Goal: Communication & Community: Answer question/provide support

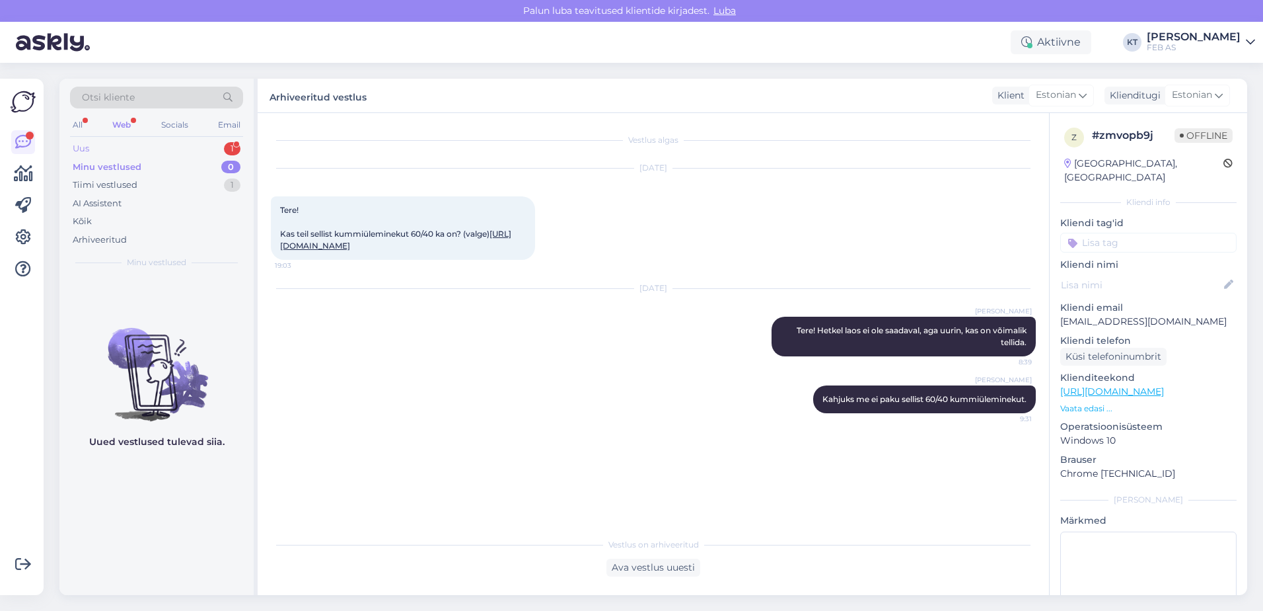
click at [108, 145] on div "Uus 1" at bounding box center [156, 148] width 173 height 19
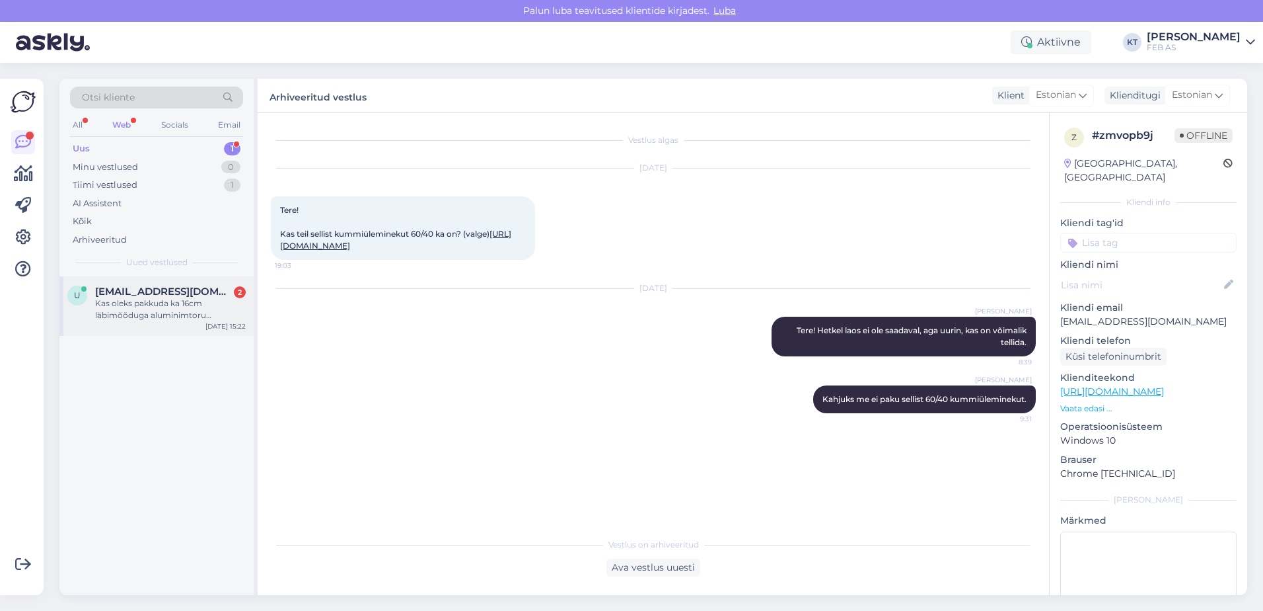
click at [155, 300] on div "Kas oleks pakkuda ka 16cm läbimõõduga aluminimtoru kokkuvolditud" at bounding box center [170, 309] width 151 height 24
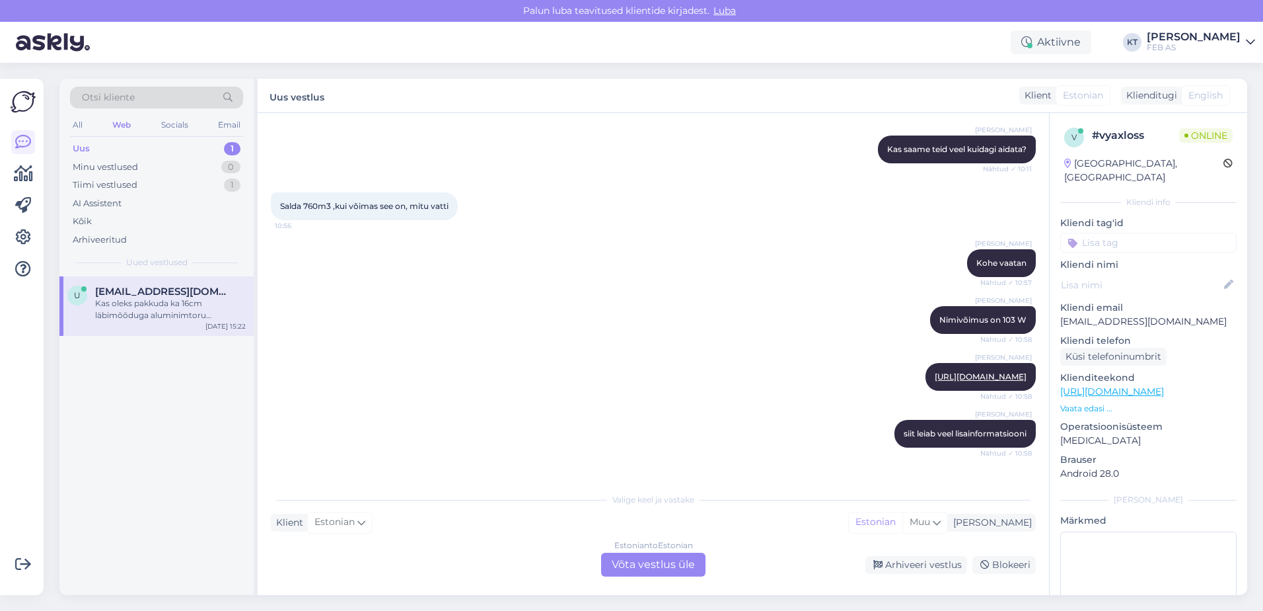
scroll to position [1273, 0]
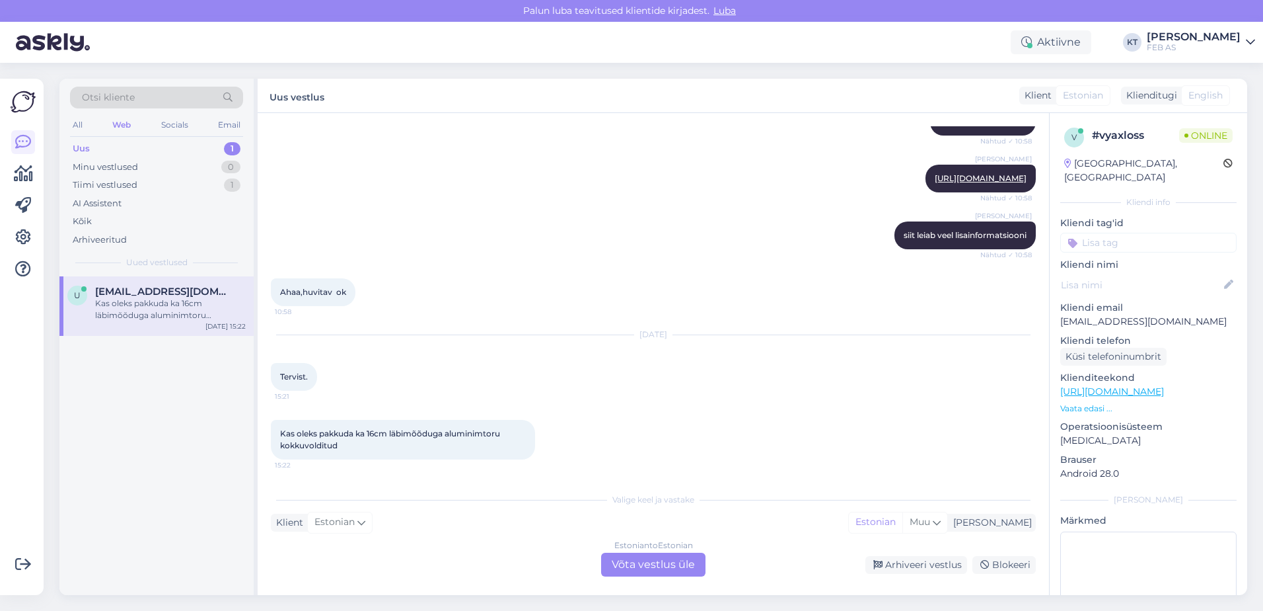
click at [625, 558] on div "Estonian to Estonian Võta vestlus üle" at bounding box center [653, 564] width 104 height 24
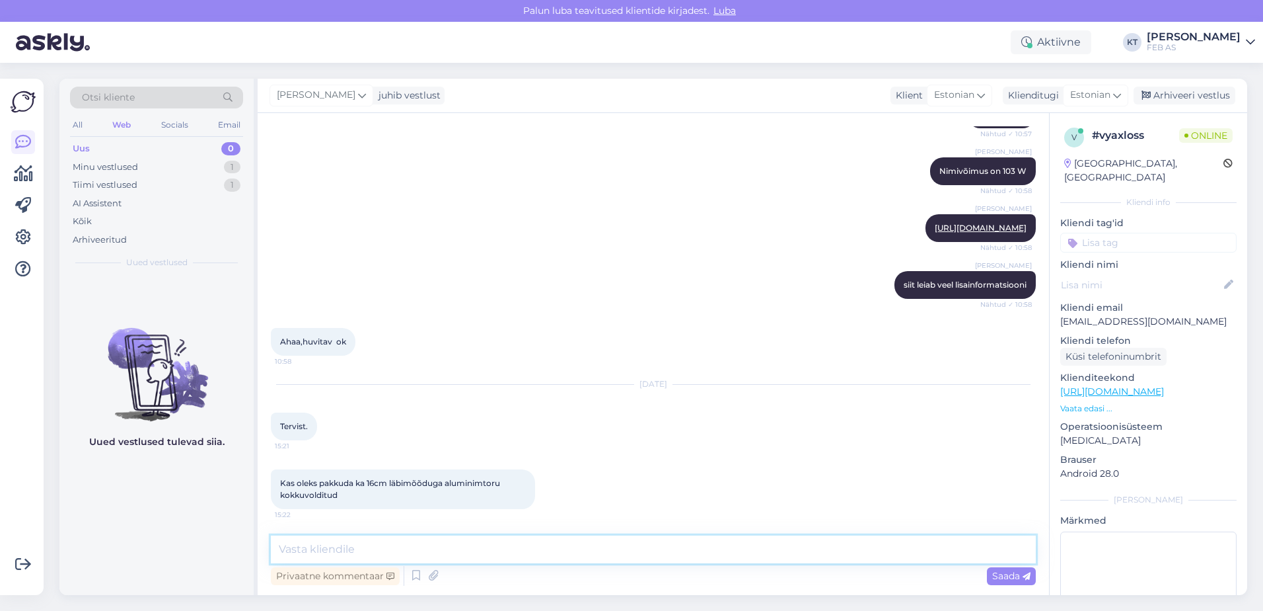
click at [457, 555] on textarea at bounding box center [653, 549] width 765 height 28
type textarea "Tere! Kohe uurin."
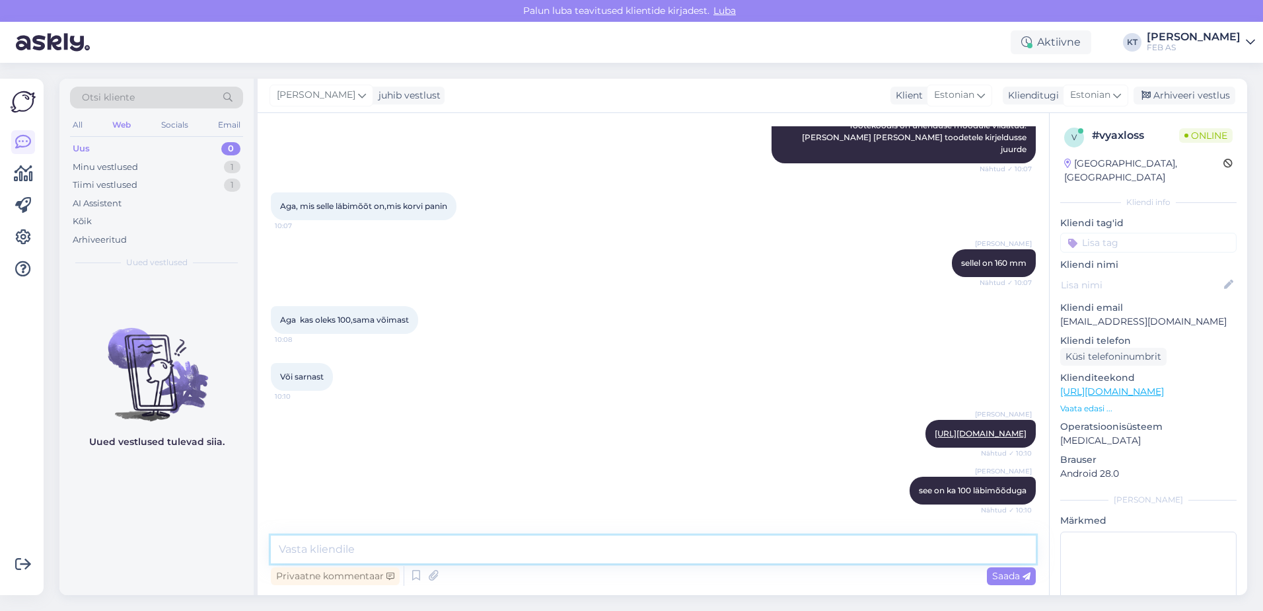
scroll to position [619, 0]
click at [935, 429] on link "[URL][DOMAIN_NAME]" at bounding box center [981, 434] width 92 height 10
click at [935, 437] on link "[URL][DOMAIN_NAME]" at bounding box center [981, 434] width 92 height 10
drag, startPoint x: 778, startPoint y: 431, endPoint x: 1017, endPoint y: 437, distance: 238.6
click at [1017, 437] on div "Triinu [PERSON_NAME] [URL][DOMAIN_NAME] Nähtud ✓ 10:10" at bounding box center [981, 434] width 110 height 28
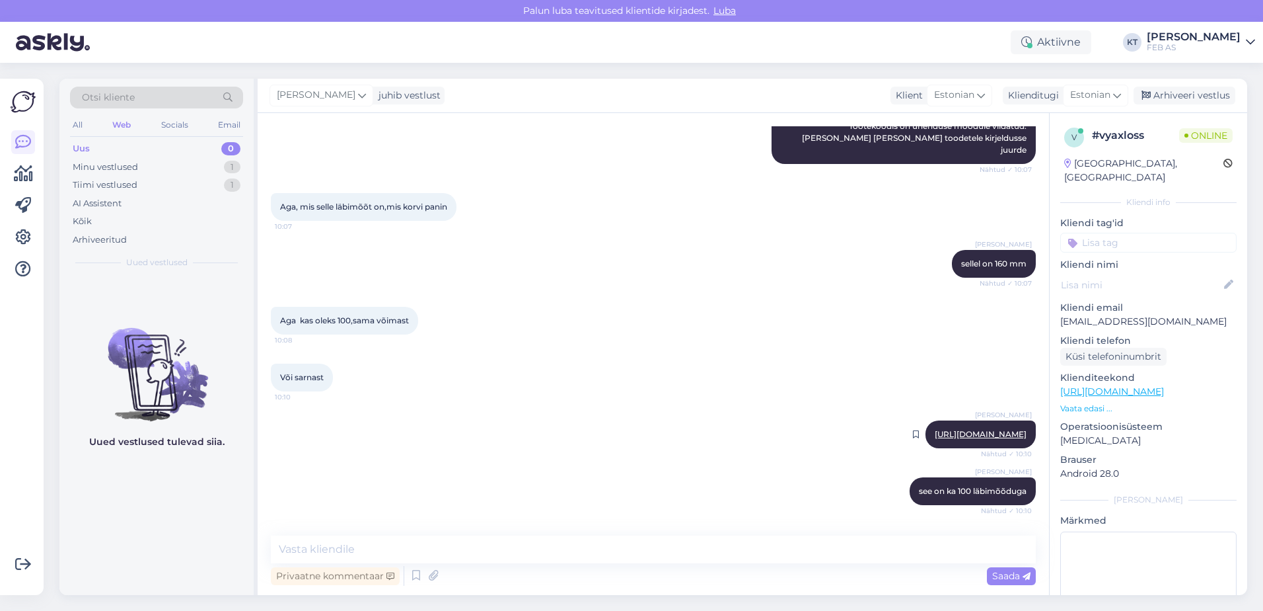
copy link "[URL][DOMAIN_NAME]"
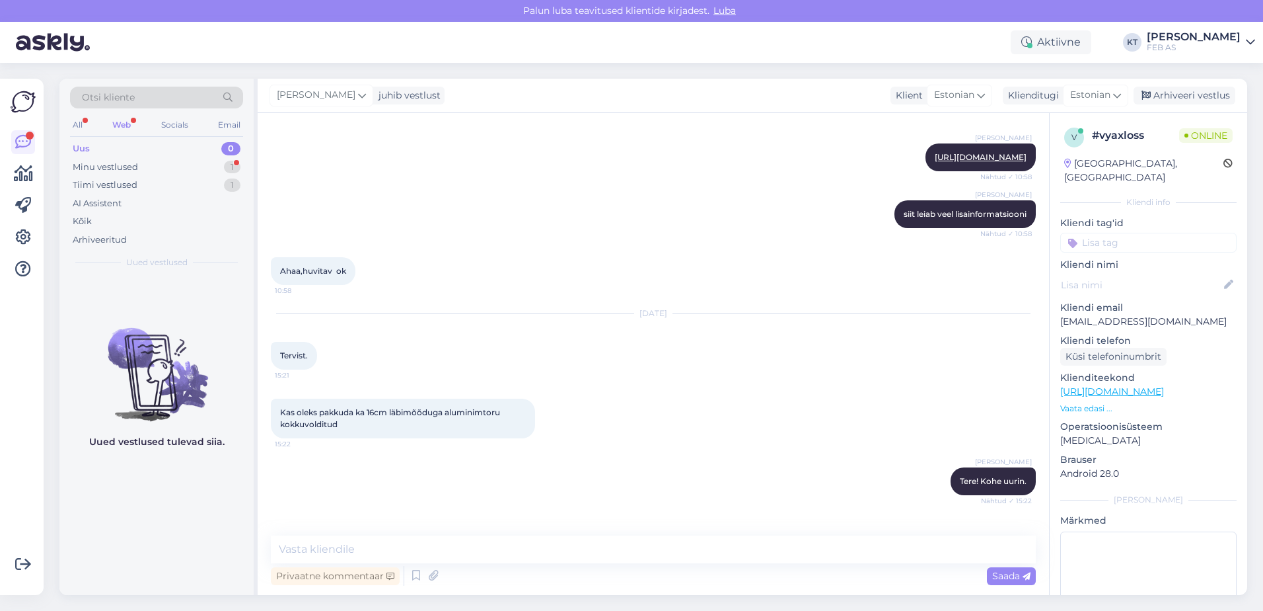
scroll to position [1349, 0]
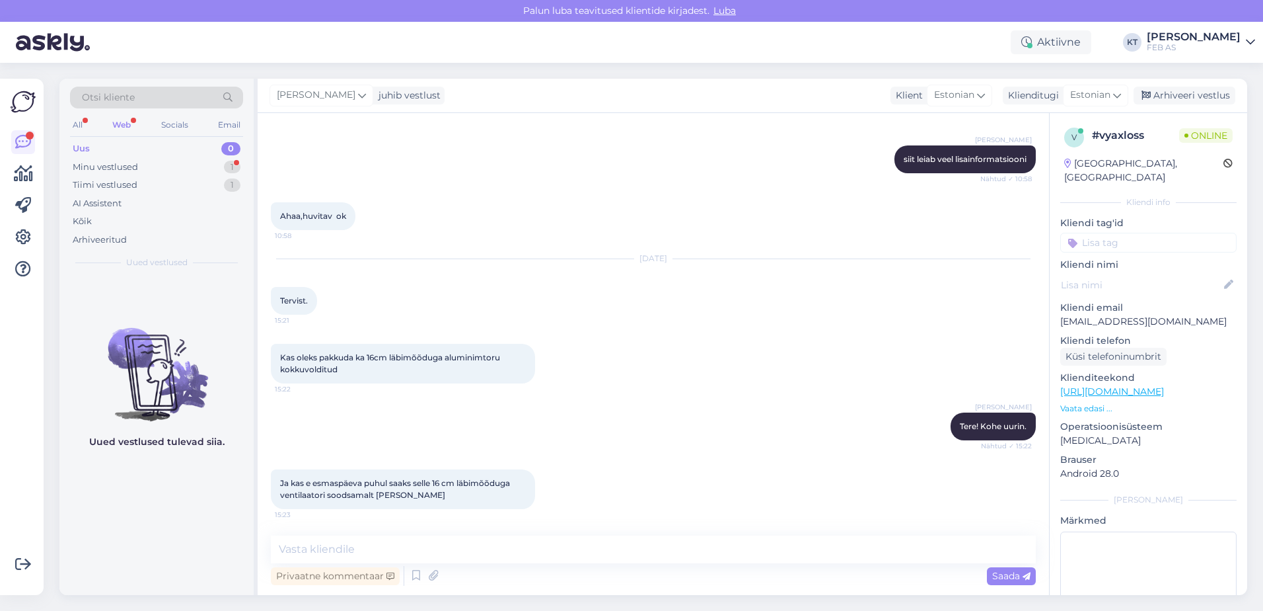
click at [646, 437] on div "[PERSON_NAME] Tere! Kohe uurin. Nähtud ✓ 15:22" at bounding box center [653, 426] width 765 height 57
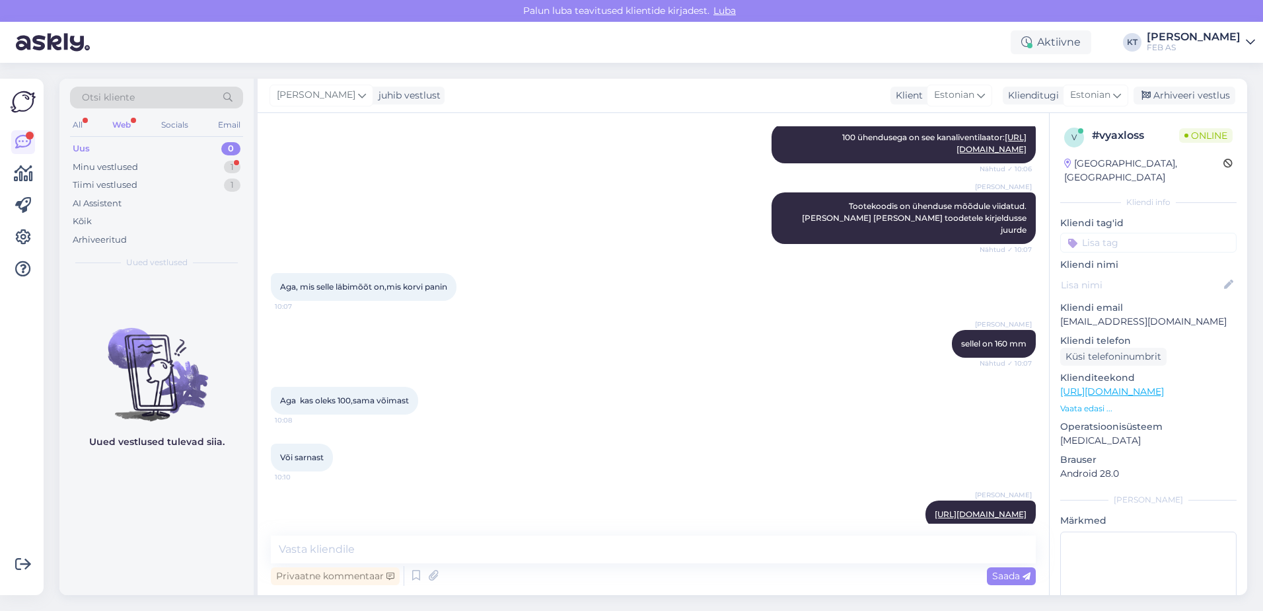
scroll to position [754, 0]
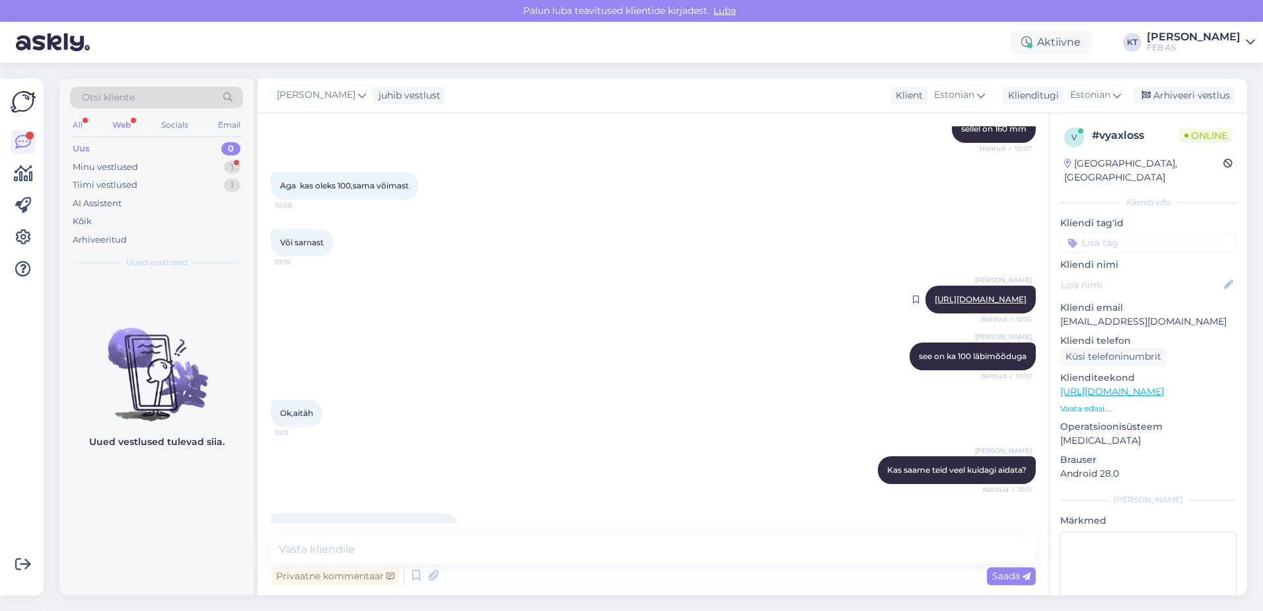
drag, startPoint x: 1018, startPoint y: 299, endPoint x: 780, endPoint y: 303, distance: 237.3
click at [926, 303] on div "Triinu [PERSON_NAME] [URL][DOMAIN_NAME] Nähtud ✓ 10:10" at bounding box center [981, 299] width 110 height 28
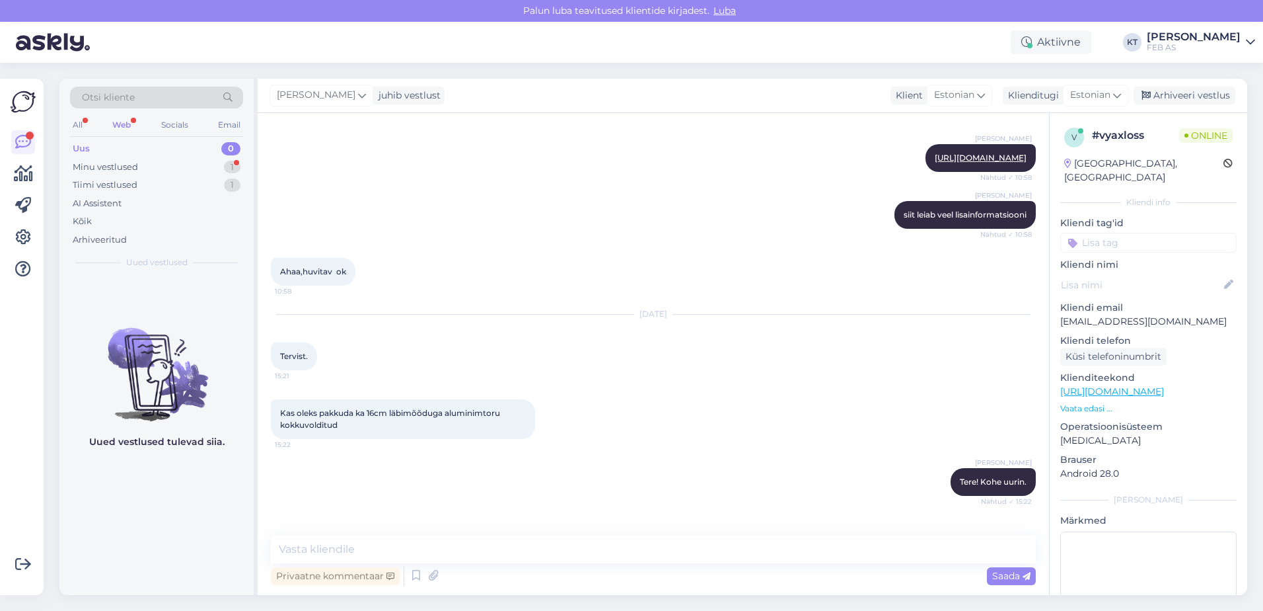
scroll to position [1349, 0]
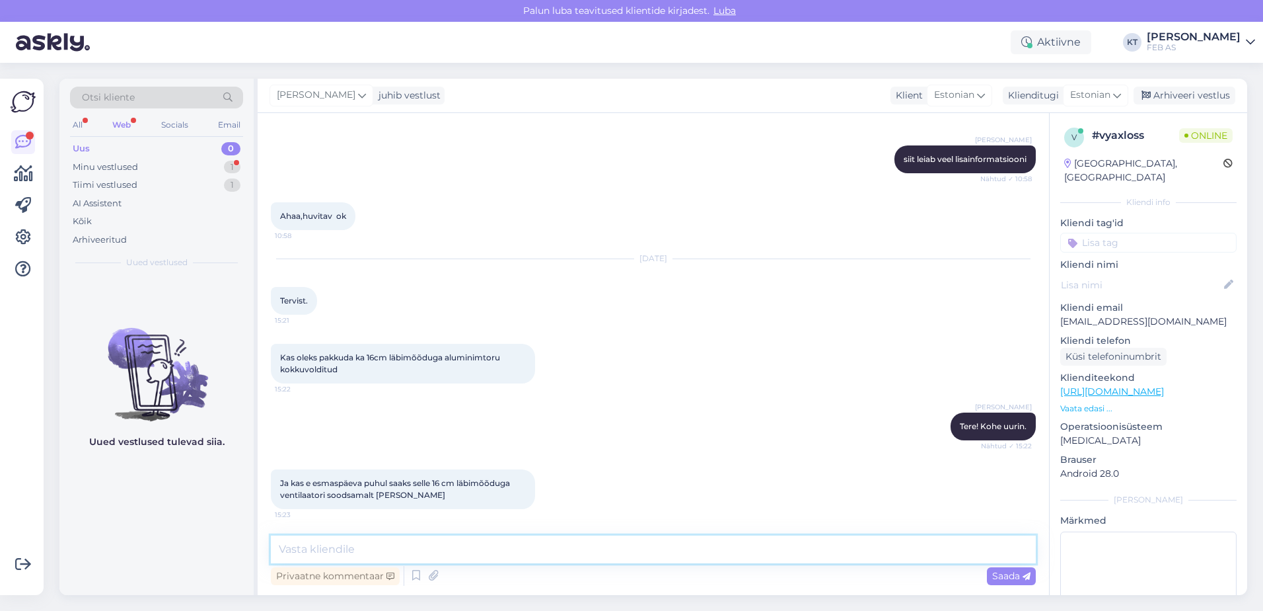
click at [443, 553] on textarea at bounding box center [653, 549] width 765 height 28
click at [540, 458] on div "Ja kas e esmaspäeva puhul saaks selle 16 cm läbimõõduga ventilaatori soodsamalt…" at bounding box center [653, 489] width 765 height 69
click at [532, 534] on div "Vestlus algas [DATE] Tervist. 10:02 Triinu [PERSON_NAME] Tere! Kuidas saame tei…" at bounding box center [654, 354] width 792 height 482
click at [446, 542] on textarea at bounding box center [653, 549] width 765 height 28
click at [483, 544] on textarea at bounding box center [653, 549] width 765 height 28
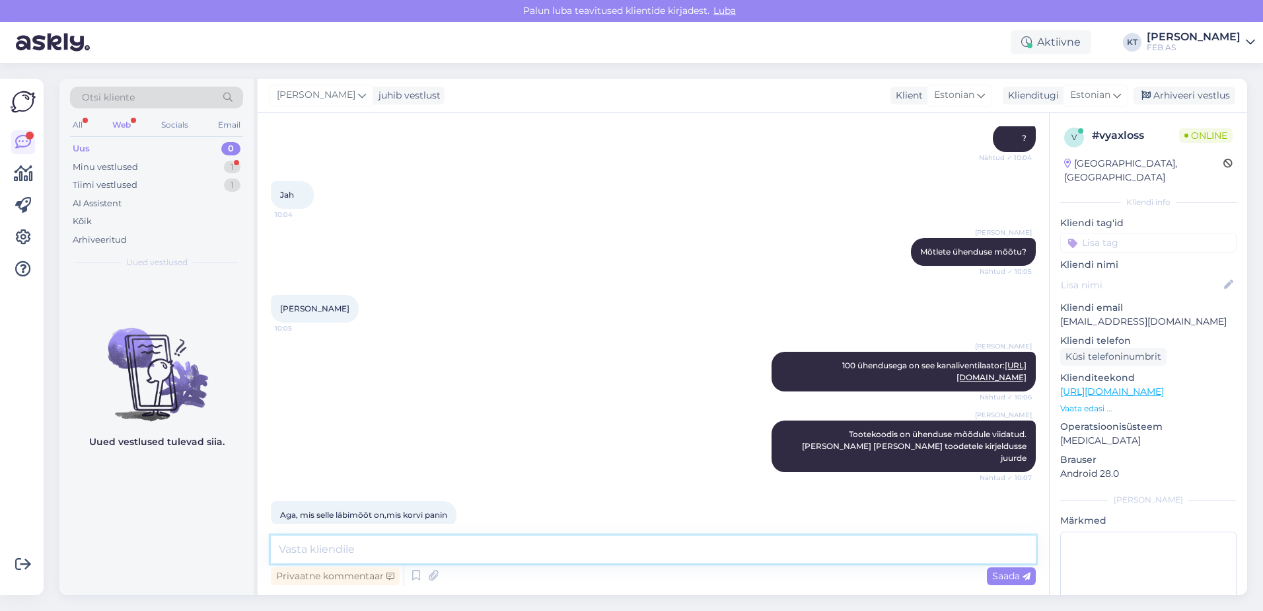
scroll to position [291, 0]
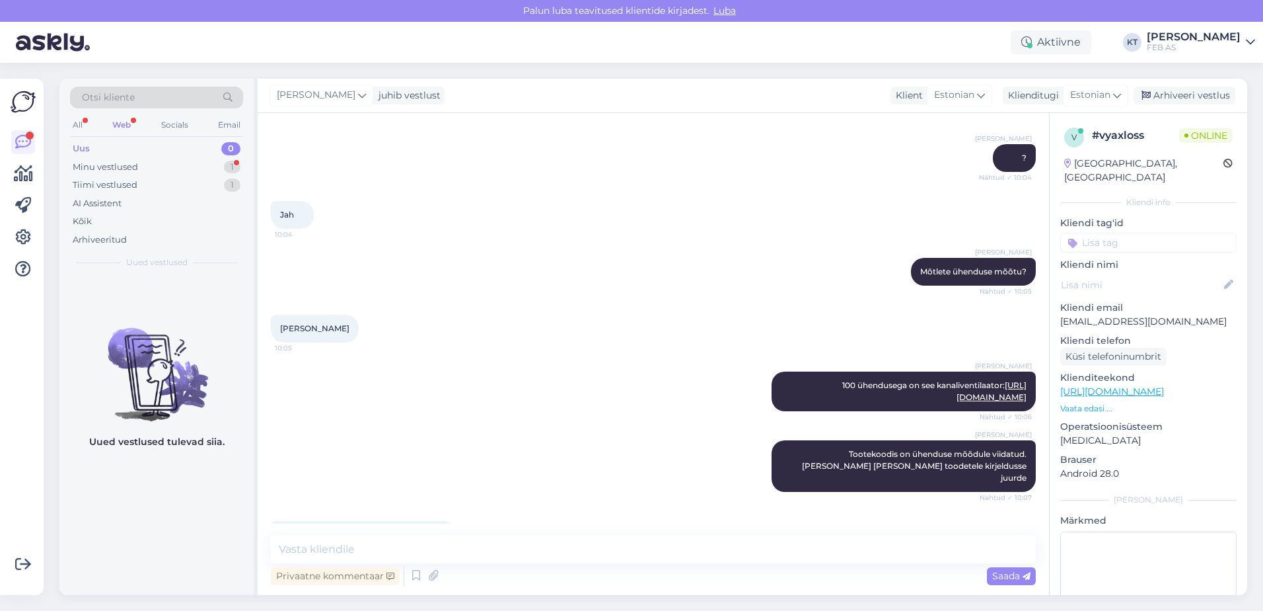
drag, startPoint x: 833, startPoint y: 410, endPoint x: 766, endPoint y: 429, distance: 69.4
click at [766, 426] on div "Triinu [PERSON_NAME] 100 ühendusega on see kanaliventilaator: [URL][DOMAIN_NAME…" at bounding box center [653, 391] width 765 height 69
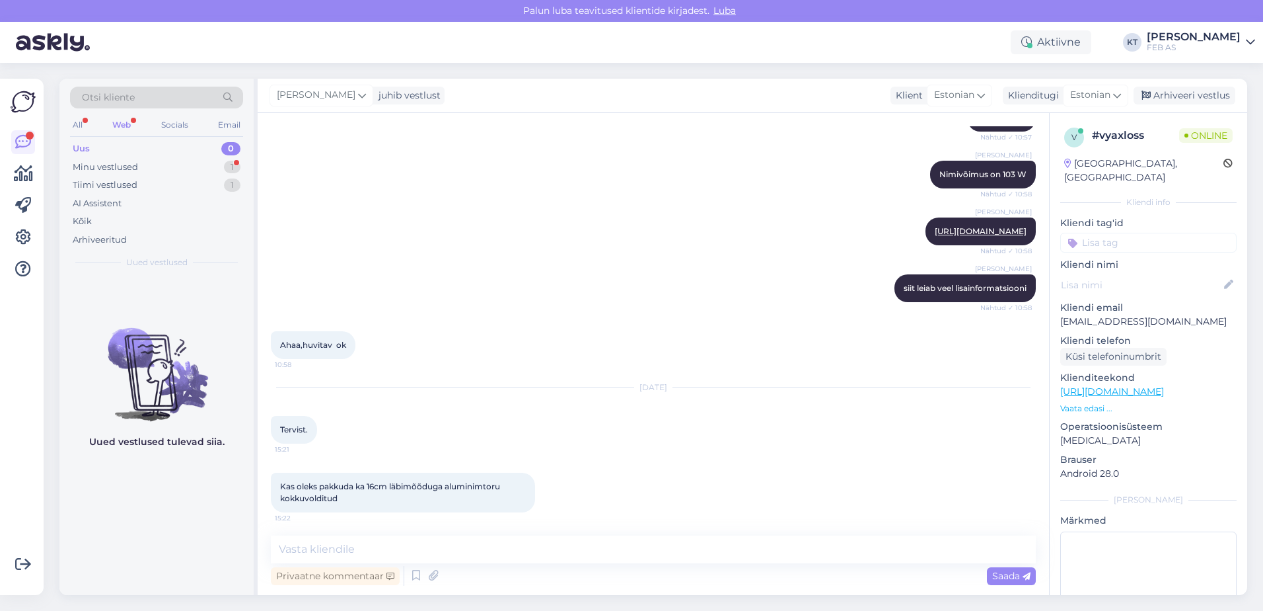
scroll to position [1349, 0]
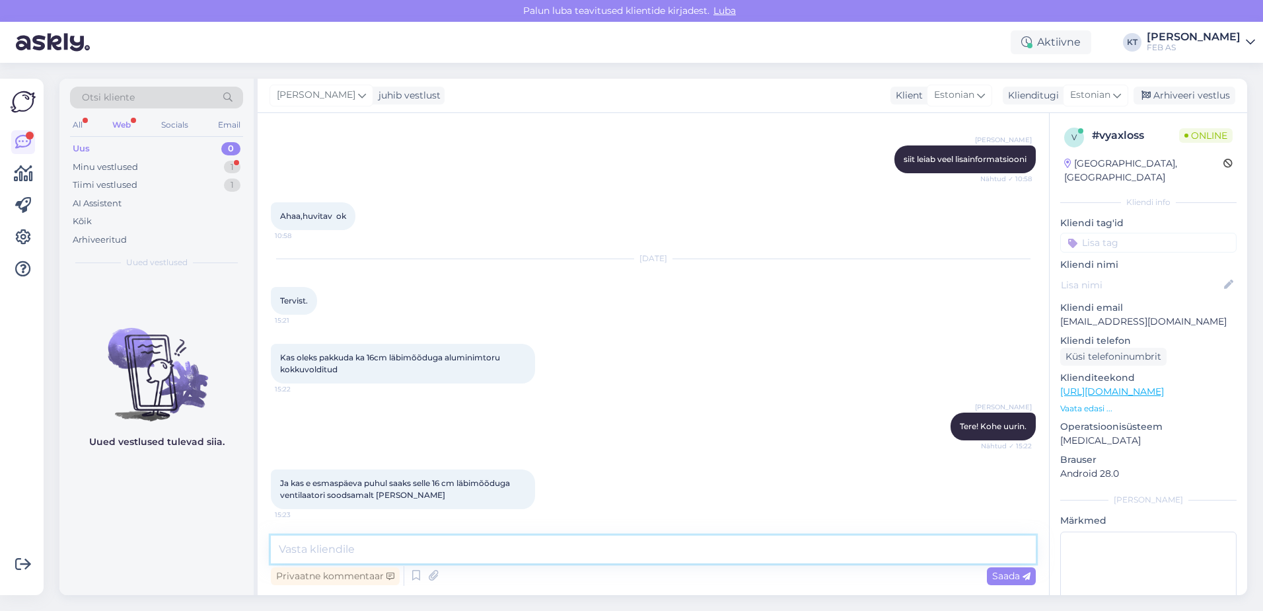
click at [673, 550] on textarea at bounding box center [653, 549] width 765 height 28
click at [671, 548] on textarea at bounding box center [653, 549] width 765 height 28
click at [654, 549] on textarea at bounding box center [653, 549] width 765 height 28
type textarea "E"
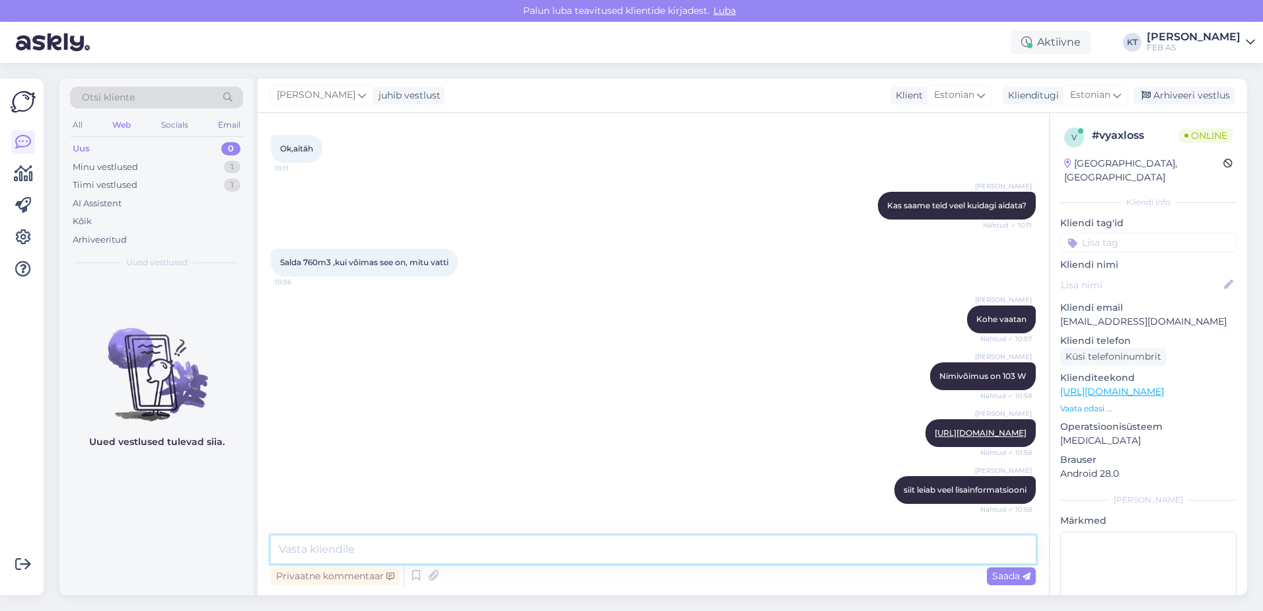
scroll to position [820, 0]
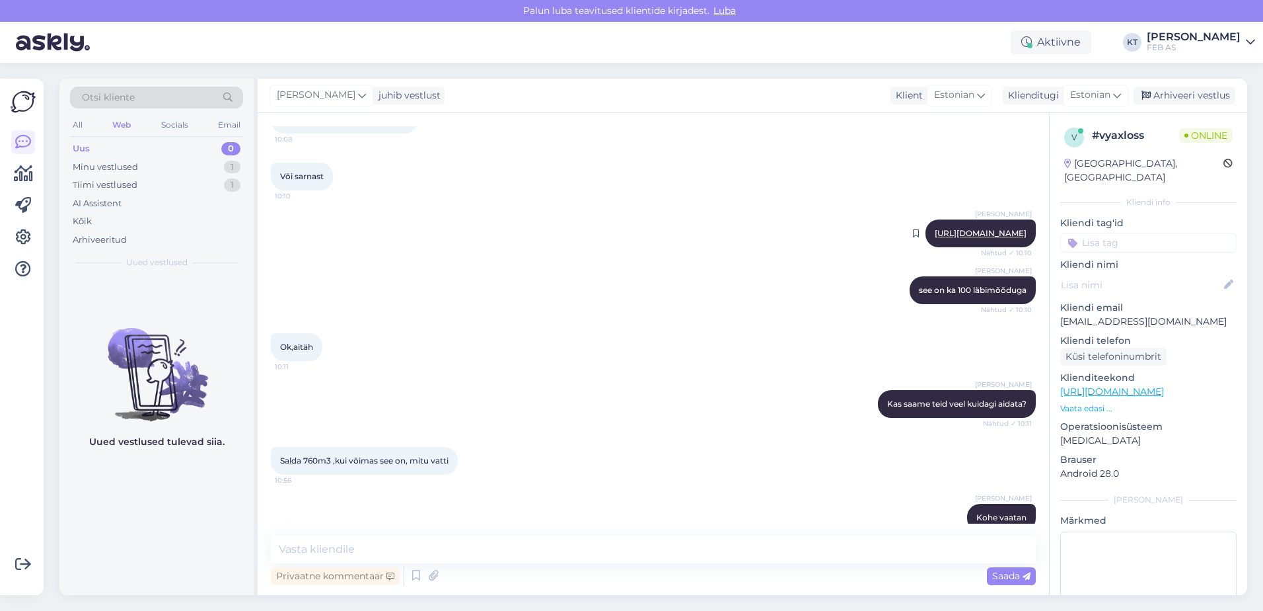
click at [935, 237] on link "[URL][DOMAIN_NAME]" at bounding box center [981, 233] width 92 height 10
drag, startPoint x: 1023, startPoint y: 234, endPoint x: 780, endPoint y: 231, distance: 242.5
click at [926, 233] on div "Triinu [PERSON_NAME] [URL][DOMAIN_NAME] Nähtud ✓ 10:10" at bounding box center [981, 233] width 110 height 28
copy link "[URL][DOMAIN_NAME]"
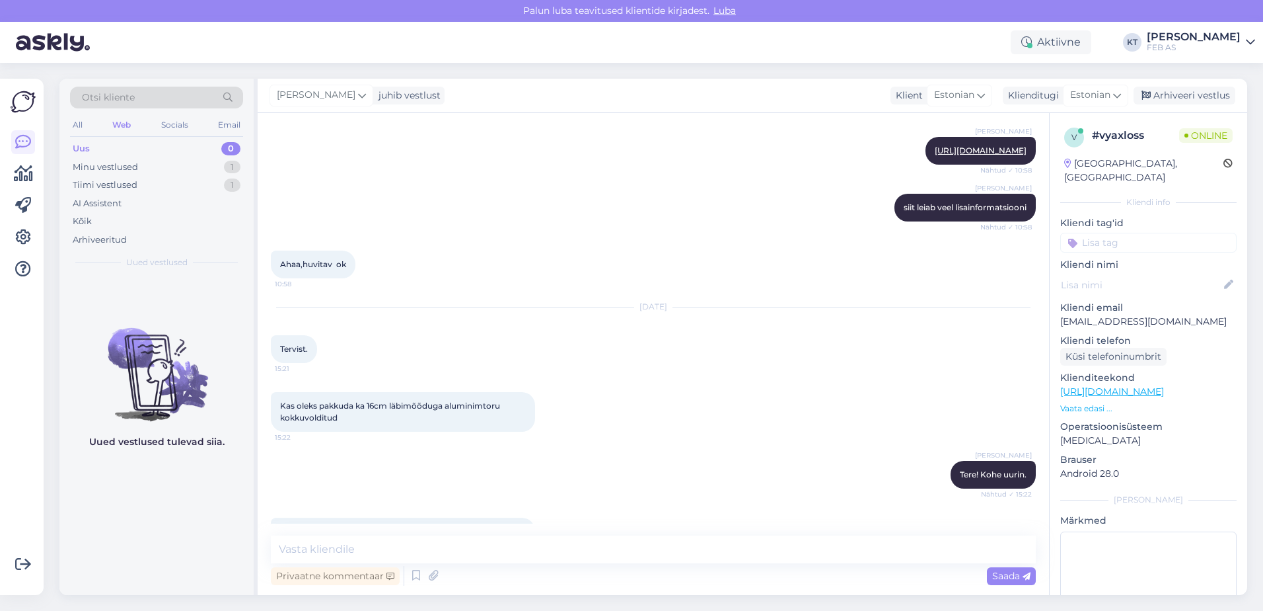
scroll to position [1349, 0]
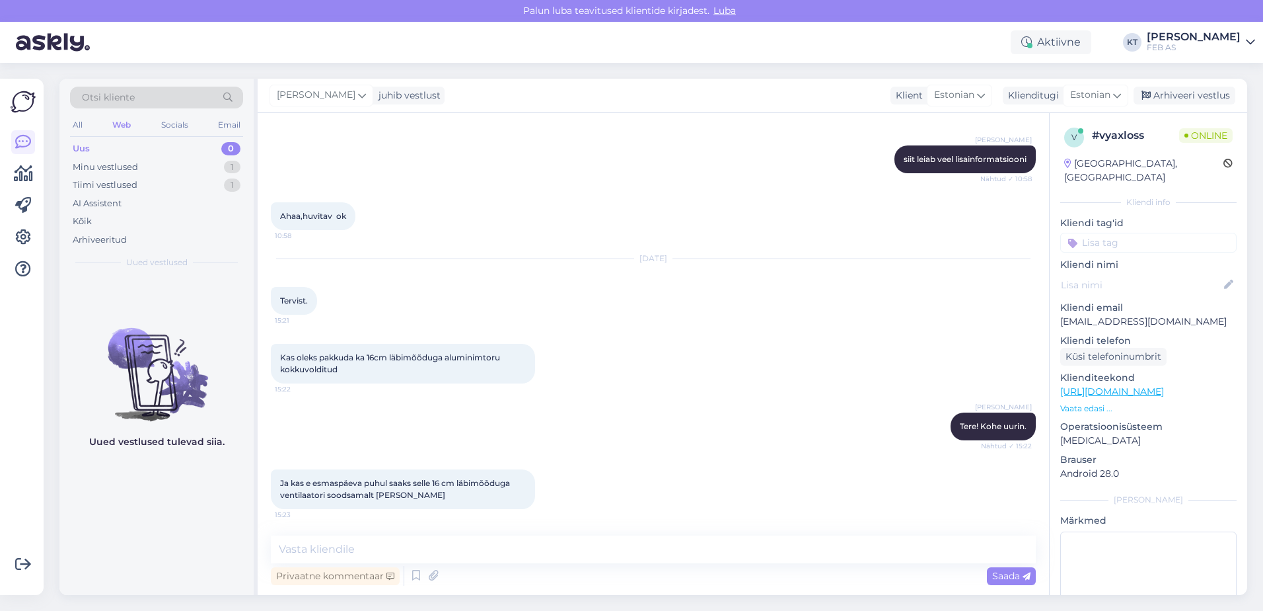
click at [587, 531] on div "Vestlus algas [DATE] Tervist. 10:02 Triinu [PERSON_NAME] Tere! Kuidas saame tei…" at bounding box center [654, 354] width 792 height 482
click at [584, 541] on textarea at bounding box center [653, 549] width 765 height 28
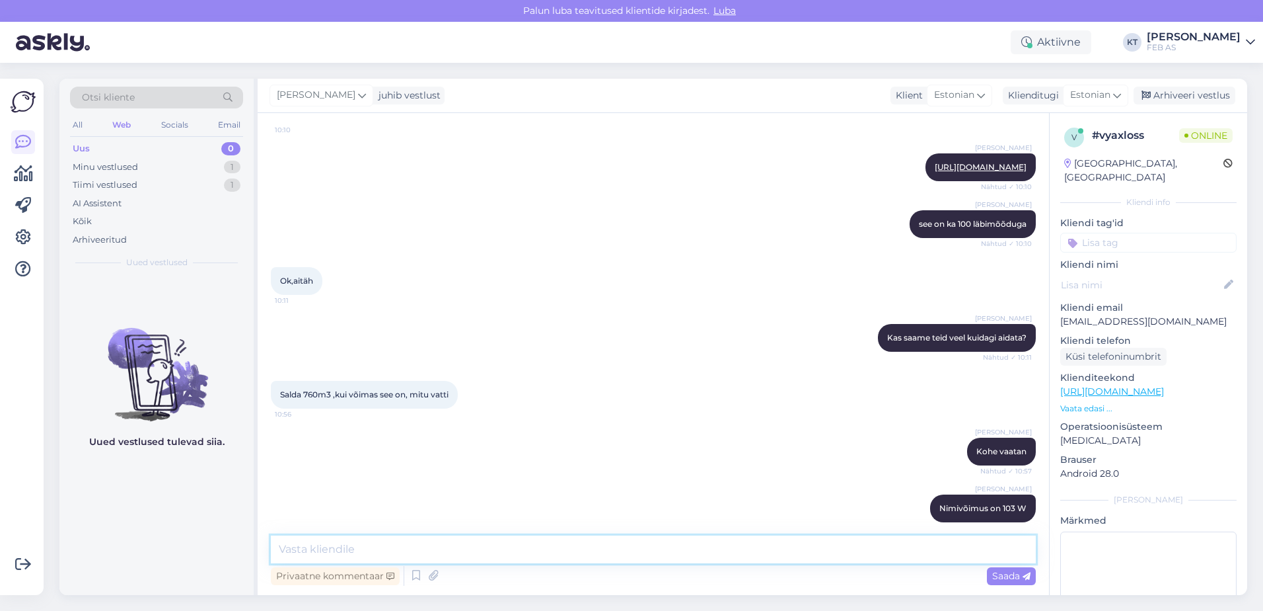
scroll to position [688, 0]
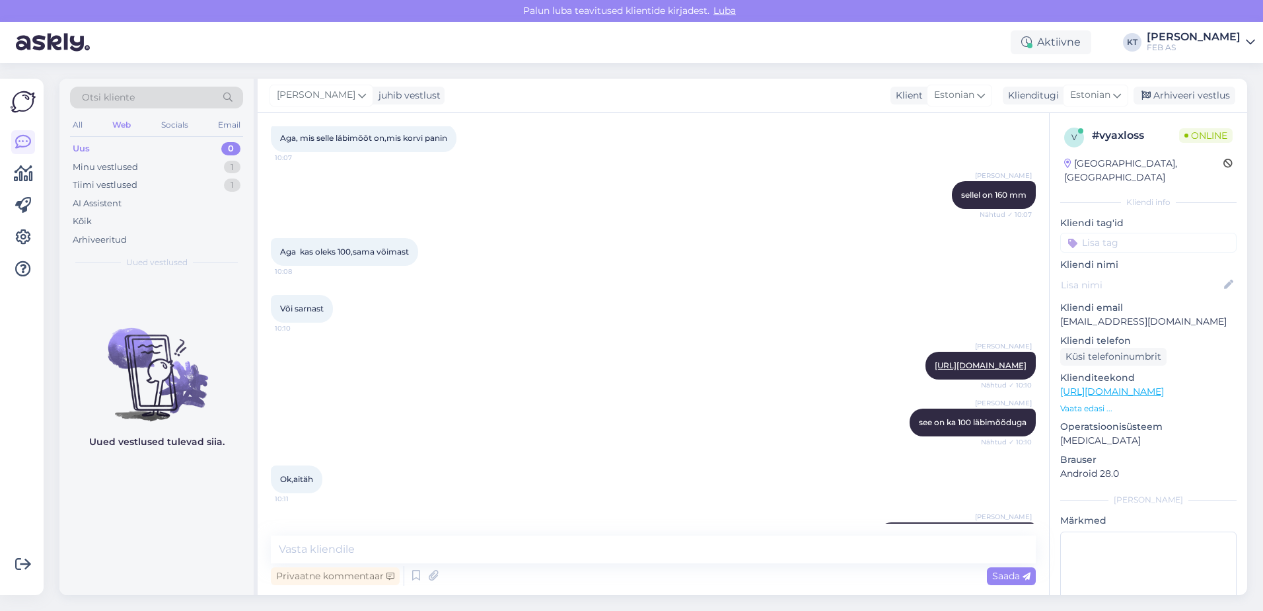
click at [1099, 402] on p "Vaata edasi ..." at bounding box center [1148, 408] width 176 height 12
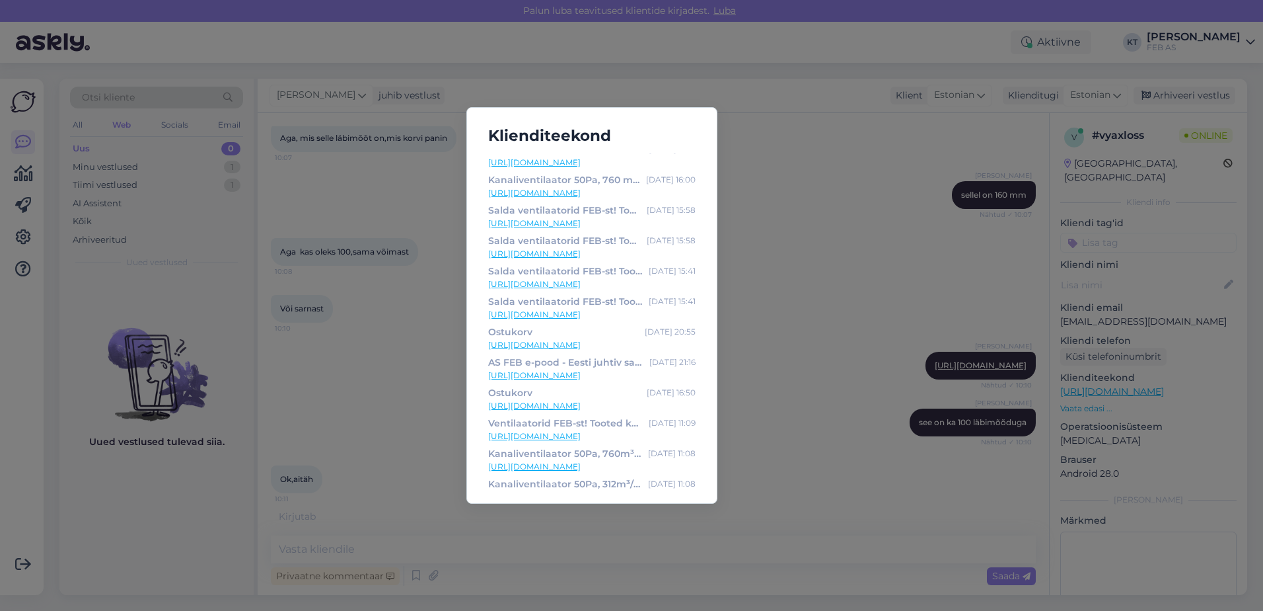
scroll to position [421, 0]
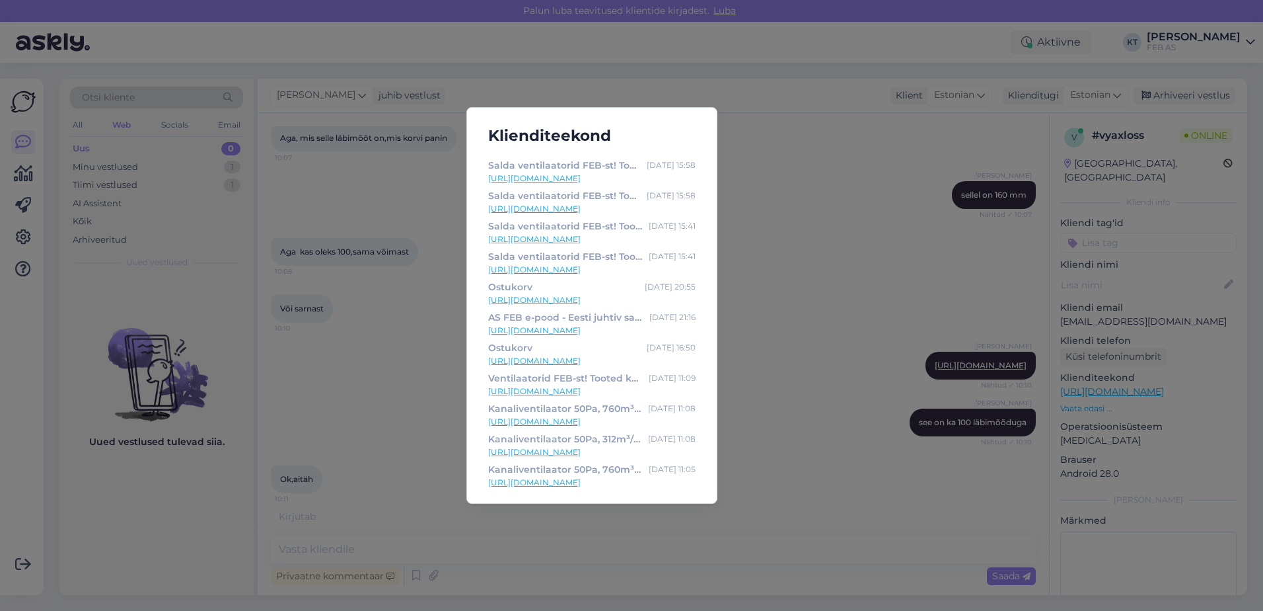
click at [785, 227] on div "Klienditeekond Salda ventilaatorid FEB-st! Tooted kohe saadaval. [DATE] 15:20 […" at bounding box center [631, 305] width 1263 height 611
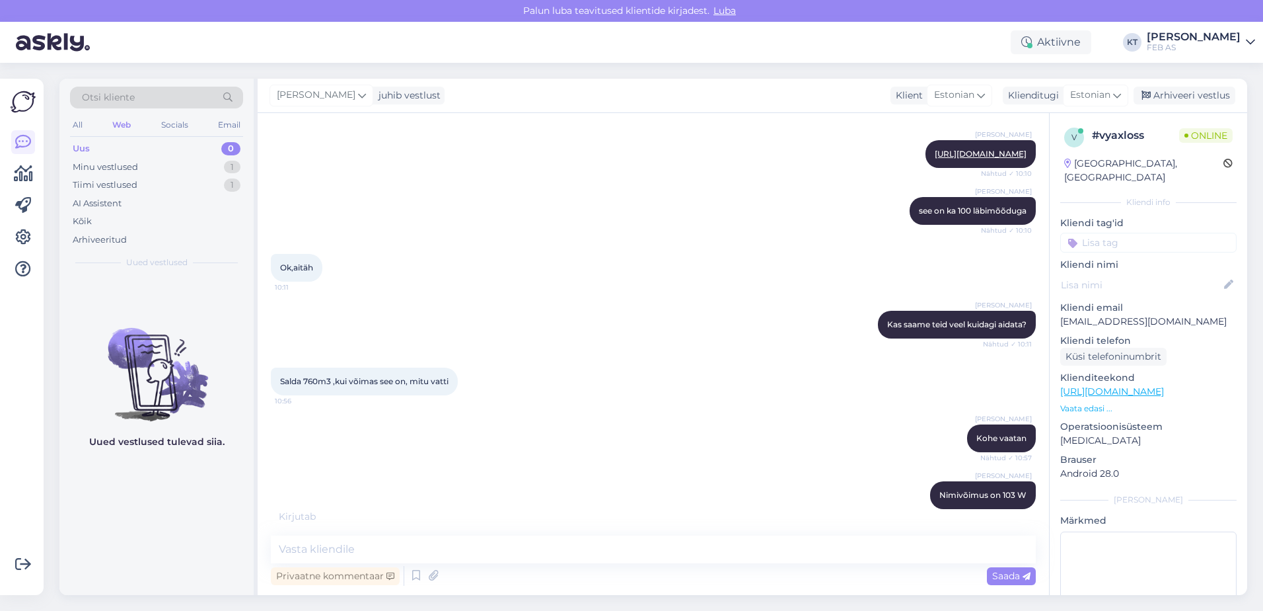
scroll to position [1084, 0]
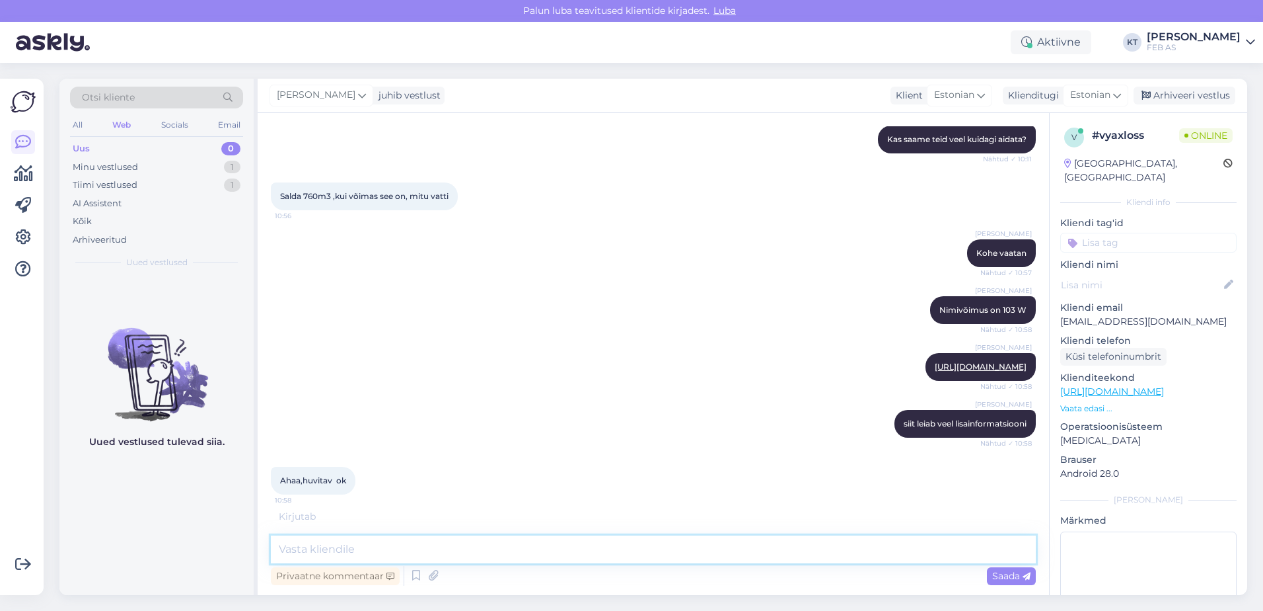
click at [452, 546] on textarea at bounding box center [653, 549] width 765 height 28
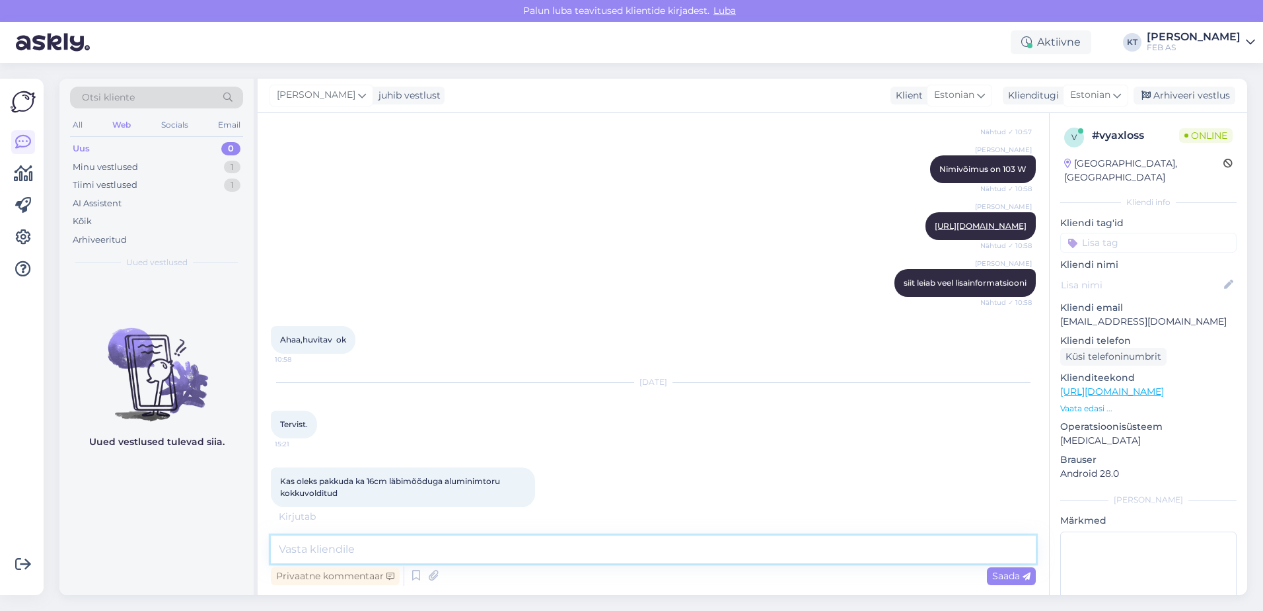
scroll to position [1362, 0]
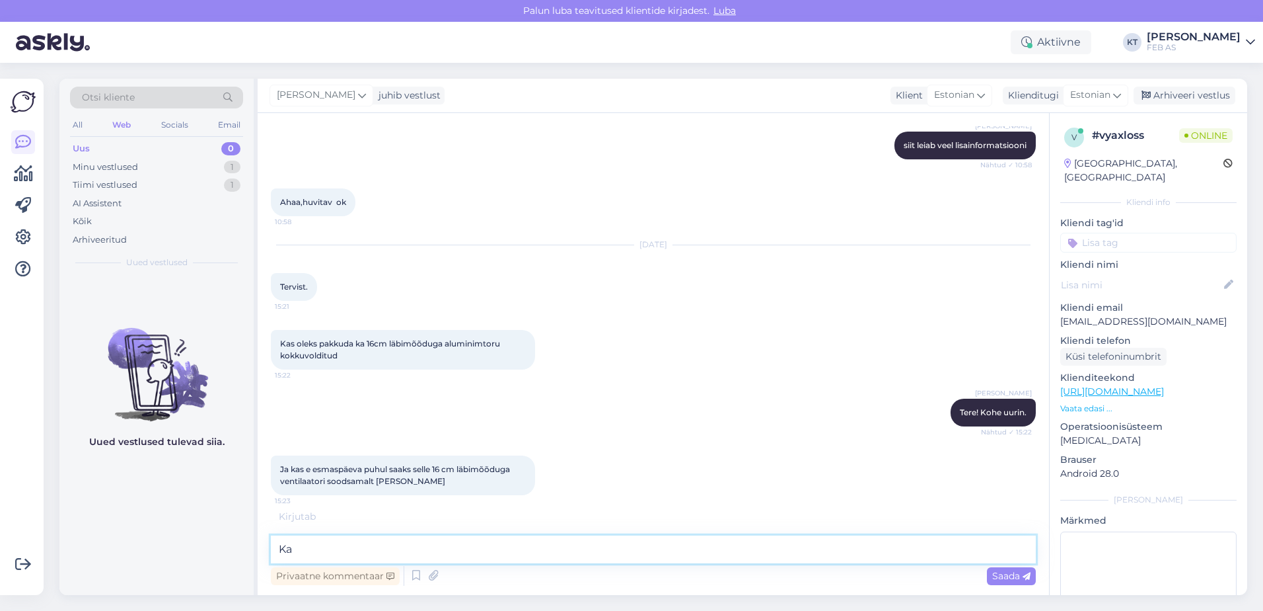
type textarea "K"
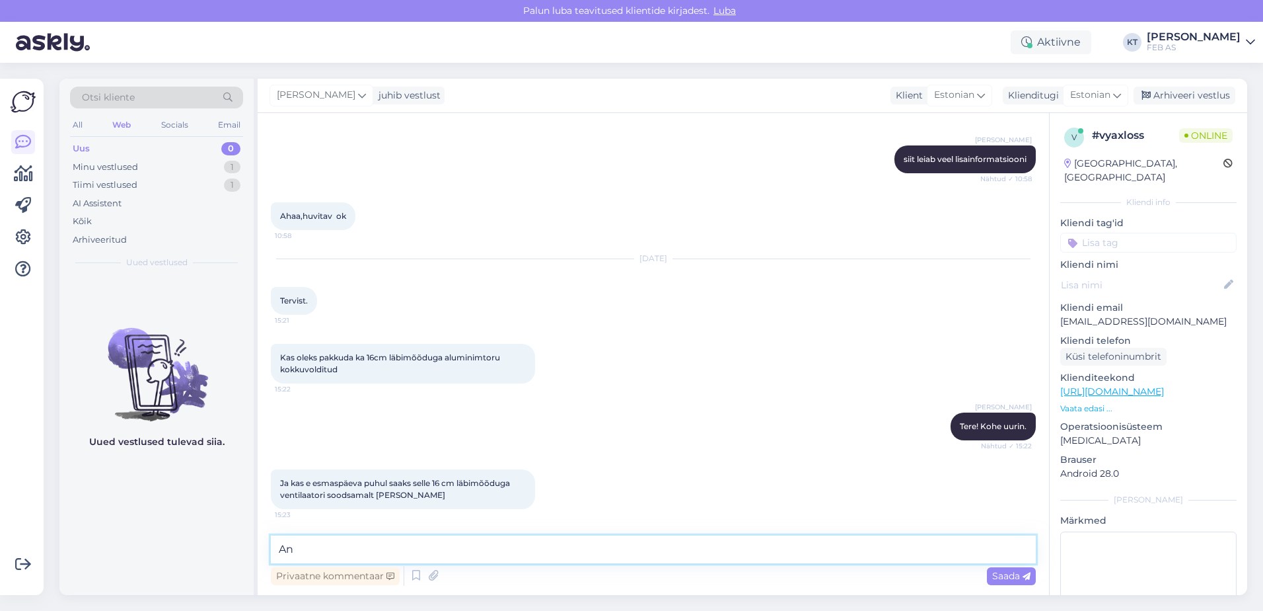
type textarea "A"
click at [313, 549] on textarea "Sellele 16 cm ventilaatorile ei ole hetkel soodushinda." at bounding box center [653, 549] width 765 height 28
click at [612, 548] on textarea "Sellel 16 cm ventilaatorile ei ole hetkel soodushinda." at bounding box center [653, 549] width 765 height 28
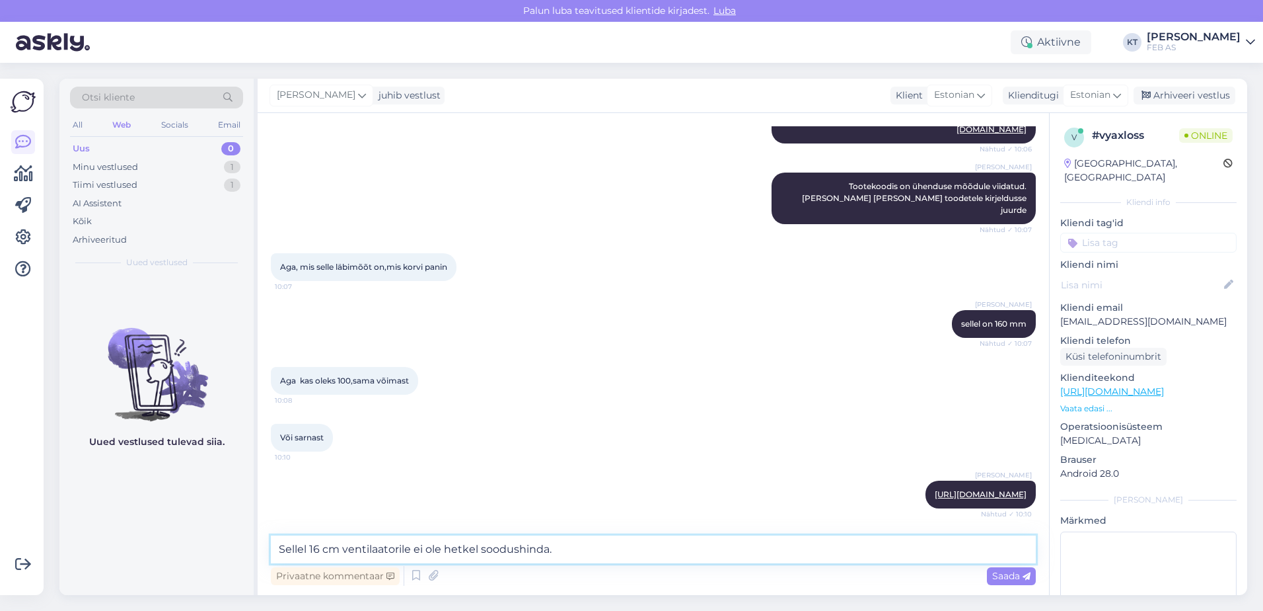
scroll to position [490, 0]
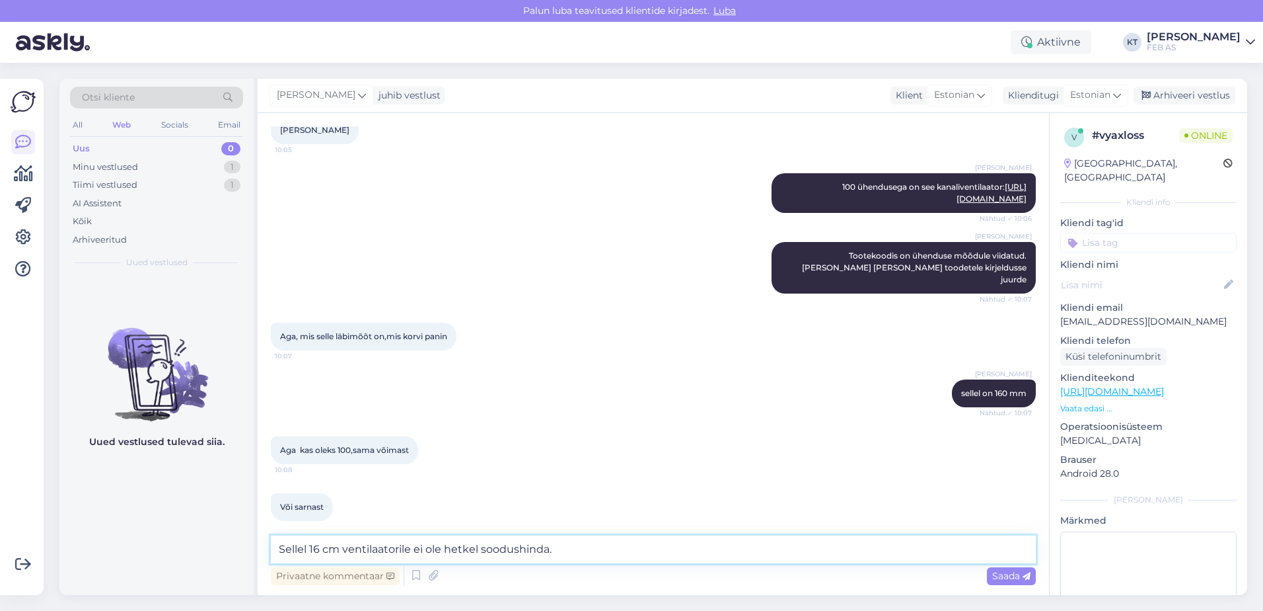
drag, startPoint x: 561, startPoint y: 548, endPoint x: 133, endPoint y: 537, distance: 427.7
click at [136, 538] on div "Otsi kliente All Web Socials Email Uus 0 Minu vestlused 1 Tiimi vestlused 1 AI …" at bounding box center [653, 337] width 1188 height 516
paste textarea "[URL][DOMAIN_NAME]"
click at [279, 548] on textarea "[URL][DOMAIN_NAME]" at bounding box center [653, 549] width 765 height 28
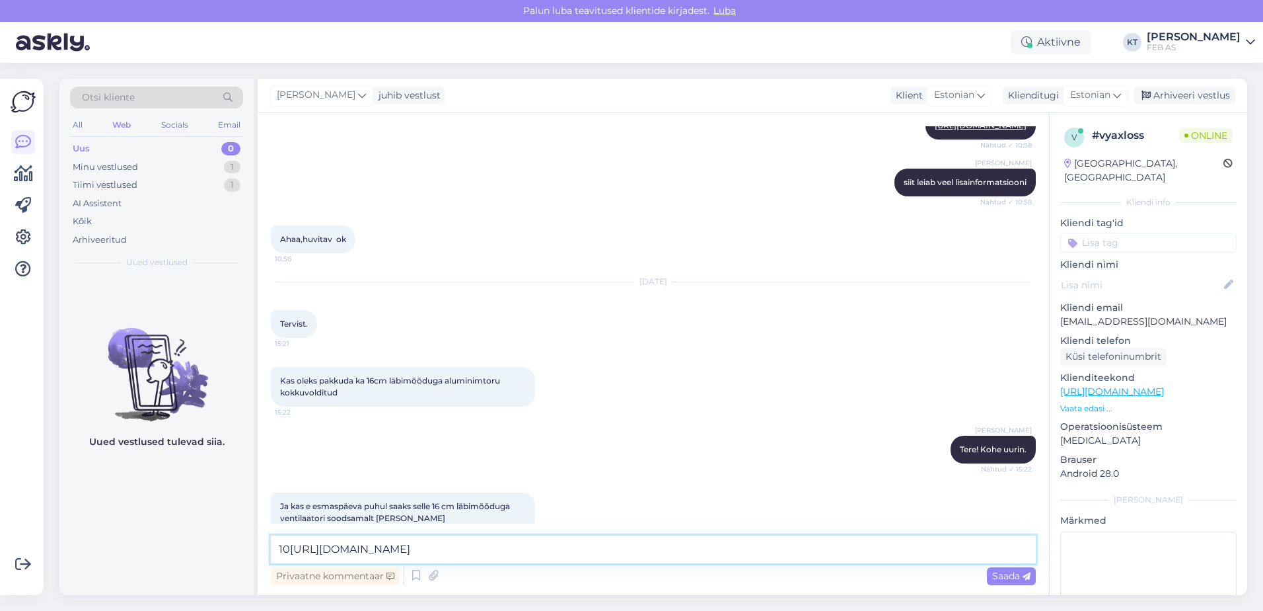
scroll to position [1349, 0]
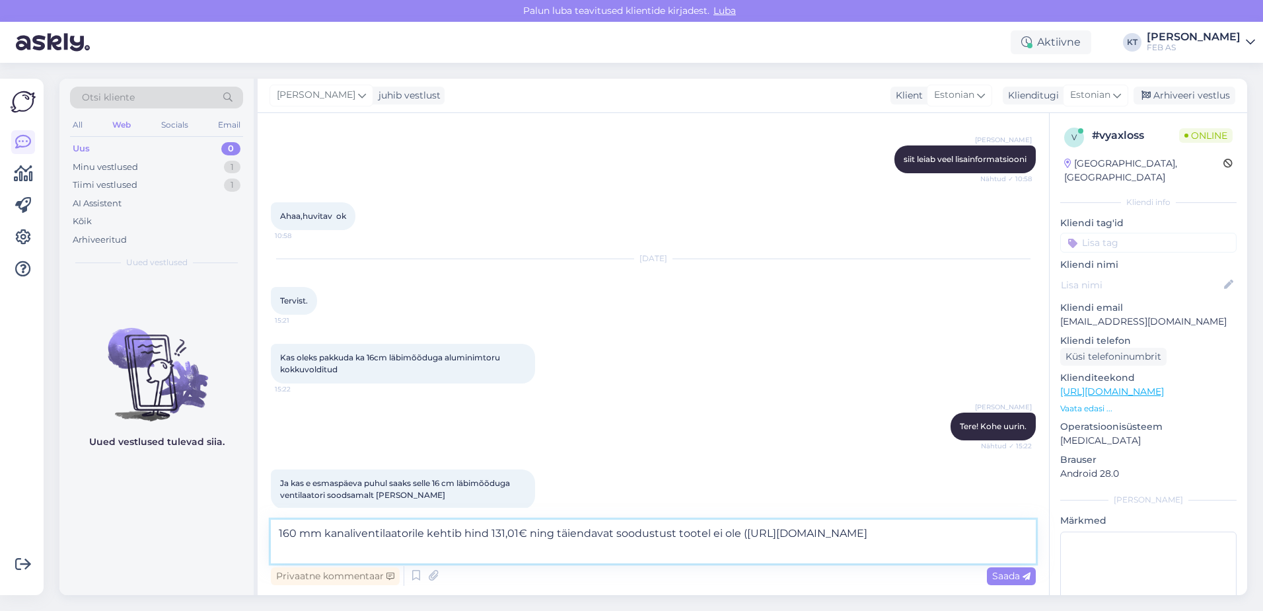
click at [704, 555] on textarea "160 mm kanaliventilaatorile kehtib hind 131,01€ ning täiendavat soodustust toot…" at bounding box center [653, 541] width 765 height 44
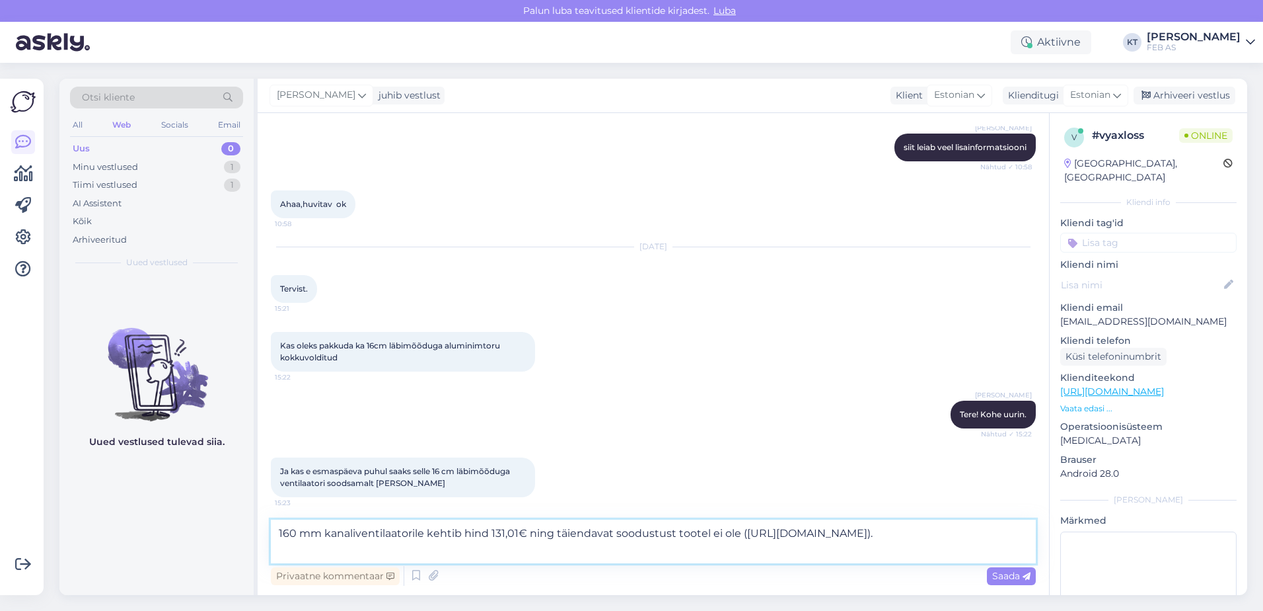
scroll to position [1364, 0]
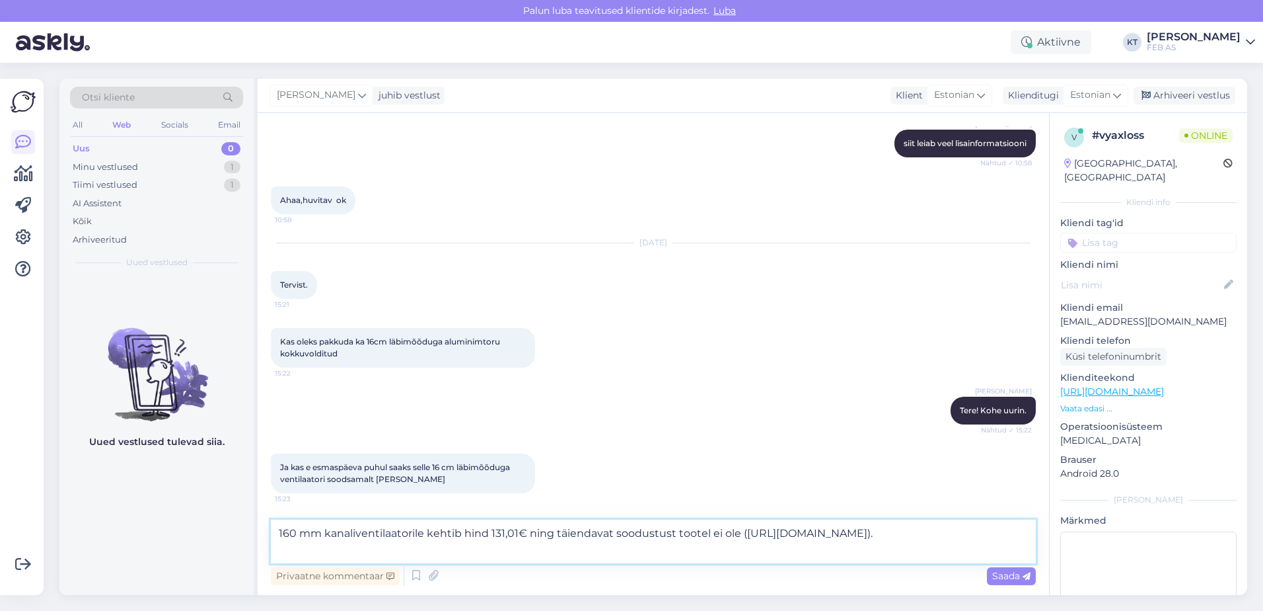
click at [725, 545] on textarea "160 mm kanaliventilaatorile kehtib hind 131,01€ ning täiendavat soodustust toot…" at bounding box center [653, 541] width 765 height 44
click at [766, 548] on textarea "160 mm kanaliventilaatorile kehtib hind 131,01€ ning täiendavat soodustust toot…" at bounding box center [653, 541] width 765 height 44
click at [970, 552] on textarea "160 mm kanaliventilaatorile kehtib hind 131,01€ ning täiendavat soodustust toot…" at bounding box center [653, 541] width 765 height 44
paste textarea "[URL][DOMAIN_NAME]"
type textarea "160 mm kanaliventilaatorile kehtib hind 131,01€ ning täiendavat soodustust toot…"
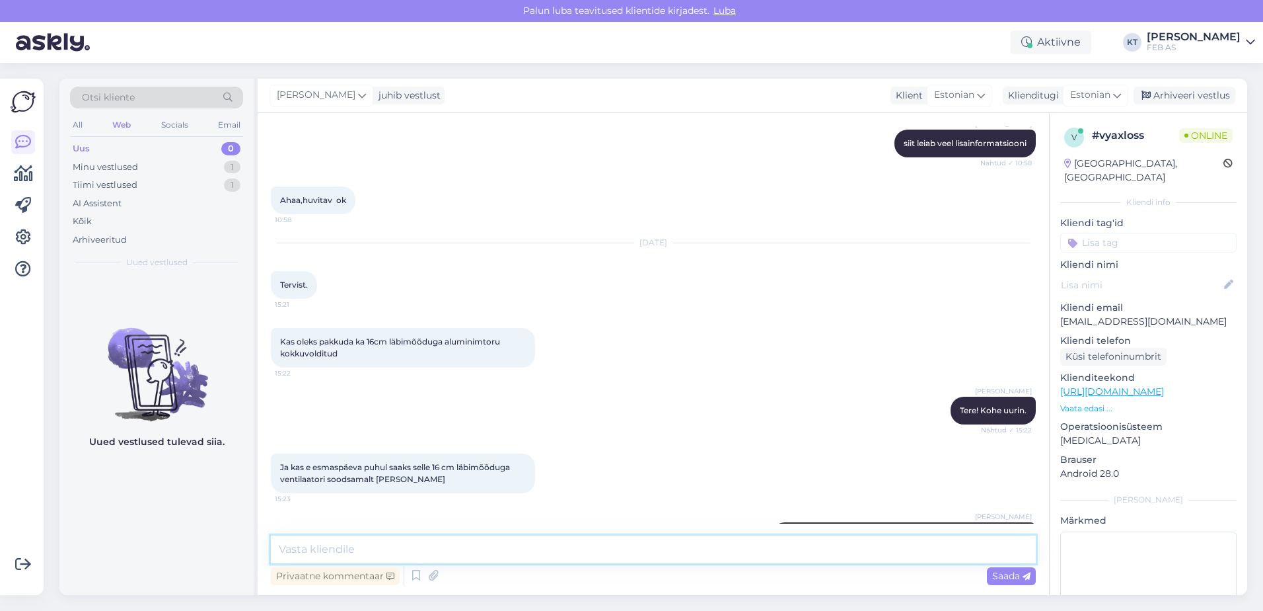
scroll to position [1477, 0]
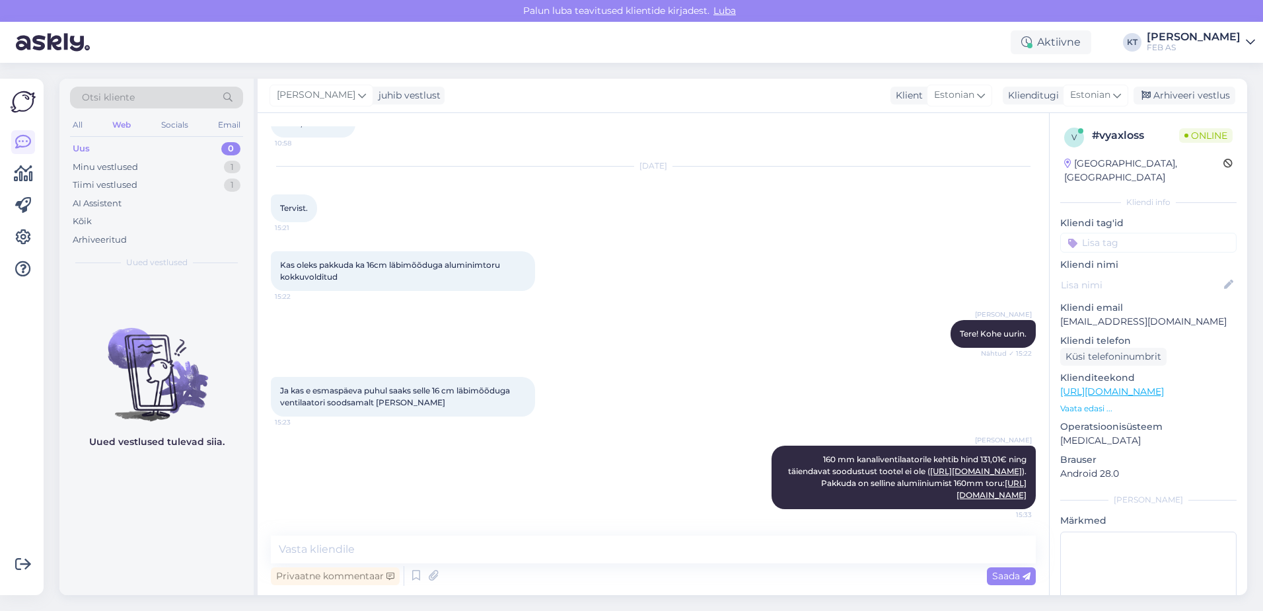
click at [618, 362] on div "Ja kas e esmaspäeva puhul saaks selle 16 cm läbimõõduga ventilaatori soodsamalt…" at bounding box center [653, 396] width 765 height 69
click at [600, 433] on div "[PERSON_NAME] 160 mm kanaliventilaatorile kehtib hind 131,01€ ning täiendavat s…" at bounding box center [653, 477] width 765 height 93
click at [746, 473] on icon at bounding box center [750, 477] width 8 height 8
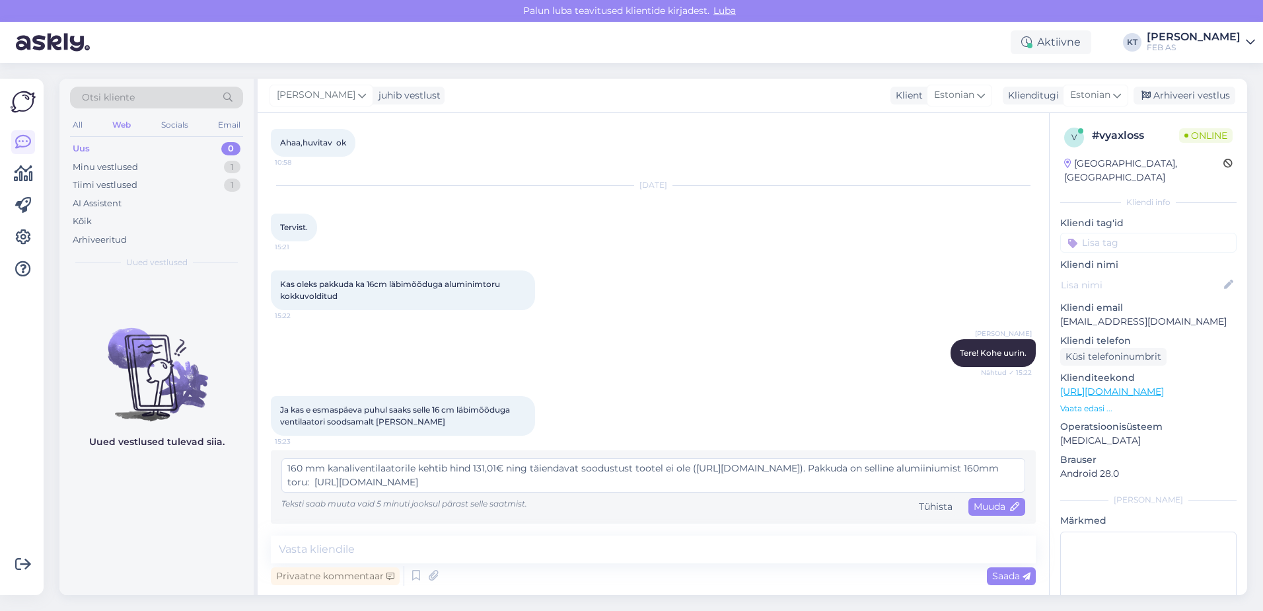
click at [664, 465] on textarea "160 mm kanaliventilaatorile kehtib hind 131,01€ ning täiendavat soodustust toot…" at bounding box center [653, 475] width 744 height 34
type textarea "160 mm kanaliventilaatorile kehtib hind 131,01€ ning täiendavat soodustust toot…"
click at [996, 512] on div "Muuda" at bounding box center [997, 507] width 57 height 18
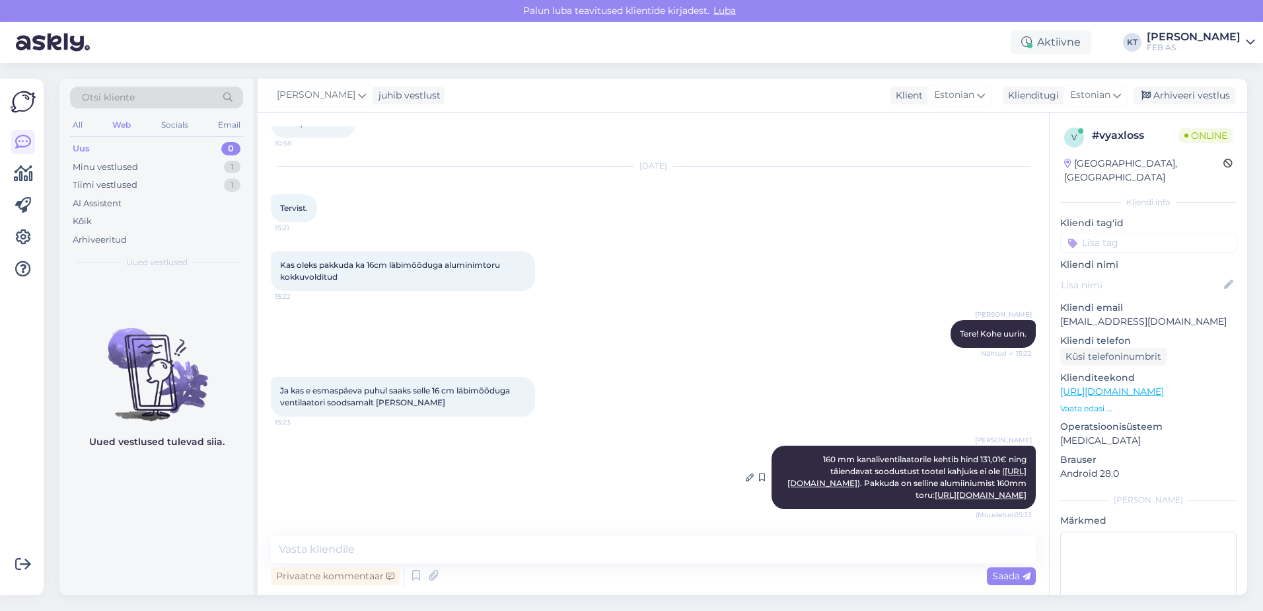
scroll to position [1477, 0]
click at [622, 394] on div "Ja kas e esmaspäeva puhul saaks selle 16 cm läbimõõduga ventilaatori soodsamalt…" at bounding box center [653, 396] width 765 height 69
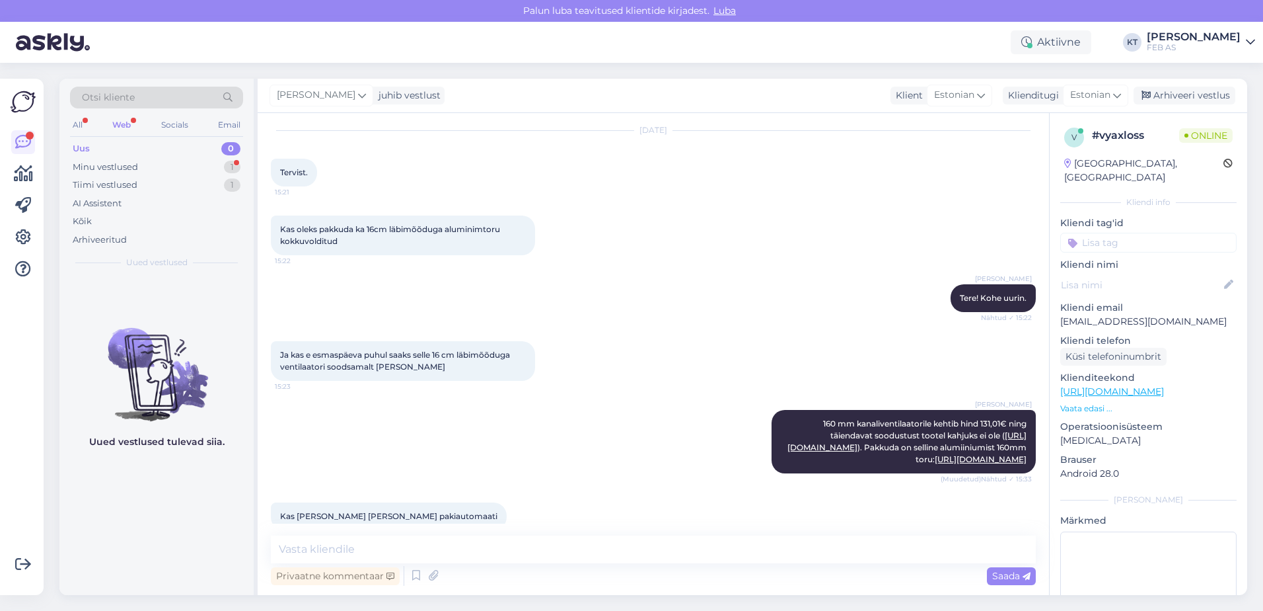
scroll to position [1534, 0]
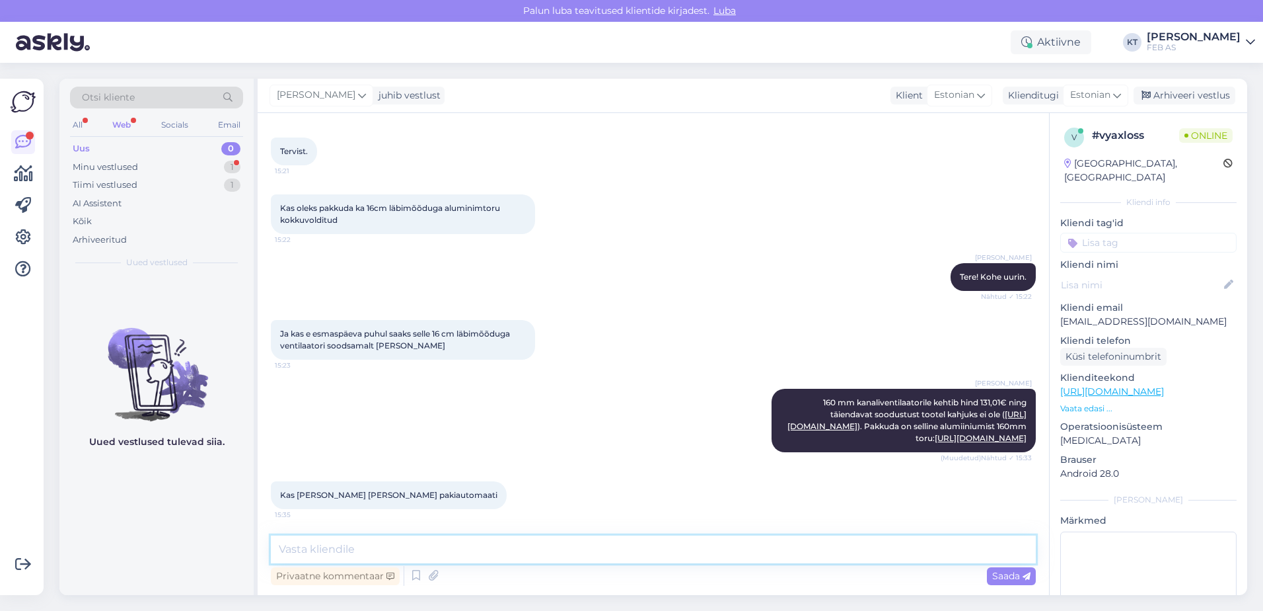
click at [389, 540] on textarea at bounding box center [653, 549] width 765 height 28
click at [340, 539] on textarea at bounding box center [653, 549] width 765 height 28
type textarea "Kahjuks toru ei mahu pakiautomaati. Võimalikud tarneviisid on [PERSON_NAME] sob…"
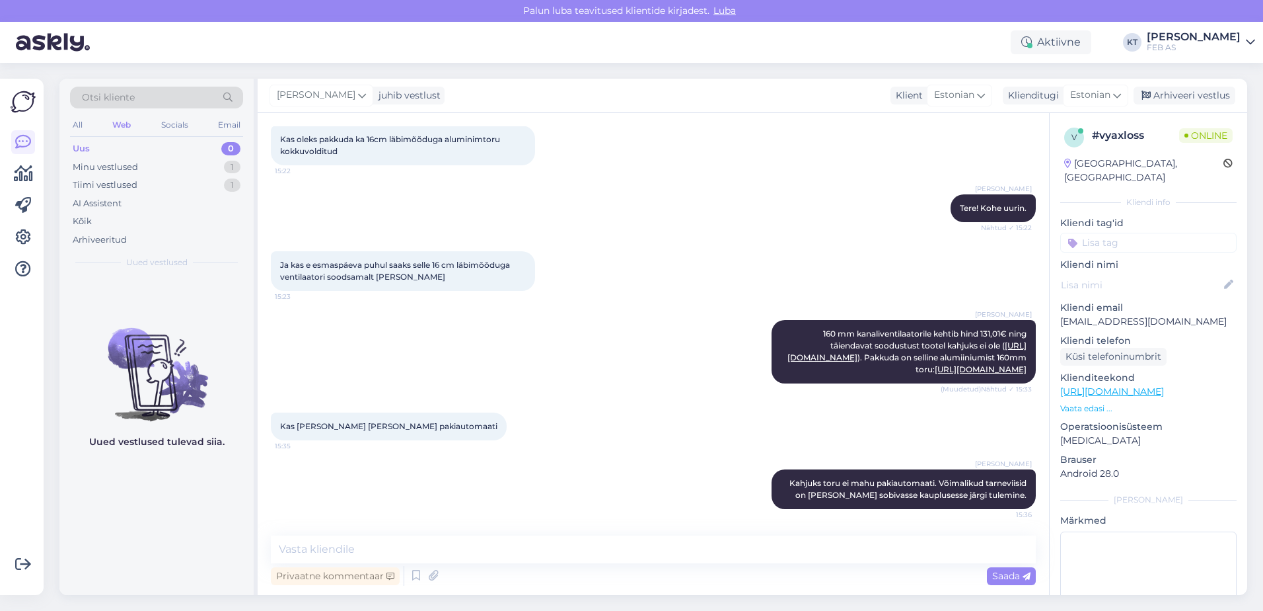
click at [564, 379] on div "[PERSON_NAME] 160 mm kanaliventilaatorile kehtib hind 131,01€ ning täiendavat s…" at bounding box center [653, 351] width 765 height 93
click at [566, 347] on div "[PERSON_NAME] 160 mm kanaliventilaatorile kehtib hind 131,01€ ning täiendavat s…" at bounding box center [653, 351] width 765 height 93
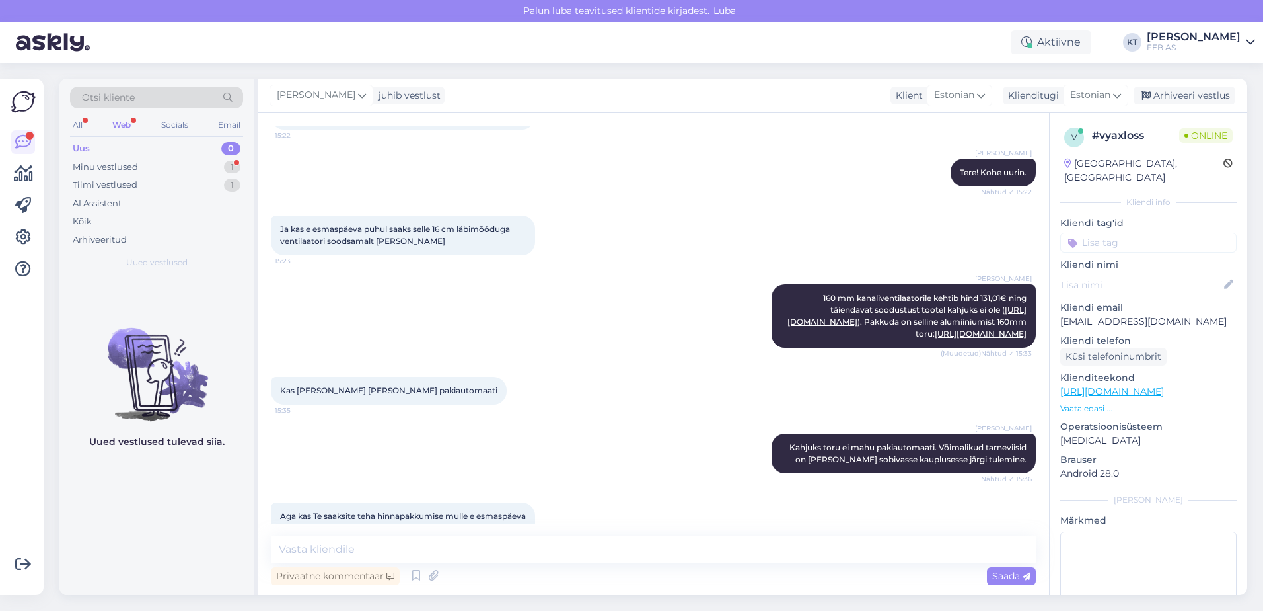
scroll to position [1683, 0]
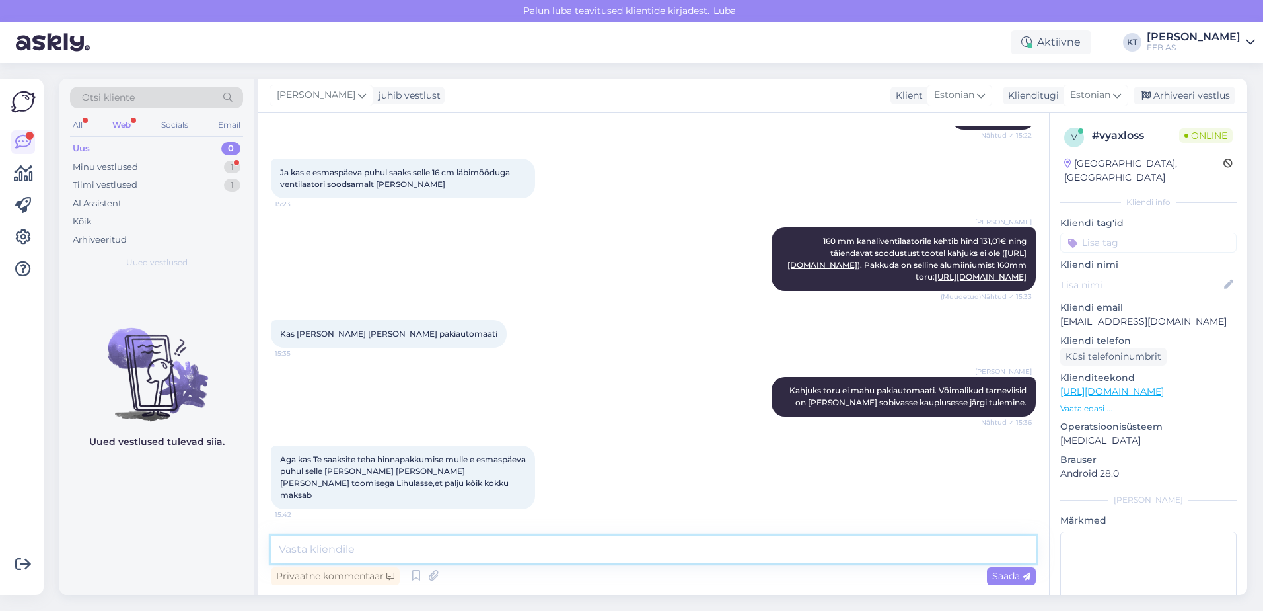
click at [325, 540] on textarea at bounding box center [653, 549] width 765 height 28
click at [437, 542] on textarea at bounding box center [653, 549] width 765 height 28
click at [436, 543] on textarea at bounding box center [653, 549] width 765 height 28
click at [633, 472] on div "Aga kas Te saaksite teha hinnapakkumise mulle e esmaspäeva puhul selle [PERSON_…" at bounding box center [653, 477] width 765 height 93
click at [477, 546] on textarea at bounding box center [653, 549] width 765 height 28
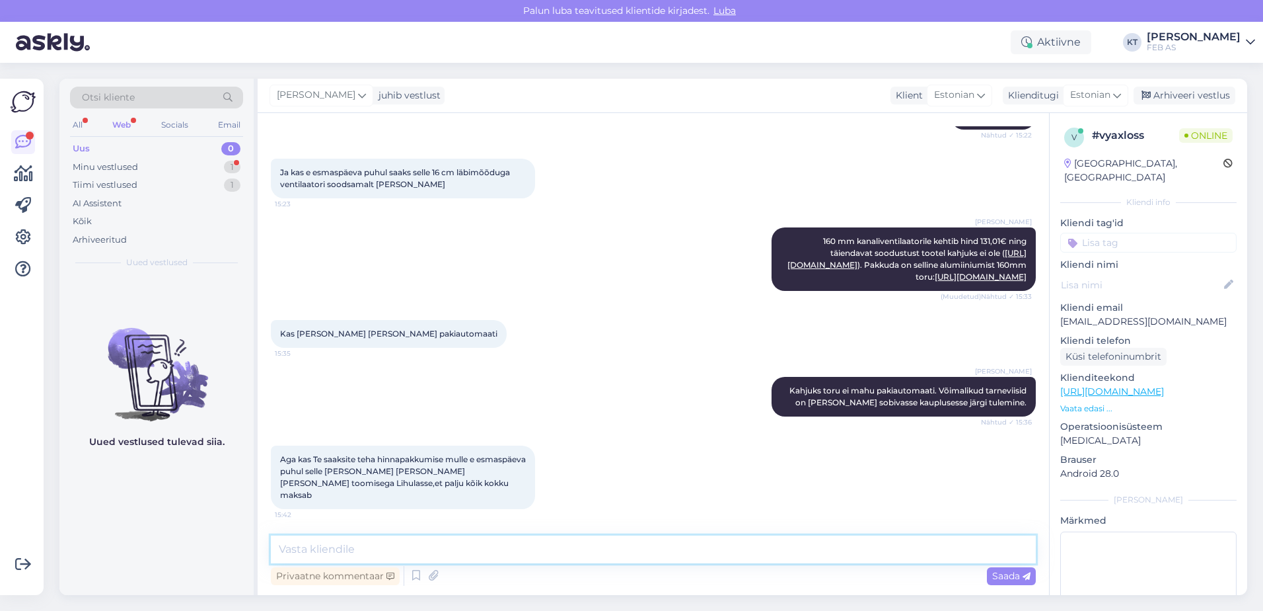
click at [474, 546] on textarea at bounding box center [653, 549] width 765 height 28
type textarea "P"
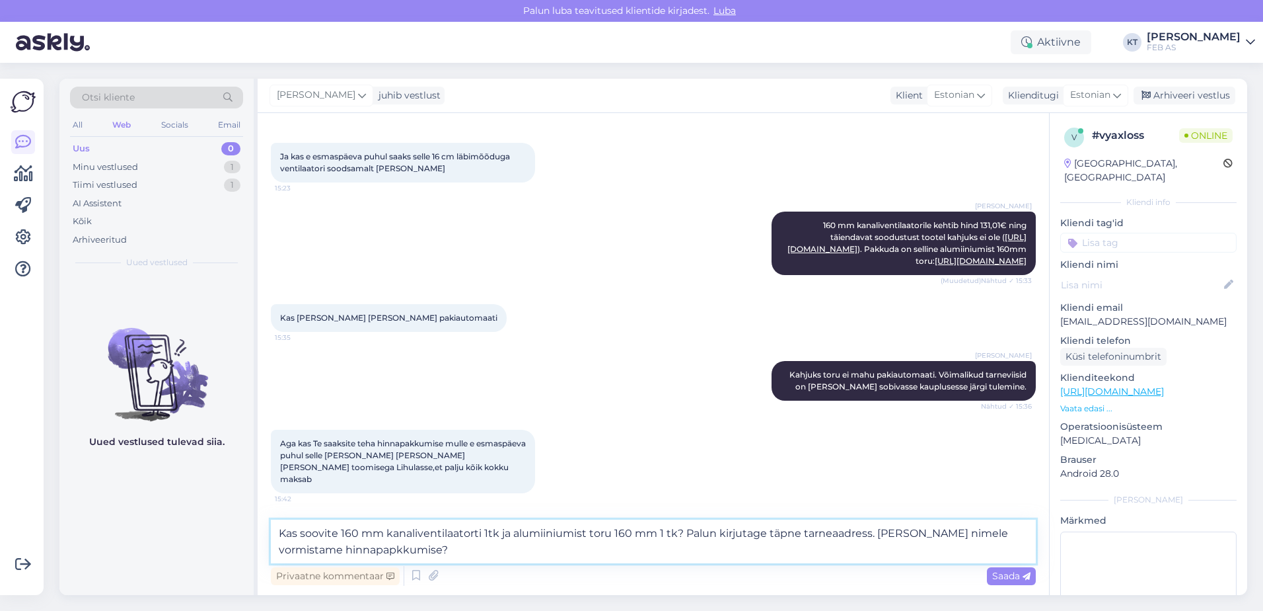
click at [942, 531] on textarea "Kas soovite 160 mm kanaliventilaatorti 1tk ja alumiiniumist toru 160 mm 1 tk? P…" at bounding box center [653, 541] width 765 height 44
click at [529, 544] on textarea "Kas soovite 160 mm kanaliventilaatorti 1tk ja alumiiniumist toru 160 mm 1 tk? P…" at bounding box center [653, 541] width 765 height 44
click at [396, 548] on textarea "Kas soovite 160 mm kanaliventilaatorti 1tk ja alumiiniumist toru 160 mm 1 tk? P…" at bounding box center [653, 541] width 765 height 44
click at [477, 532] on textarea "Kas soovite 160 mm kanaliventilaatorti 1tk ja alumiiniumist toru 160 mm 1 tk? P…" at bounding box center [653, 541] width 765 height 44
click at [476, 545] on textarea "Kas soovite 160 mm kanaliventilaatorit 1tk ja alumiiniumist toru 160 mm 1 tk? P…" at bounding box center [653, 541] width 765 height 44
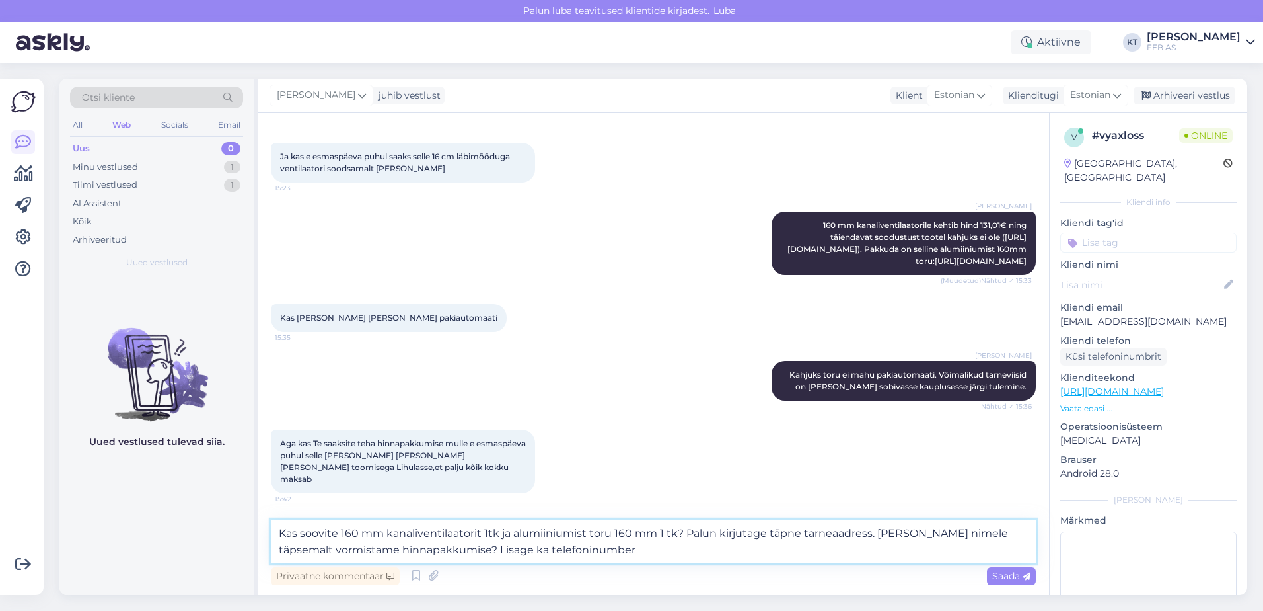
type textarea "Kas soovite 160 mm kanaliventilaatorit 1tk ja alumiiniumist toru 160 mm 1 tk? P…"
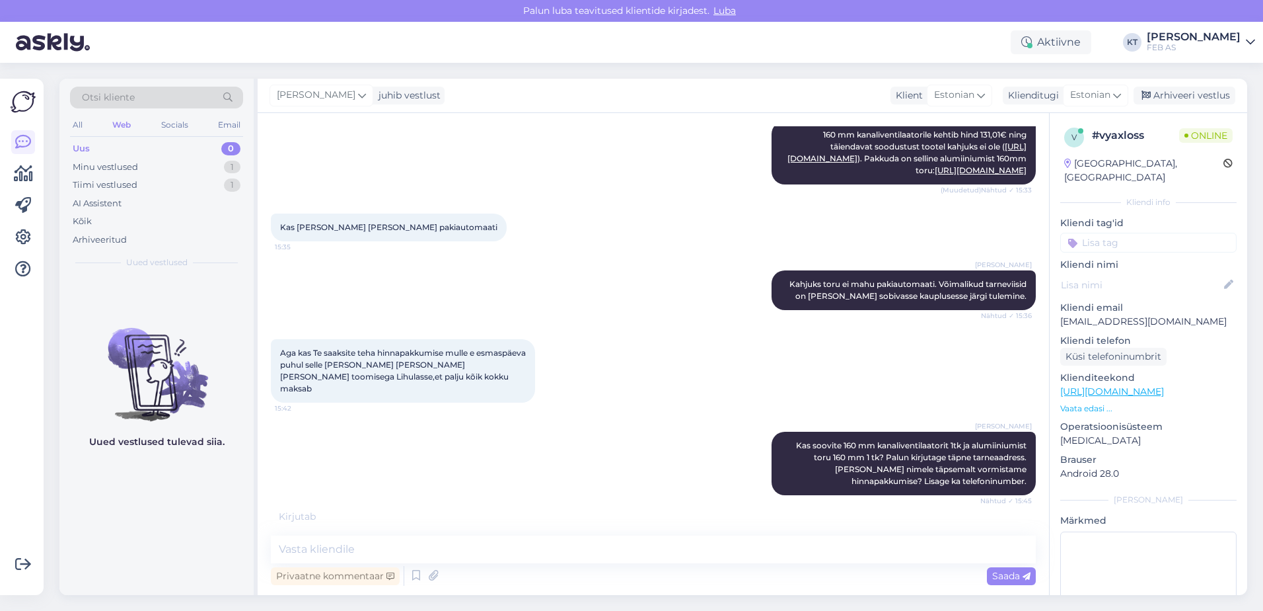
scroll to position [1789, 0]
click at [576, 422] on div "[PERSON_NAME] soovite 160 mm kanaliventilaatorit 1tk ja alumiiniumist toru 160 …" at bounding box center [653, 463] width 765 height 93
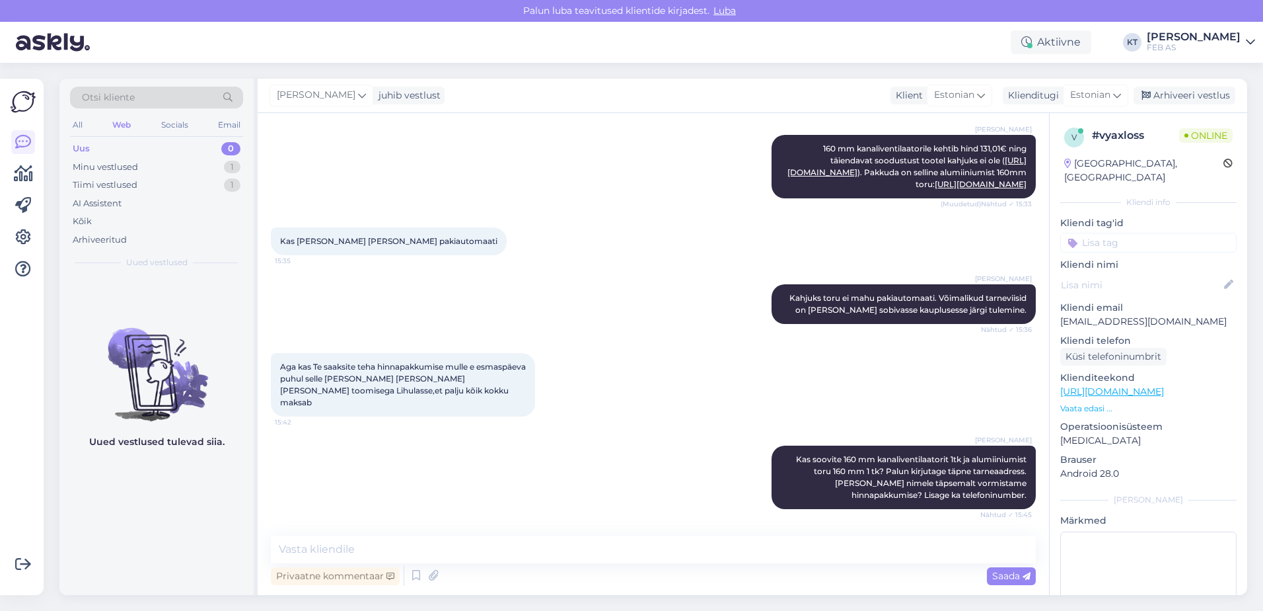
click at [523, 482] on div "[PERSON_NAME] soovite 160 mm kanaliventilaatorit 1tk ja alumiiniumist toru 160 …" at bounding box center [653, 477] width 765 height 93
click at [498, 441] on div "[PERSON_NAME] soovite 160 mm kanaliventilaatorit 1tk ja alumiiniumist toru 160 …" at bounding box center [653, 477] width 765 height 93
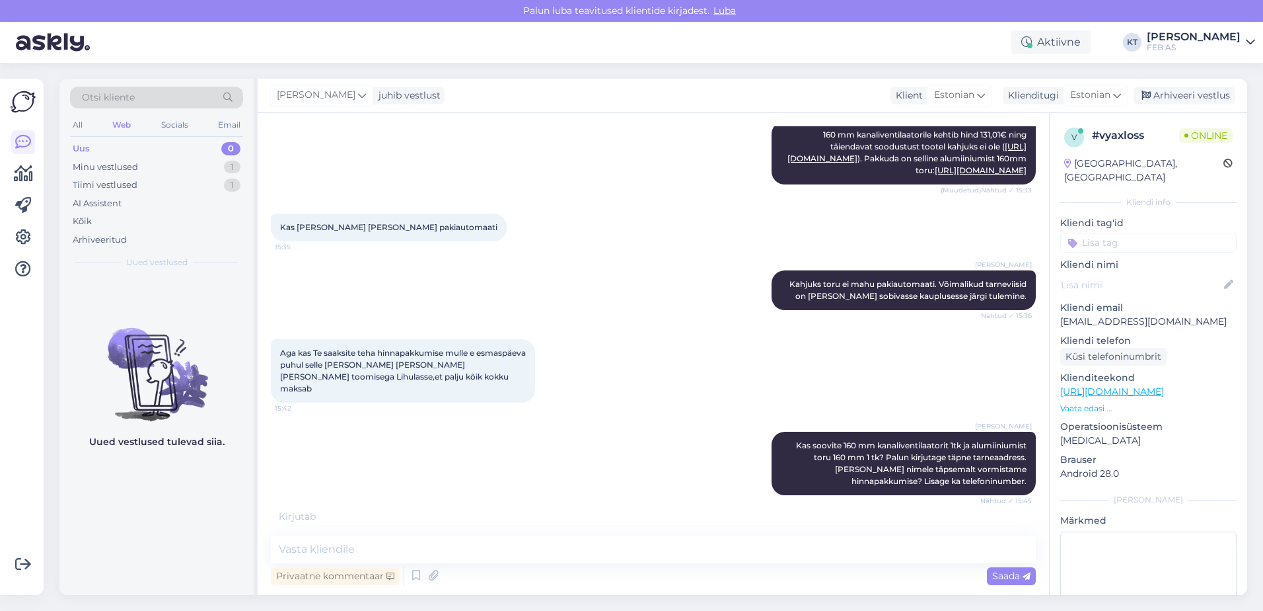
scroll to position [1789, 0]
click at [580, 343] on div "Aga kas Te saaksite teha hinnapakkumise mulle e esmaspäeva puhul selle [PERSON_…" at bounding box center [653, 370] width 765 height 93
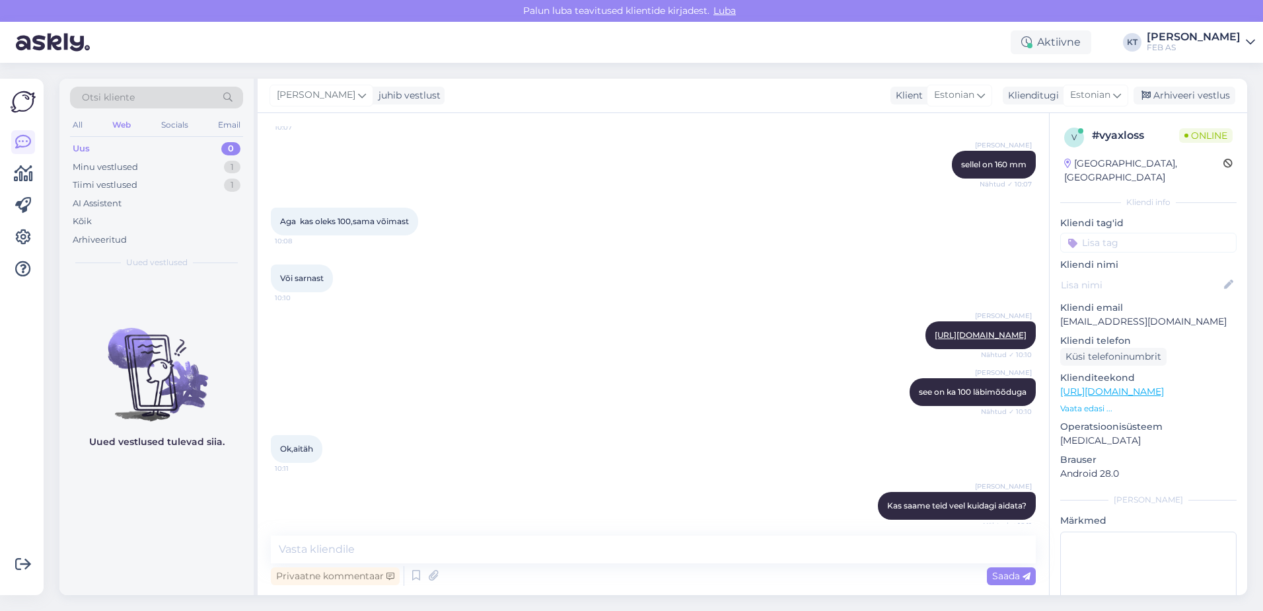
scroll to position [1832, 0]
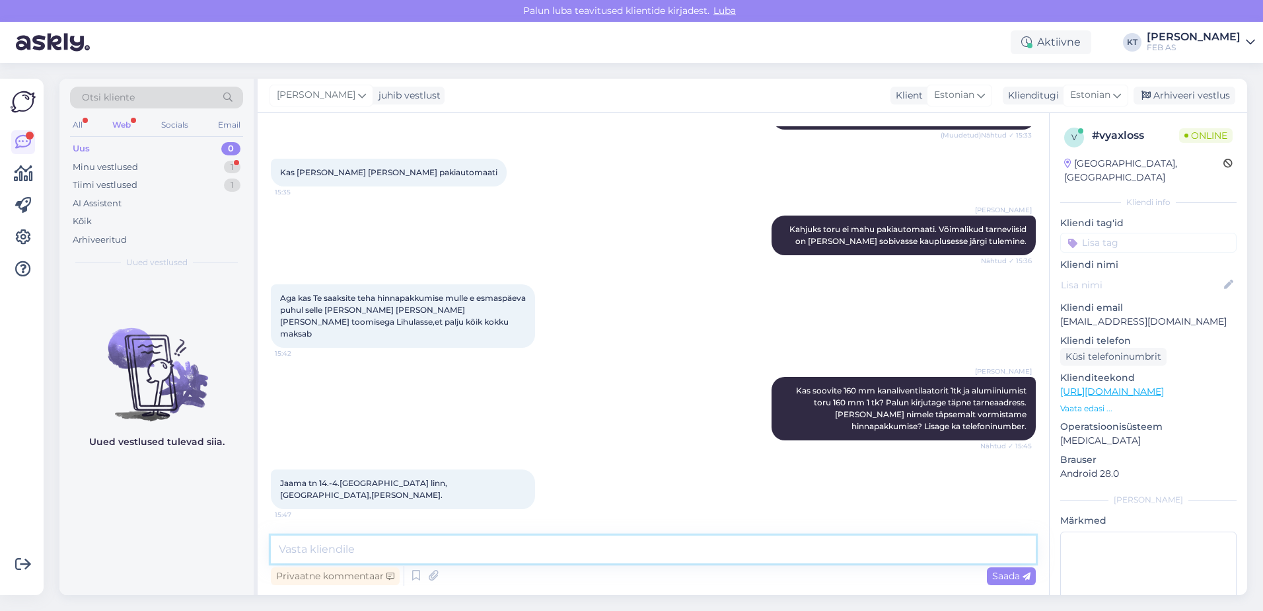
click at [369, 544] on textarea at bounding box center [653, 549] width 765 height 28
click at [369, 543] on textarea at bounding box center [653, 549] width 765 height 28
drag, startPoint x: 450, startPoint y: 494, endPoint x: 268, endPoint y: 498, distance: 182.4
click at [268, 498] on div "Vestlus algas [DATE] Tervist. 10:02 Triinu [PERSON_NAME] Tere! Kuidas saame tei…" at bounding box center [654, 354] width 792 height 482
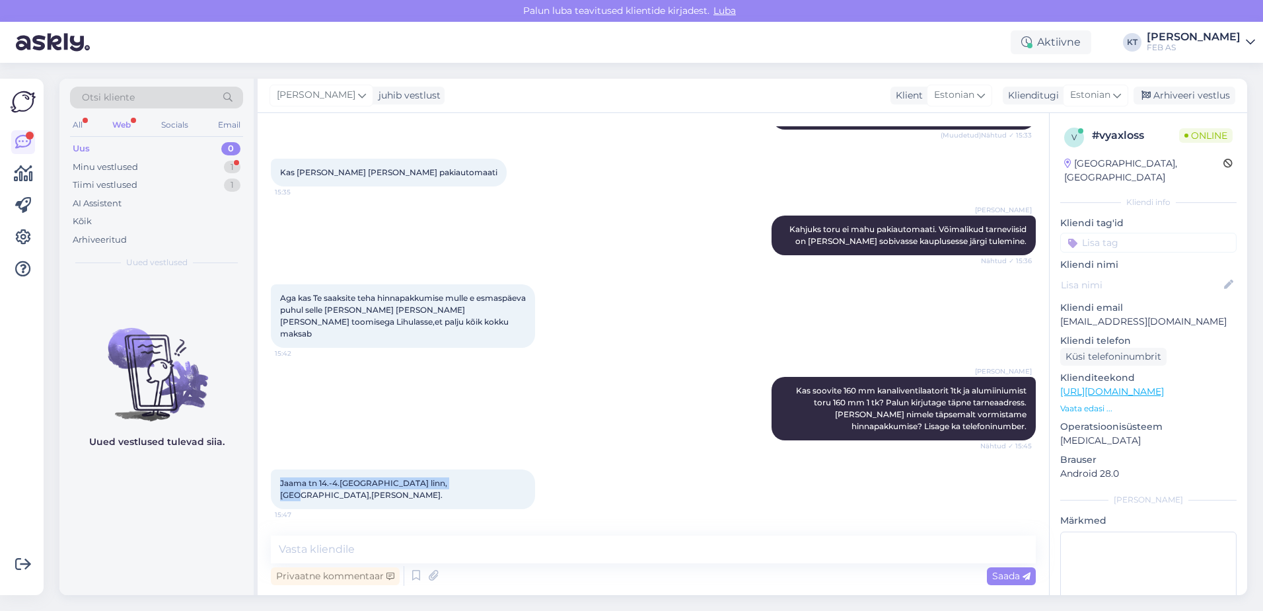
copy span "Jaama tn 14.-4.[GEOGRAPHIC_DATA] linn,[GEOGRAPHIC_DATA]"
click at [585, 487] on div "Jaama tn 14.-4.[GEOGRAPHIC_DATA] linn,[GEOGRAPHIC_DATA],[PERSON_NAME]. 15:47" at bounding box center [653, 489] width 765 height 69
click at [558, 540] on textarea at bounding box center [653, 549] width 765 height 28
type textarea "Palun lisage ka telefoninumber."
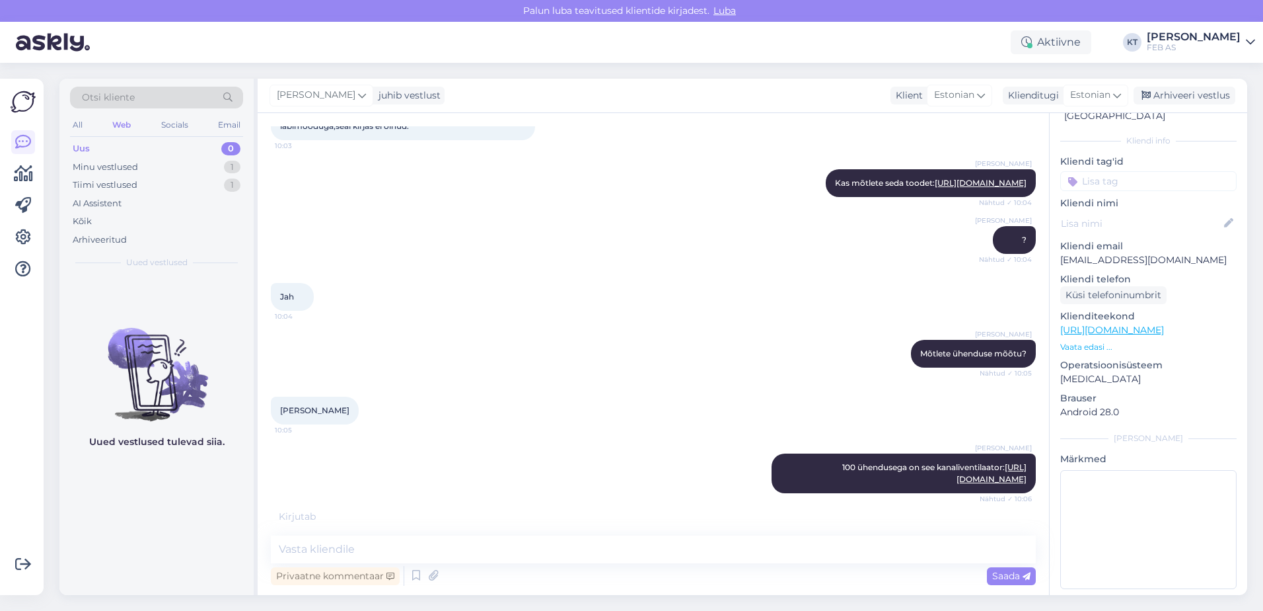
scroll to position [396, 0]
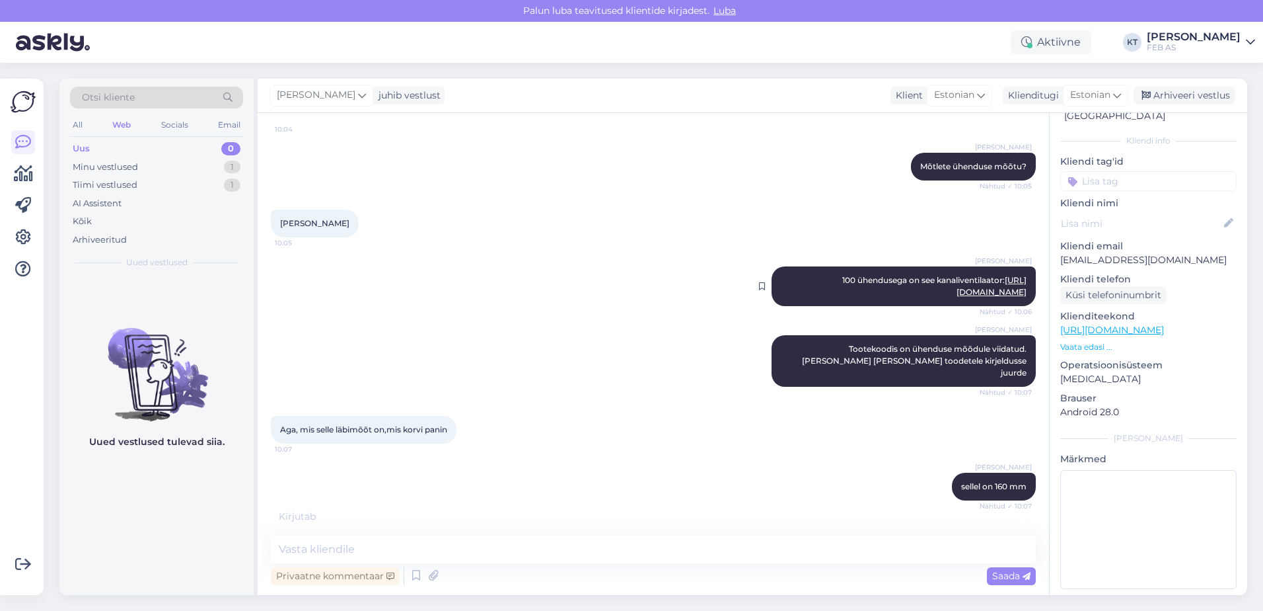
click at [957, 297] on link "[URL][DOMAIN_NAME]" at bounding box center [992, 286] width 70 height 22
drag, startPoint x: 801, startPoint y: 303, endPoint x: 1022, endPoint y: 307, distance: 221.4
click at [1022, 306] on div "Triinu [PERSON_NAME] 100 ühendusega on see kanaliventilaator: [URL][DOMAIN_NAME…" at bounding box center [904, 286] width 264 height 40
copy link "[URL][DOMAIN_NAME]"
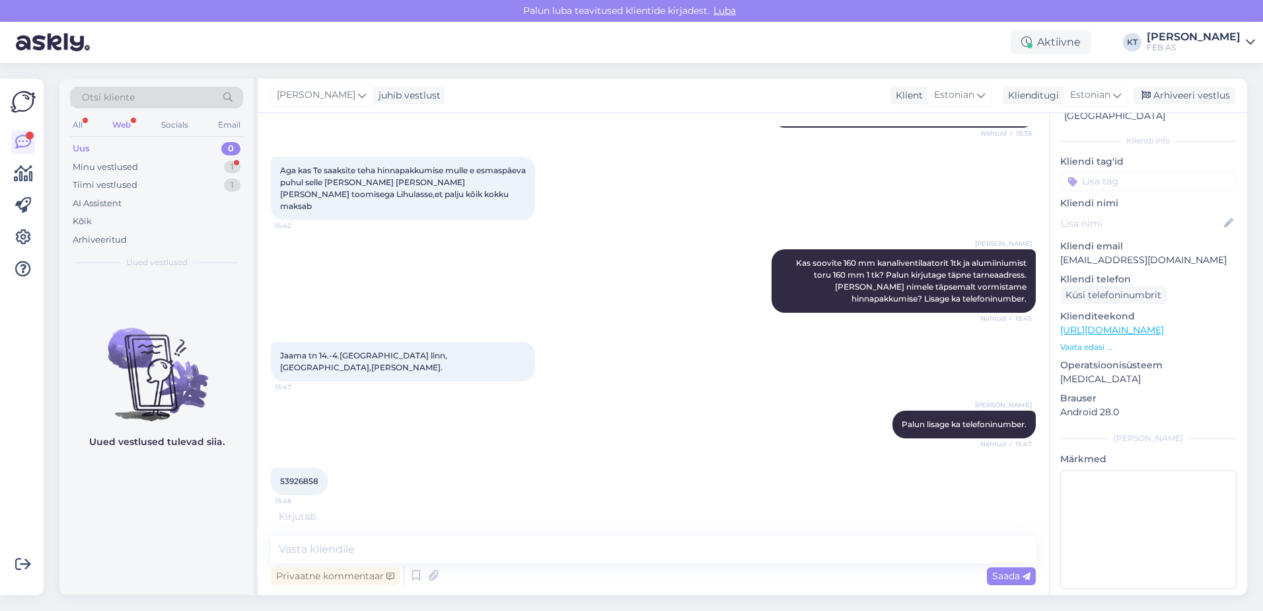
scroll to position [1960, 0]
click at [628, 414] on div "[PERSON_NAME] lisage ka telefoninumber. Nähtud ✓ 15:47" at bounding box center [653, 424] width 765 height 57
click at [628, 412] on div "[PERSON_NAME] lisage ka telefoninumber. Nähtud ✓ 15:47" at bounding box center [653, 424] width 765 height 57
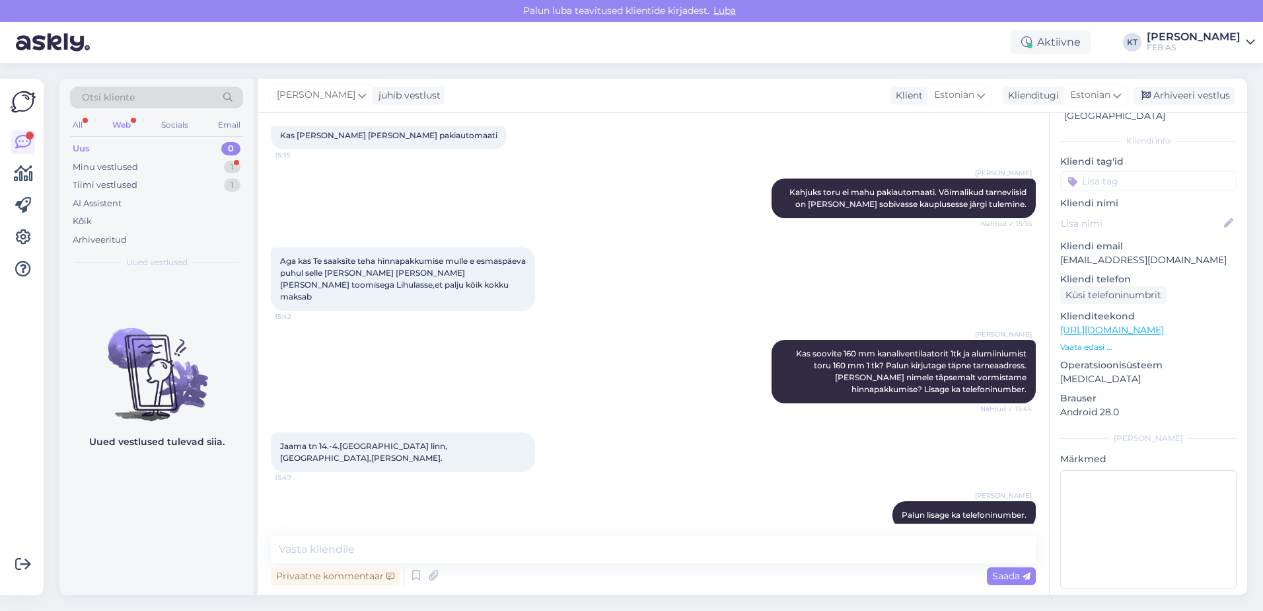
scroll to position [1946, 0]
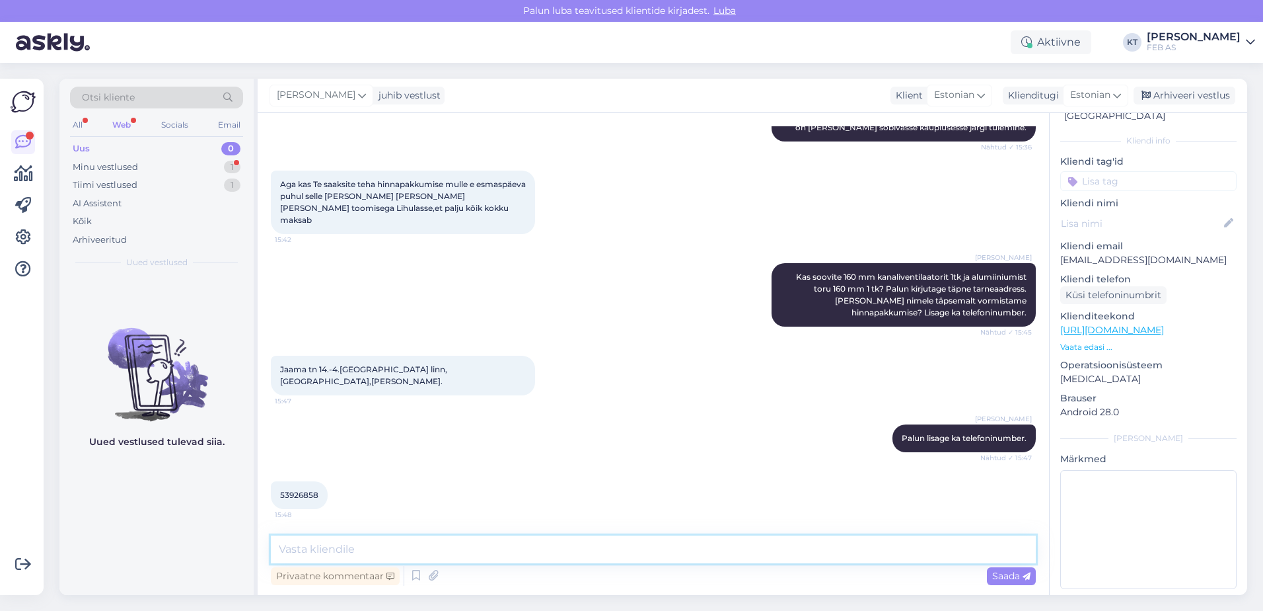
click at [751, 537] on textarea at bounding box center [653, 549] width 765 height 28
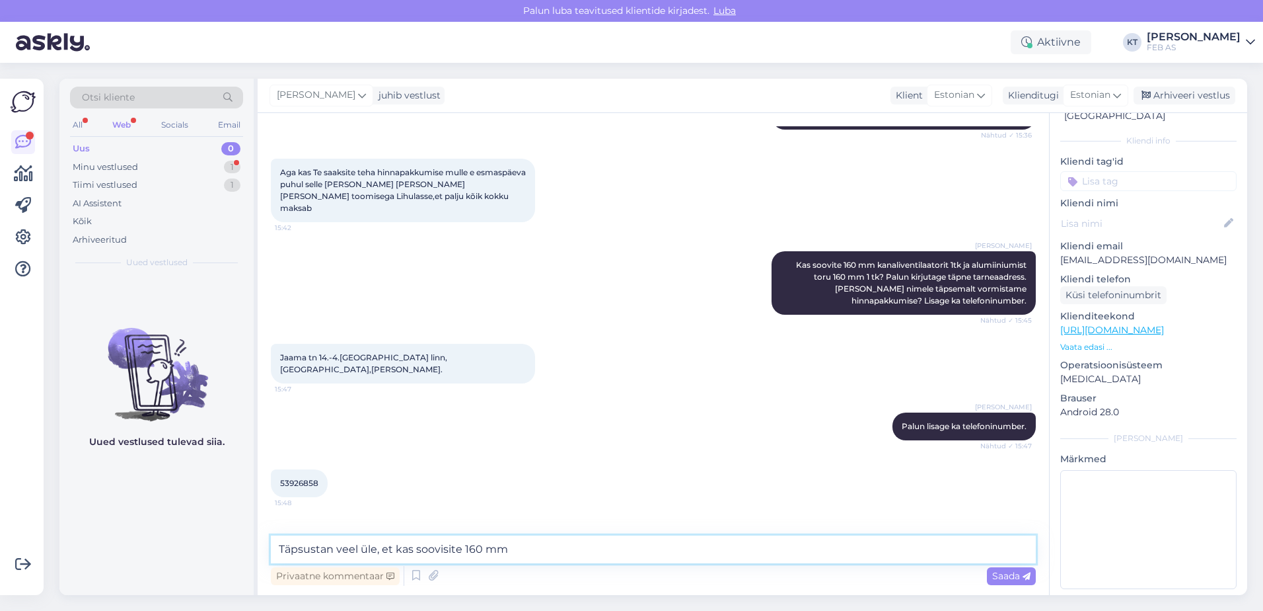
scroll to position [2003, 0]
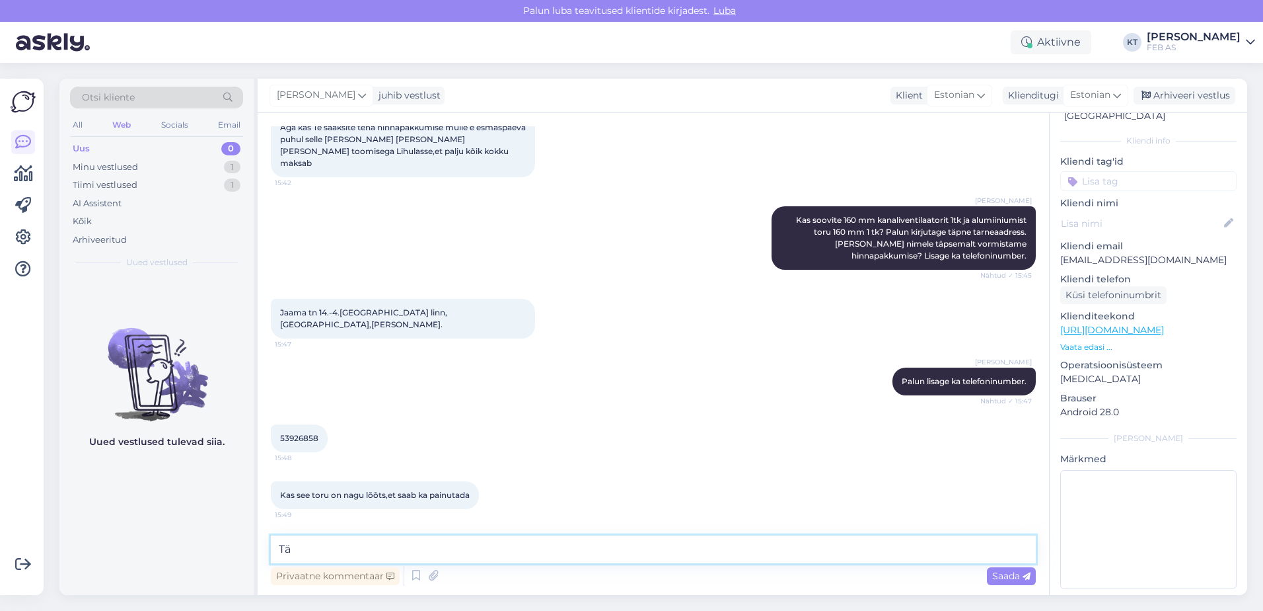
type textarea "T"
click at [394, 551] on textarea at bounding box center [653, 549] width 765 height 28
type textarea "Tegemist on poolpainduva alumiiniumist toruga."
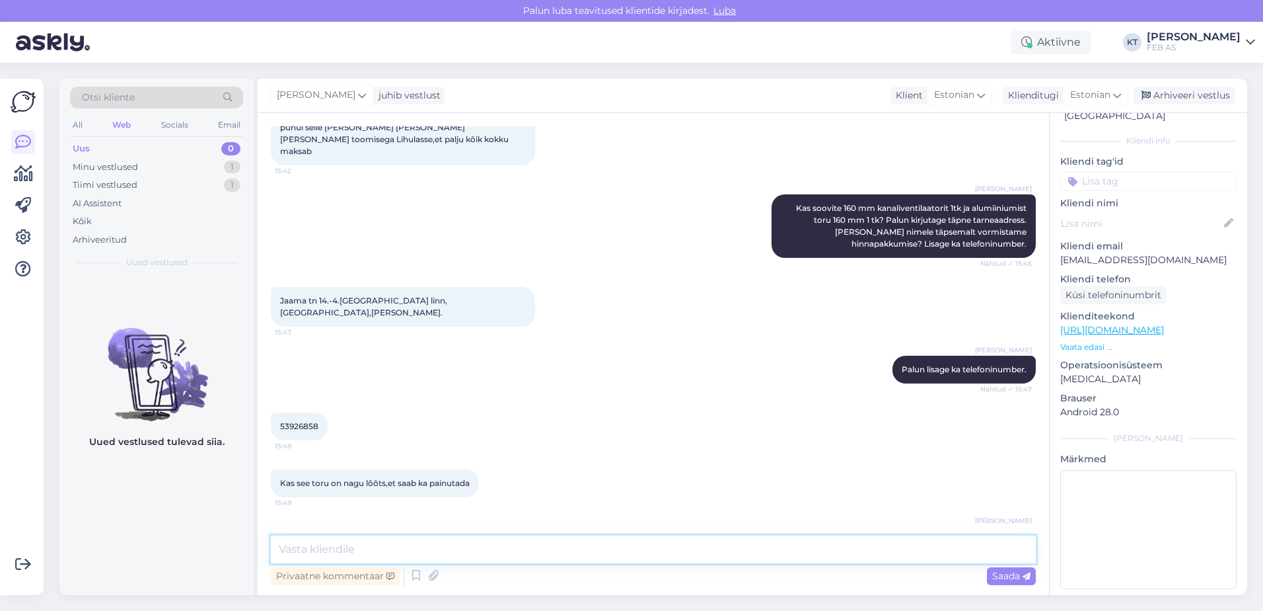
scroll to position [2060, 0]
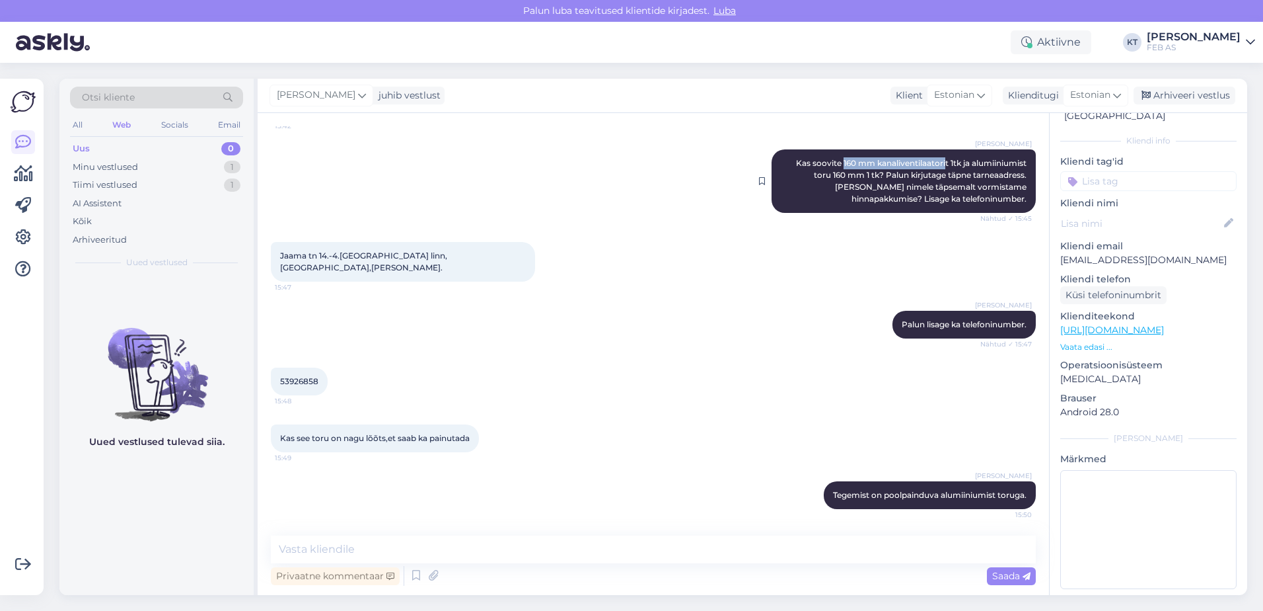
drag, startPoint x: 829, startPoint y: 171, endPoint x: 934, endPoint y: 176, distance: 105.2
click at [934, 176] on span "Kas soovite 160 mm kanaliventilaatorit 1tk ja alumiiniumist toru 160 mm 1 tk? P…" at bounding box center [912, 181] width 233 height 46
copy span "160 mm kanaliventilaatori"
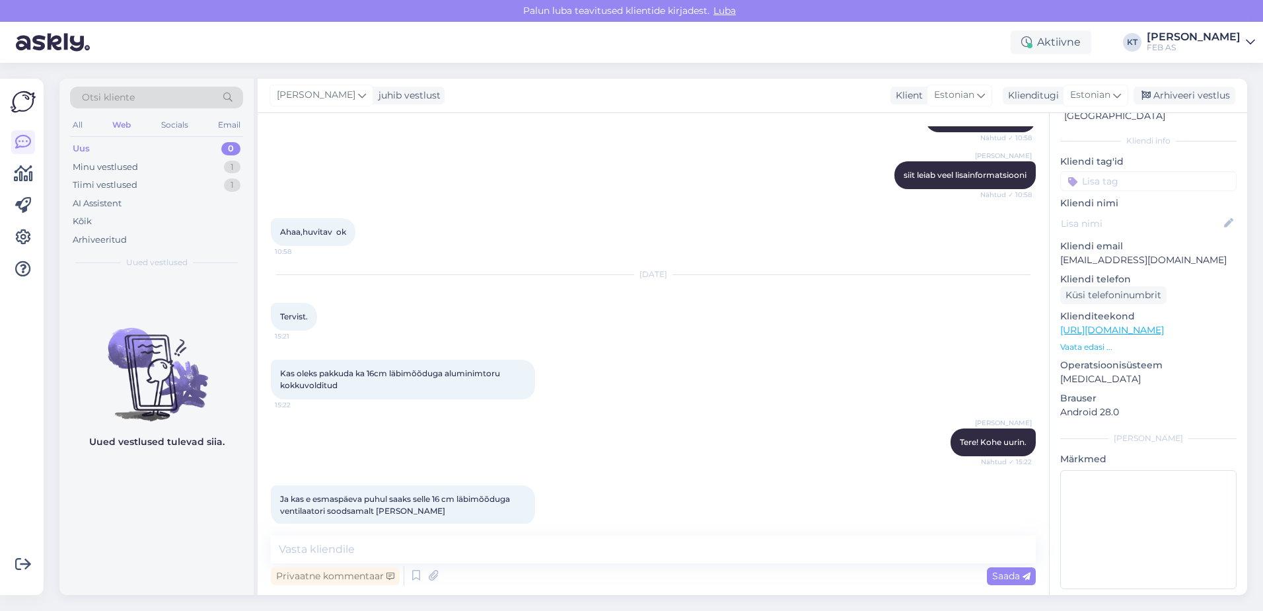
scroll to position [1465, 0]
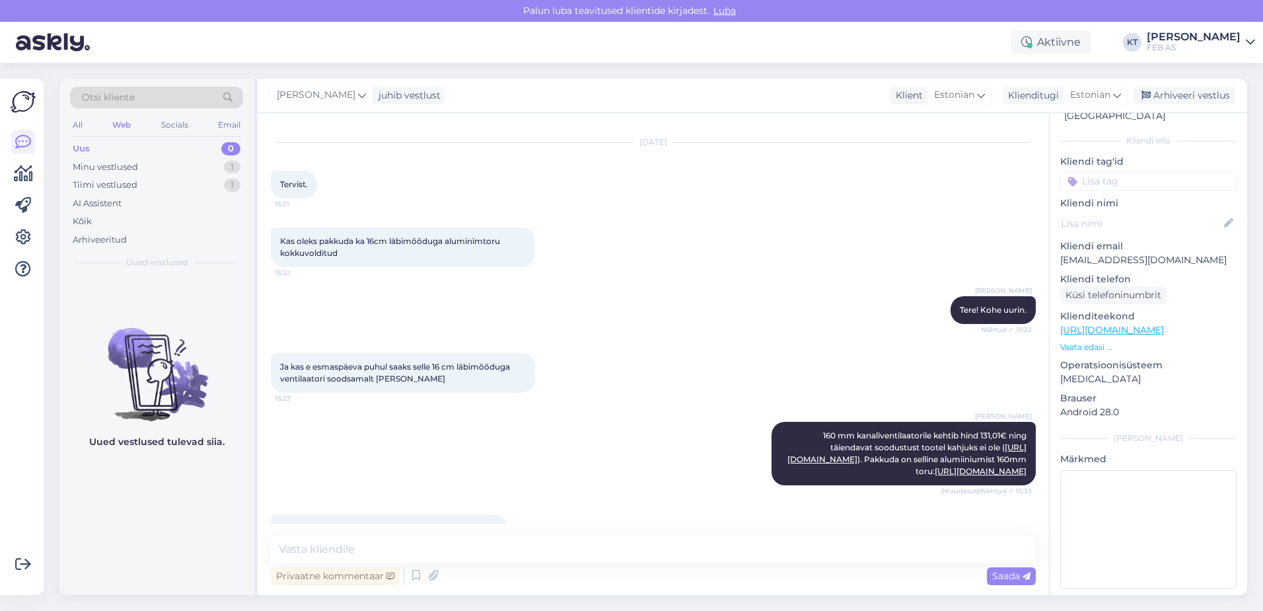
click at [1082, 341] on p "Vaata edasi ..." at bounding box center [1148, 347] width 176 height 12
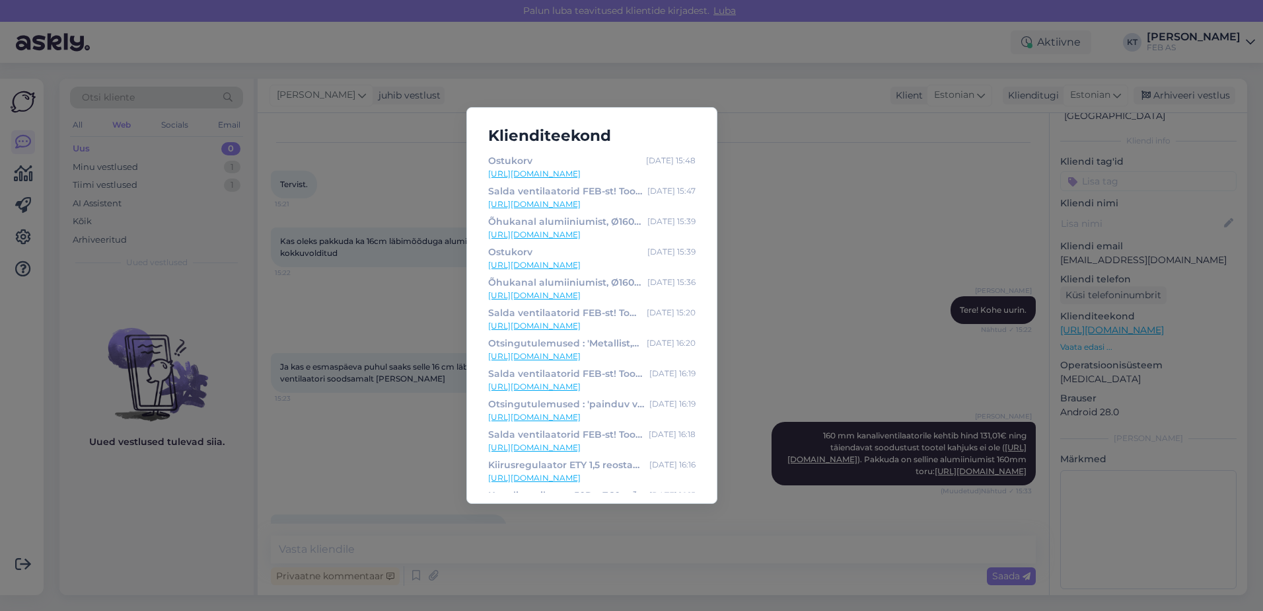
click at [615, 173] on link "[URL][DOMAIN_NAME]" at bounding box center [591, 174] width 207 height 12
click at [811, 337] on div "Klienditeekond Ostukorv [DATE] 15:48 [URL][DOMAIN_NAME] Salda ventilaatorid FEB…" at bounding box center [631, 305] width 1263 height 611
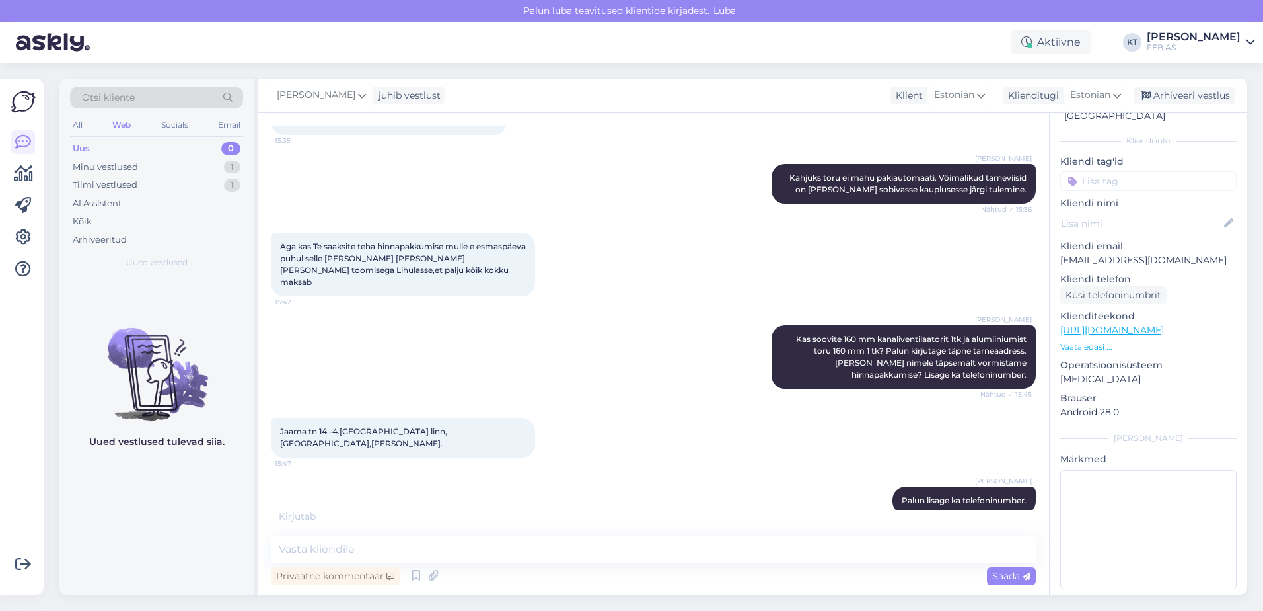
scroll to position [1677, 0]
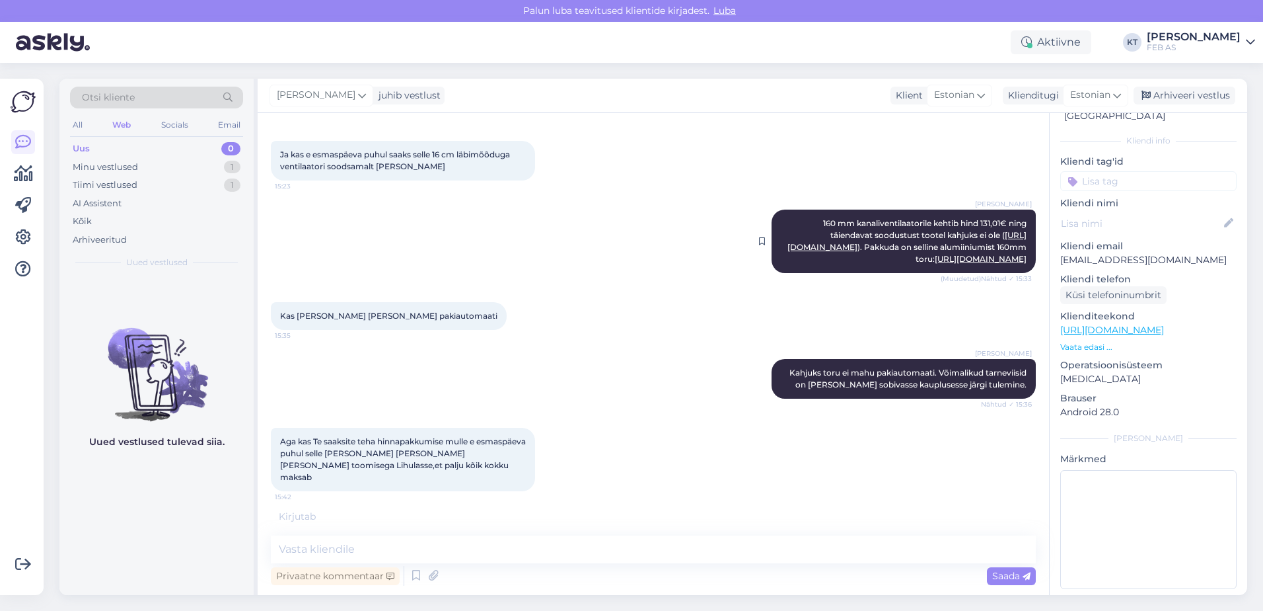
click at [916, 248] on link "[URL][DOMAIN_NAME]" at bounding box center [907, 241] width 239 height 22
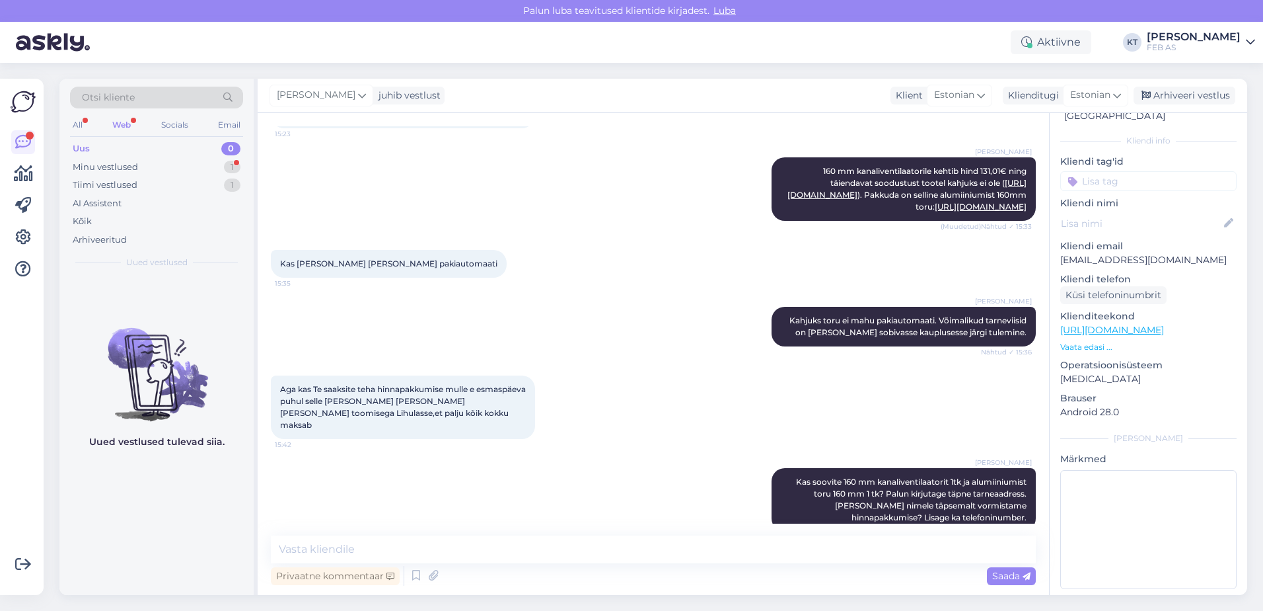
scroll to position [2128, 0]
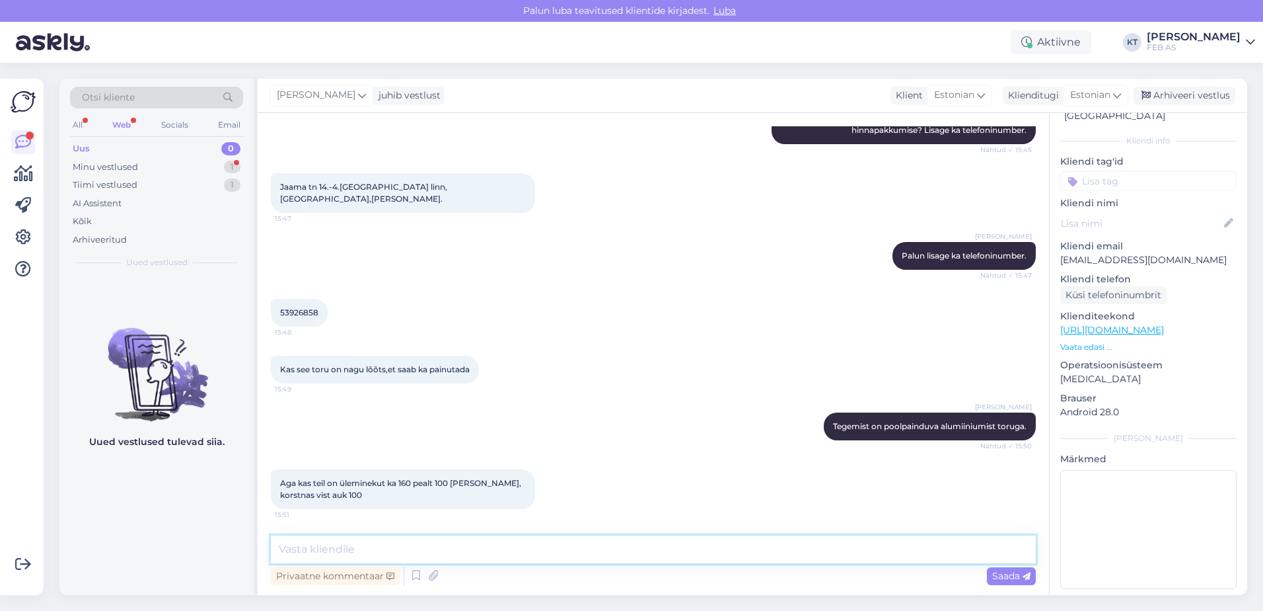
click at [448, 541] on textarea at bounding box center [653, 549] width 765 height 28
click at [357, 557] on textarea at bounding box center [653, 549] width 765 height 28
type textarea "kohe uurin."
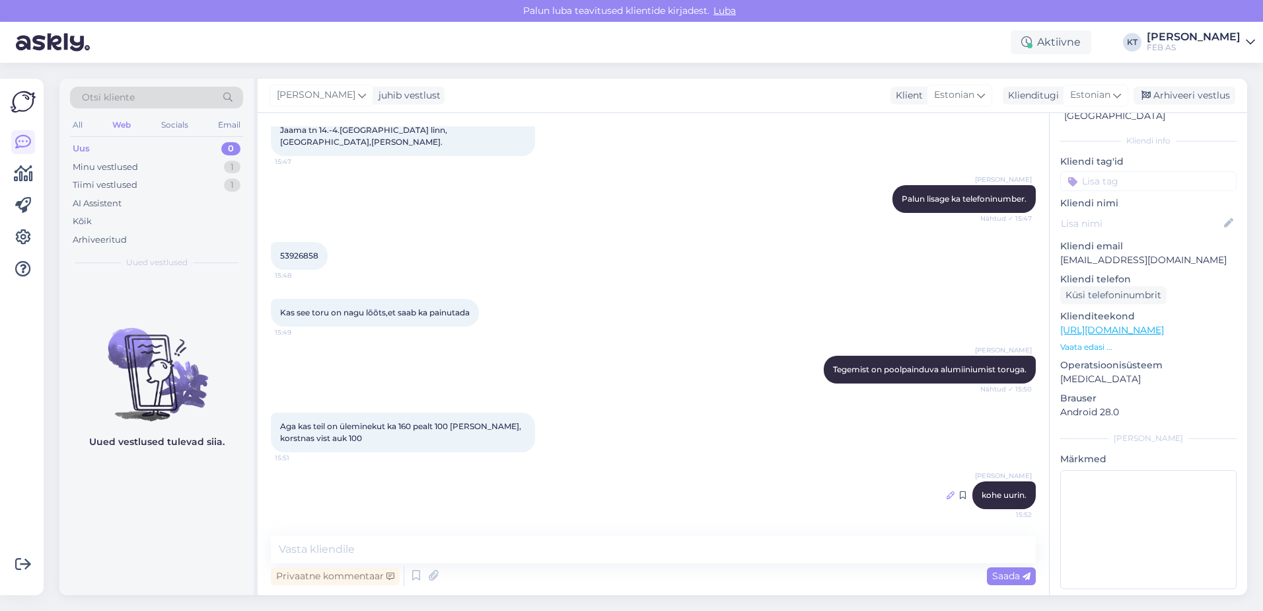
click at [947, 496] on icon at bounding box center [951, 495] width 8 height 8
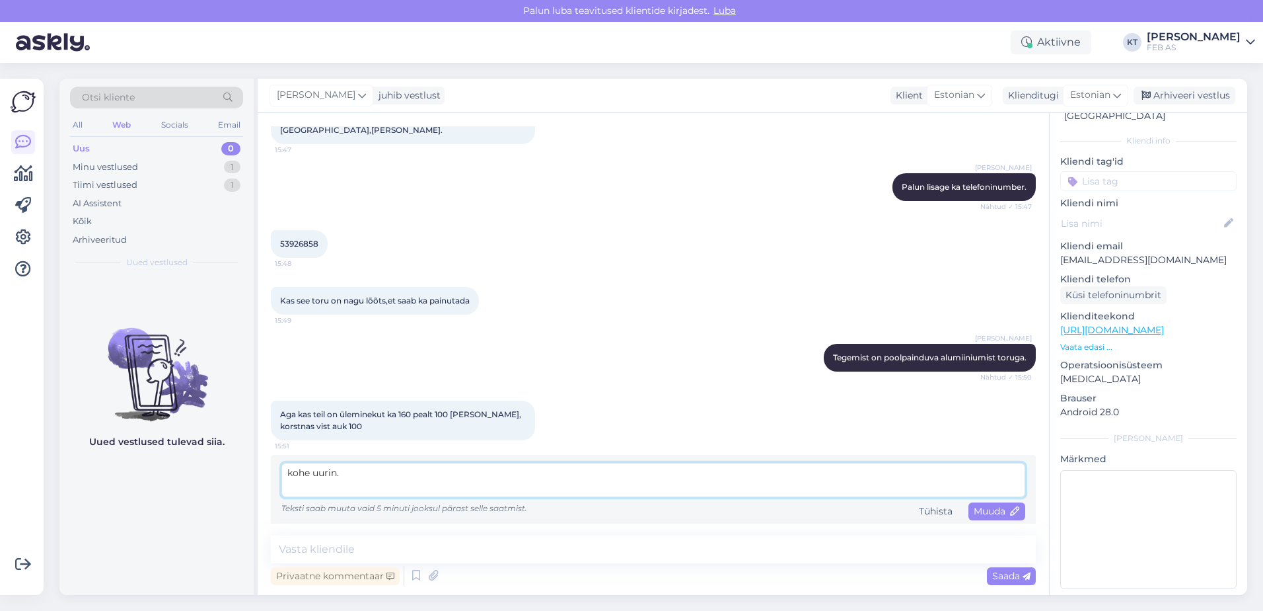
drag, startPoint x: 296, startPoint y: 485, endPoint x: 323, endPoint y: 498, distance: 29.9
click at [297, 485] on textarea "kohe uurin." at bounding box center [653, 480] width 744 height 34
type textarea "Kohe uurin."
click at [998, 513] on div "Kohe uurin. Teksti saab muuta [PERSON_NAME] 5 minuti jooksul pärast selle saatm…" at bounding box center [653, 491] width 744 height 57
click at [994, 517] on span "Muuda" at bounding box center [997, 511] width 46 height 12
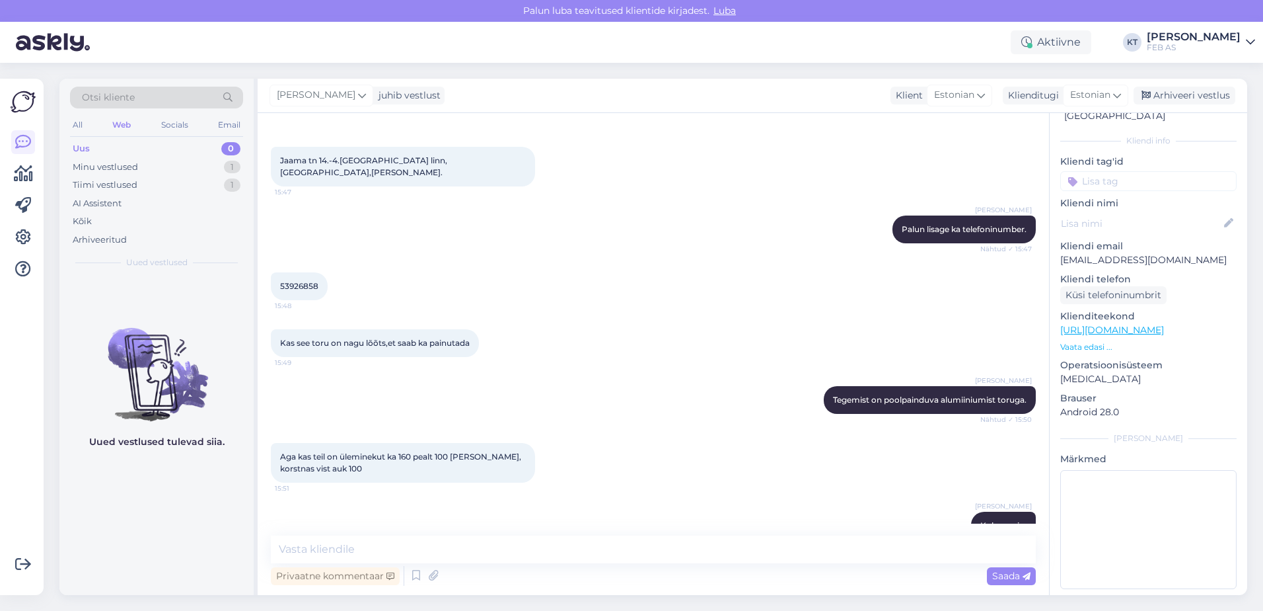
scroll to position [2119, 0]
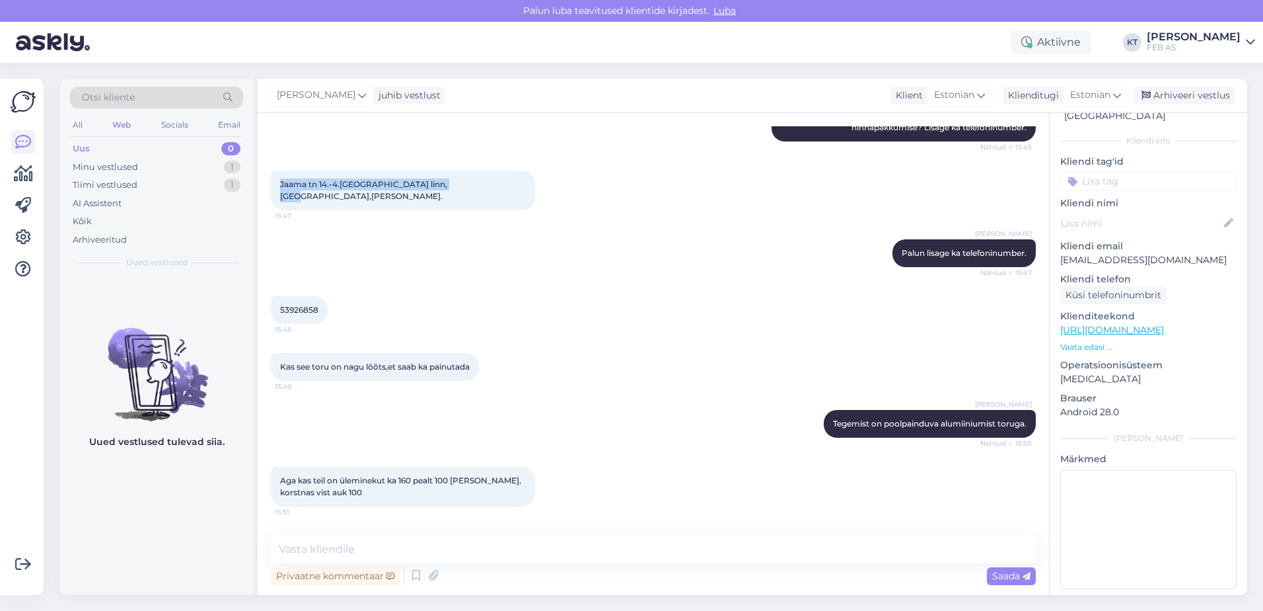
drag, startPoint x: 449, startPoint y: 208, endPoint x: 276, endPoint y: 209, distance: 173.1
click at [276, 209] on div "Jaama tn 14.-4.[GEOGRAPHIC_DATA] linn,[GEOGRAPHIC_DATA],[PERSON_NAME]. 15:47" at bounding box center [403, 190] width 264 height 40
copy span "Jaama tn 14.-4.[GEOGRAPHIC_DATA] linn,[GEOGRAPHIC_DATA]"
drag, startPoint x: 317, startPoint y: 322, endPoint x: 272, endPoint y: 322, distance: 45.6
click at [272, 322] on div "53926858 15:48" at bounding box center [299, 310] width 57 height 28
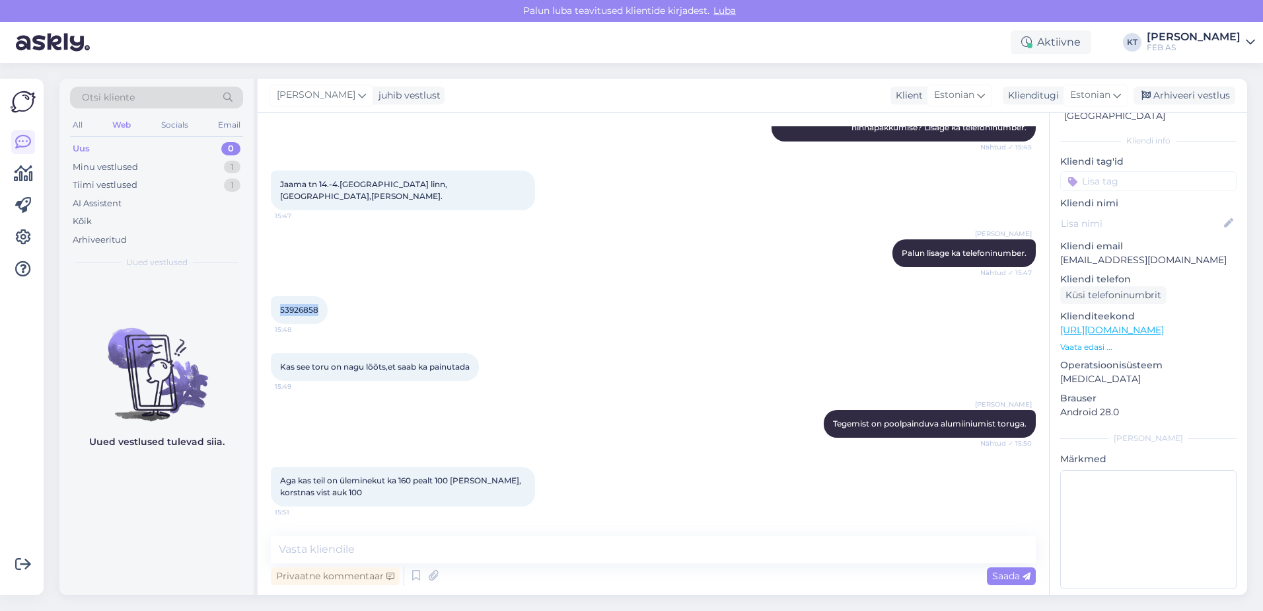
copy span "53926858"
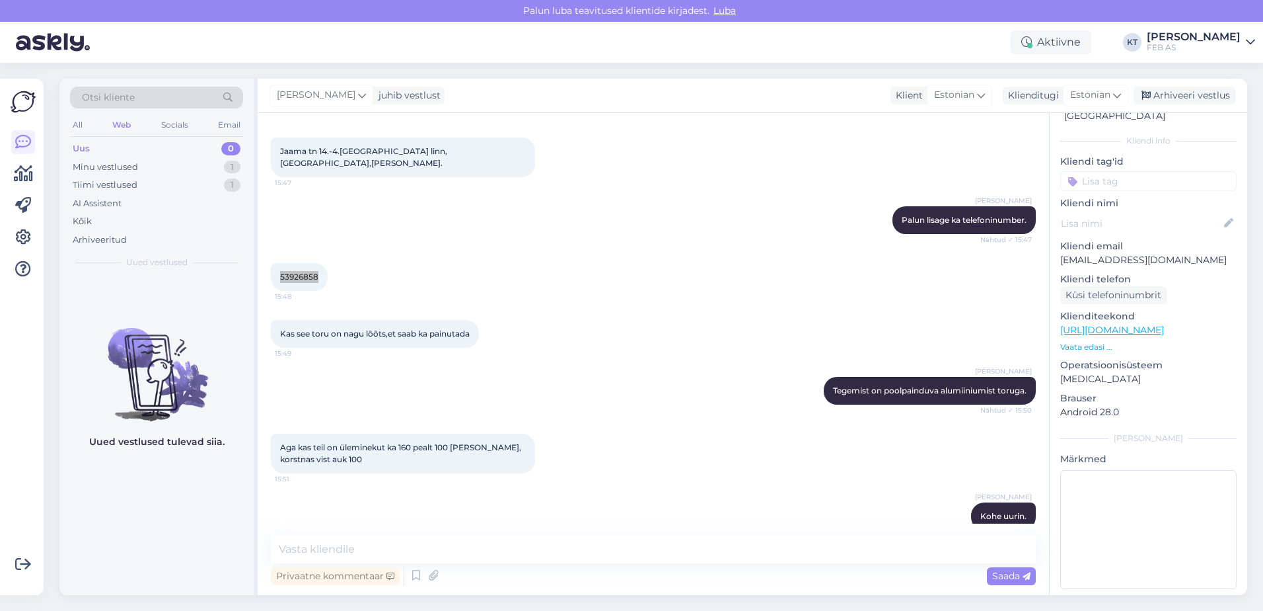
scroll to position [2185, 0]
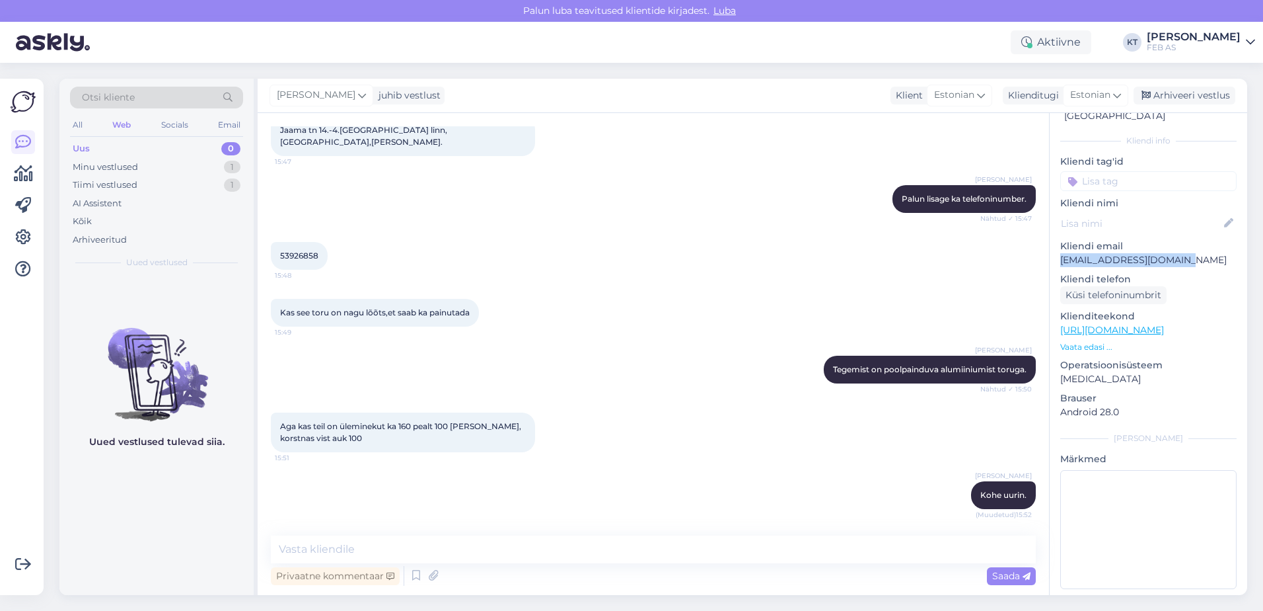
drag, startPoint x: 1187, startPoint y: 249, endPoint x: 1060, endPoint y: 250, distance: 127.5
click at [1060, 250] on div "v # vyaxloss Offline [GEOGRAPHIC_DATA], [GEOGRAPHIC_DATA] Kliendi info Kliendi …" at bounding box center [1149, 330] width 198 height 557
copy p "[EMAIL_ADDRESS][DOMAIN_NAME]"
click at [416, 542] on textarea at bounding box center [653, 549] width 765 height 28
paste textarea "[URL][DOMAIN_NAME]"
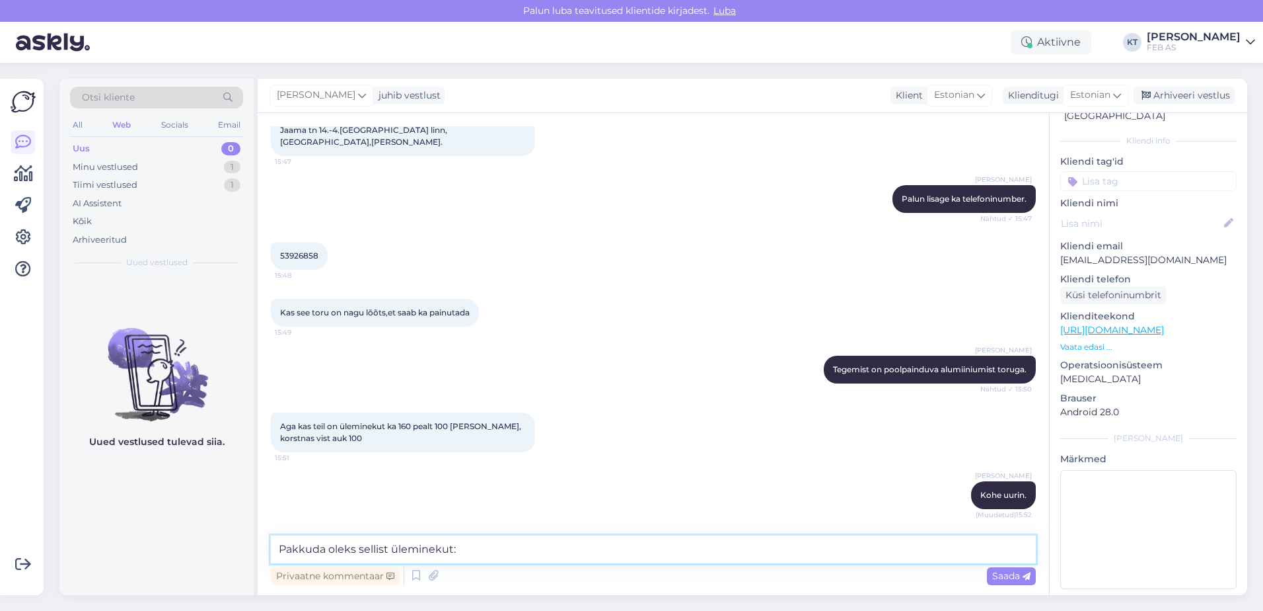
type textarea "Pakkuda oleks sellist üleminekut: [URL][DOMAIN_NAME]"
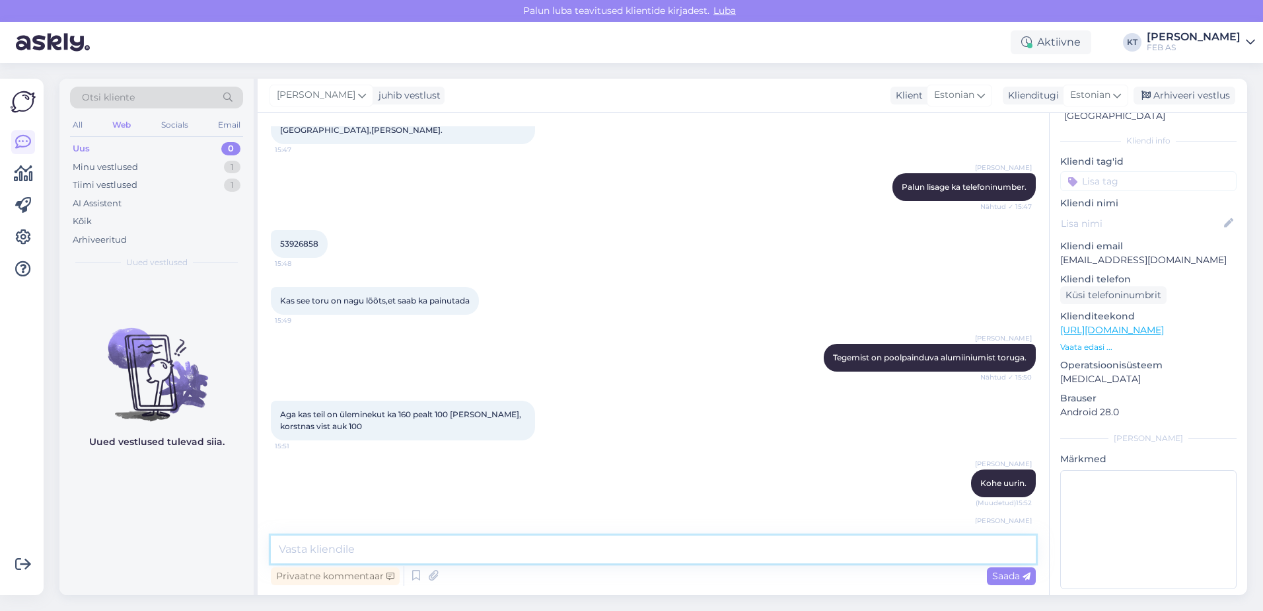
scroll to position [2254, 0]
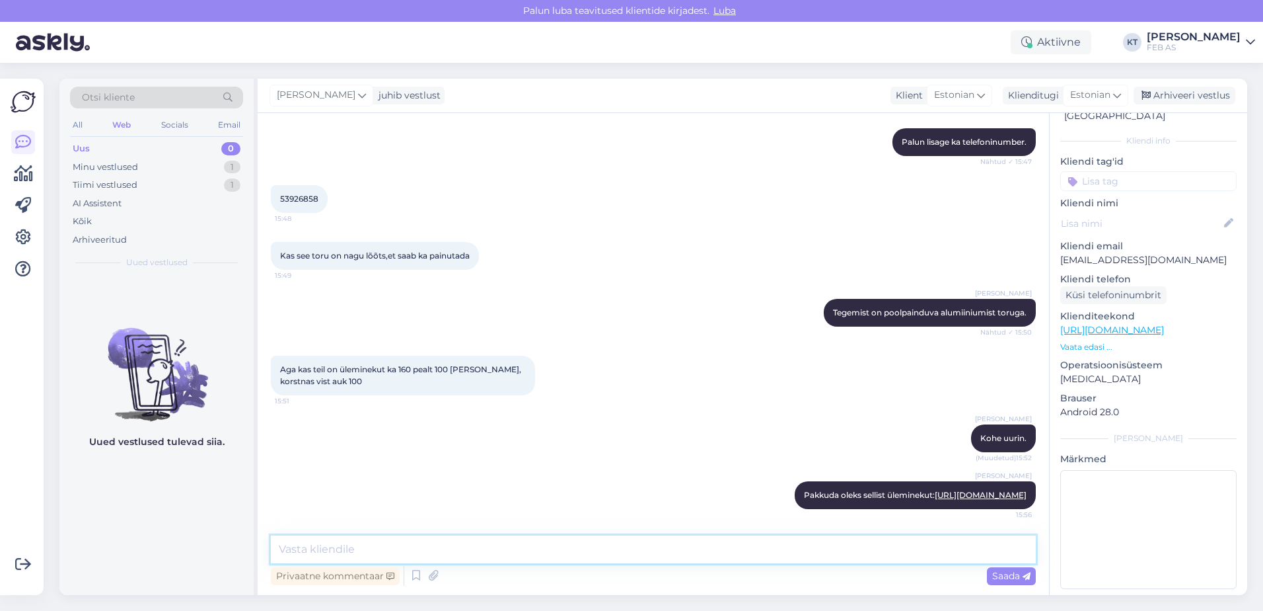
click at [564, 545] on textarea at bounding box center [653, 549] width 765 height 28
click at [622, 538] on textarea at bounding box center [653, 549] width 765 height 28
type textarea "Kas lisame [PERSON_NAME] toote hinnapakkumisse?"
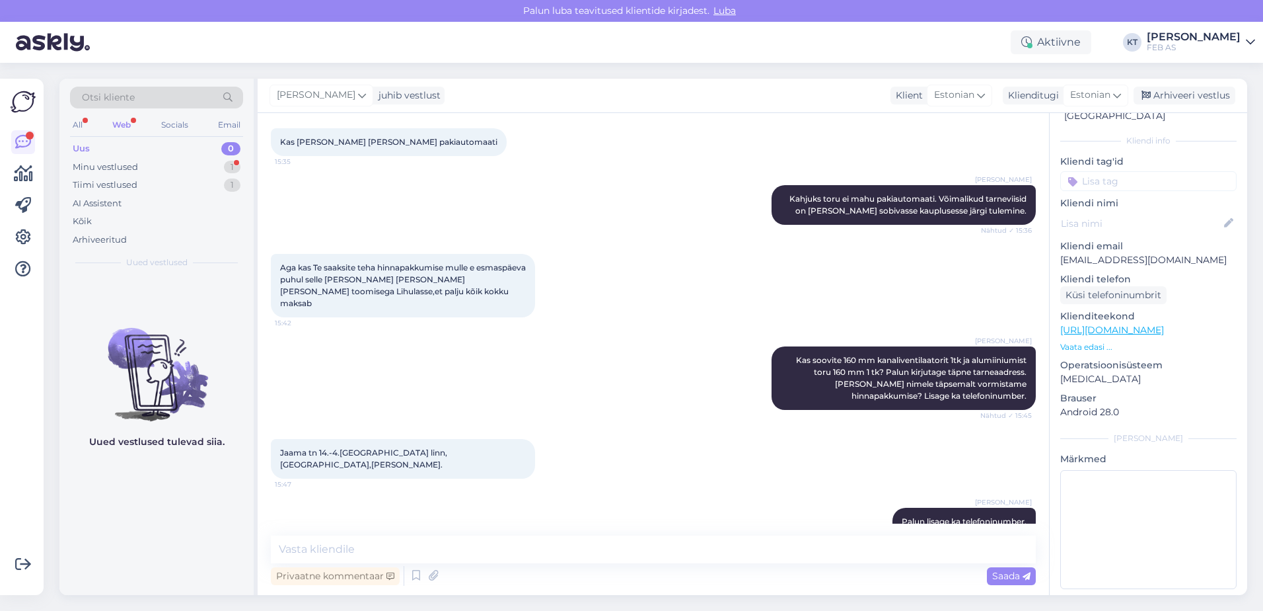
scroll to position [1653, 0]
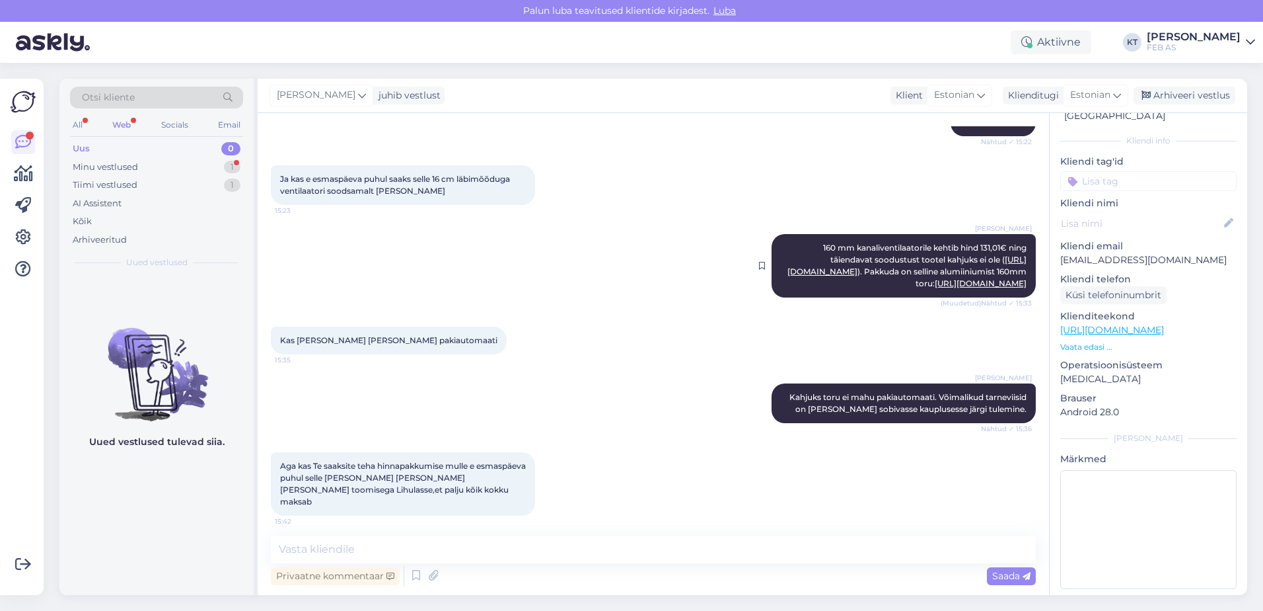
click at [935, 288] on link "[URL][DOMAIN_NAME]" at bounding box center [981, 283] width 92 height 10
drag, startPoint x: 827, startPoint y: 306, endPoint x: 1020, endPoint y: 323, distance: 193.7
click at [1020, 297] on div "[PERSON_NAME] 160 mm kanaliventilaatorile kehtib hind 131,01€ ning täiendavat s…" at bounding box center [904, 265] width 264 height 63
copy span "[URL][DOMAIN_NAME]"
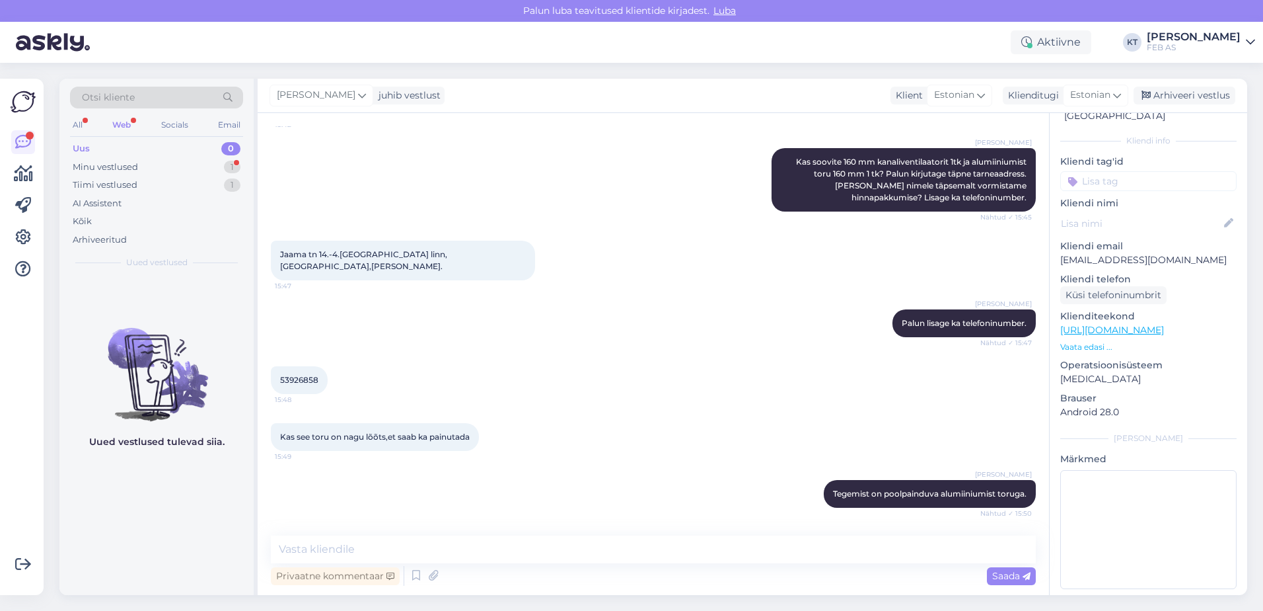
scroll to position [2379, 0]
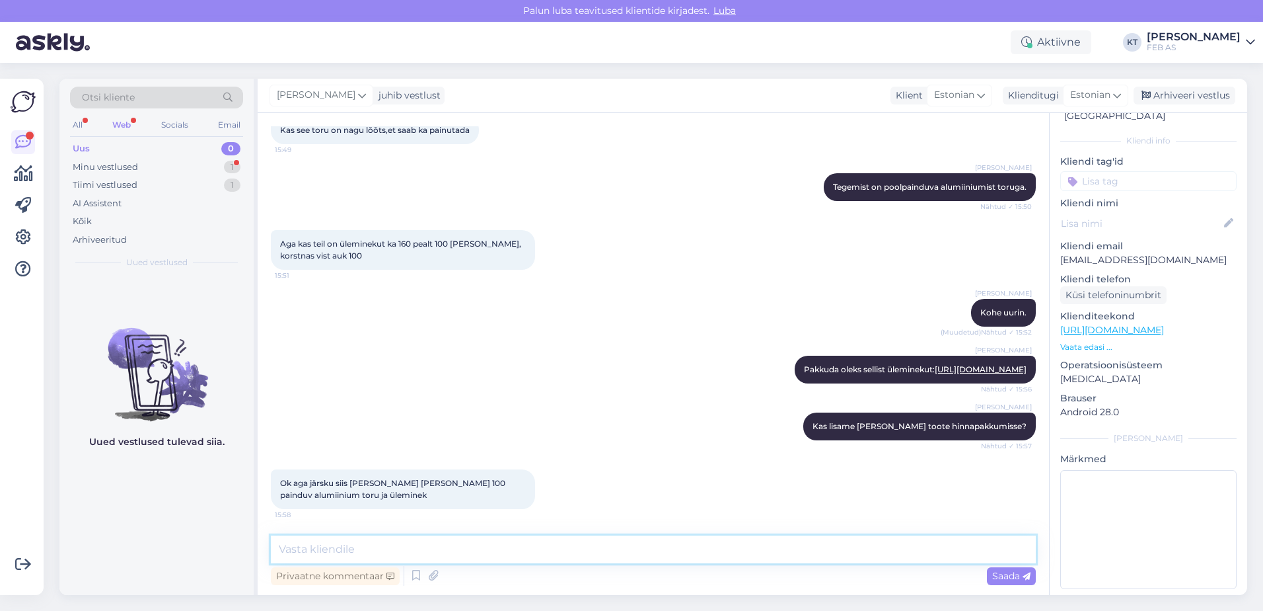
click at [371, 542] on textarea at bounding box center [653, 549] width 765 height 28
click at [334, 559] on textarea at bounding box center [653, 549] width 765 height 28
paste textarea "[URL][DOMAIN_NAME]"
type textarea "Pakkuda oleks ka 100 mm alumiiniumtoru: [URL][DOMAIN_NAME]"
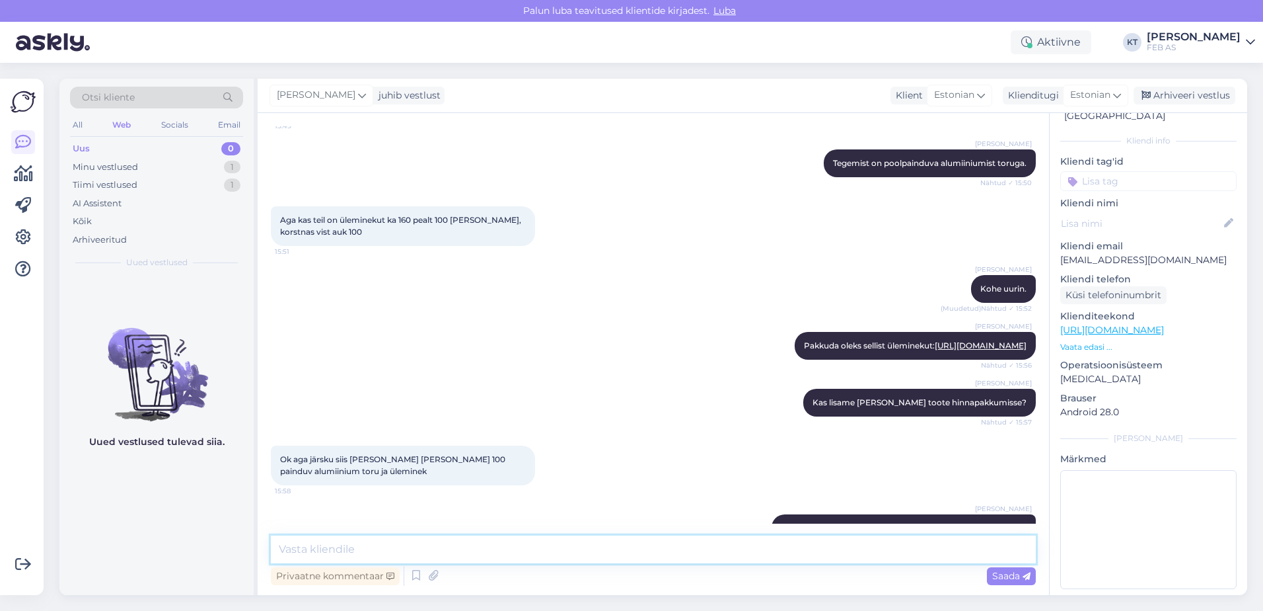
scroll to position [2460, 0]
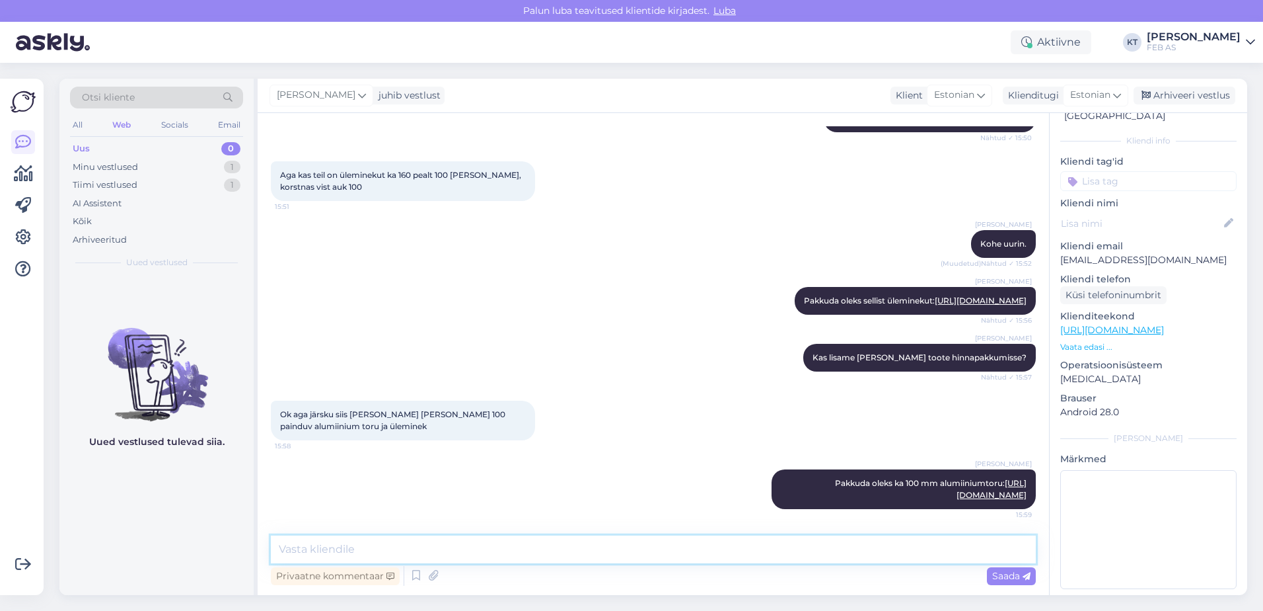
click at [672, 542] on textarea at bounding box center [653, 549] width 765 height 28
paste textarea "SE100"
drag, startPoint x: 1017, startPoint y: 286, endPoint x: 914, endPoint y: 274, distance: 103.8
click at [914, 287] on div "[PERSON_NAME] oleks sellist üleminekut: [URL][DOMAIN_NAME] Nähtud ✓ 15:56" at bounding box center [915, 301] width 241 height 28
copy link "[URL][DOMAIN_NAME]"
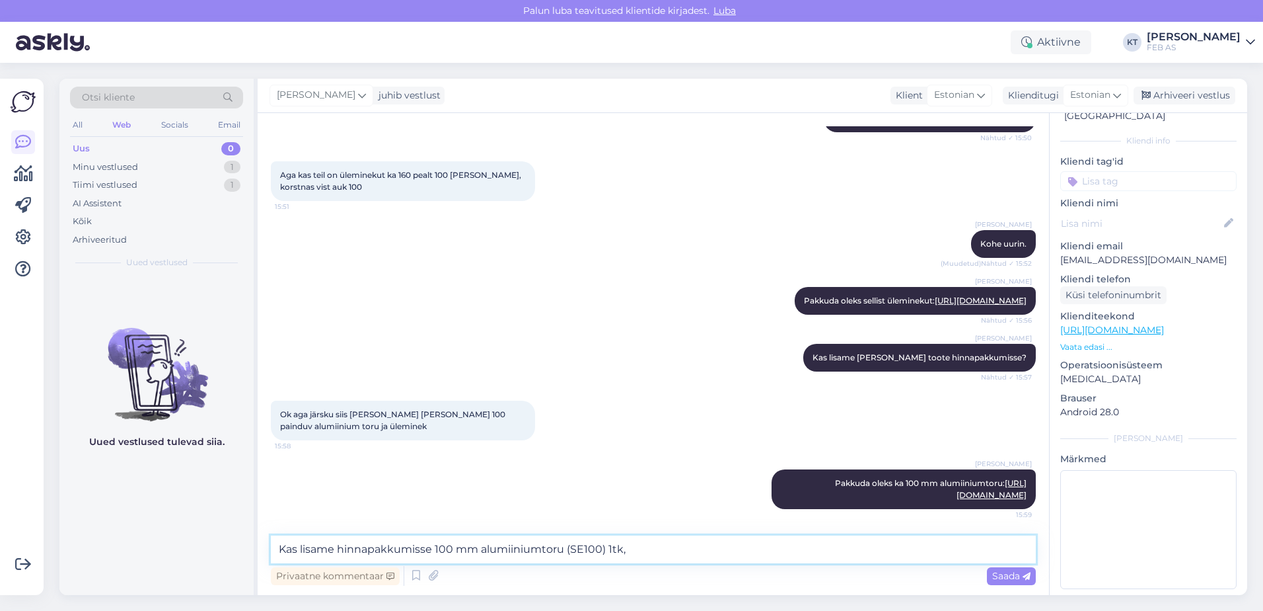
click at [630, 547] on textarea "Kas lisame hinnapakkumisse 100 mm alumiiniumtoru (SE100) 1tk," at bounding box center [653, 549] width 765 height 28
paste textarea "VVY160100"
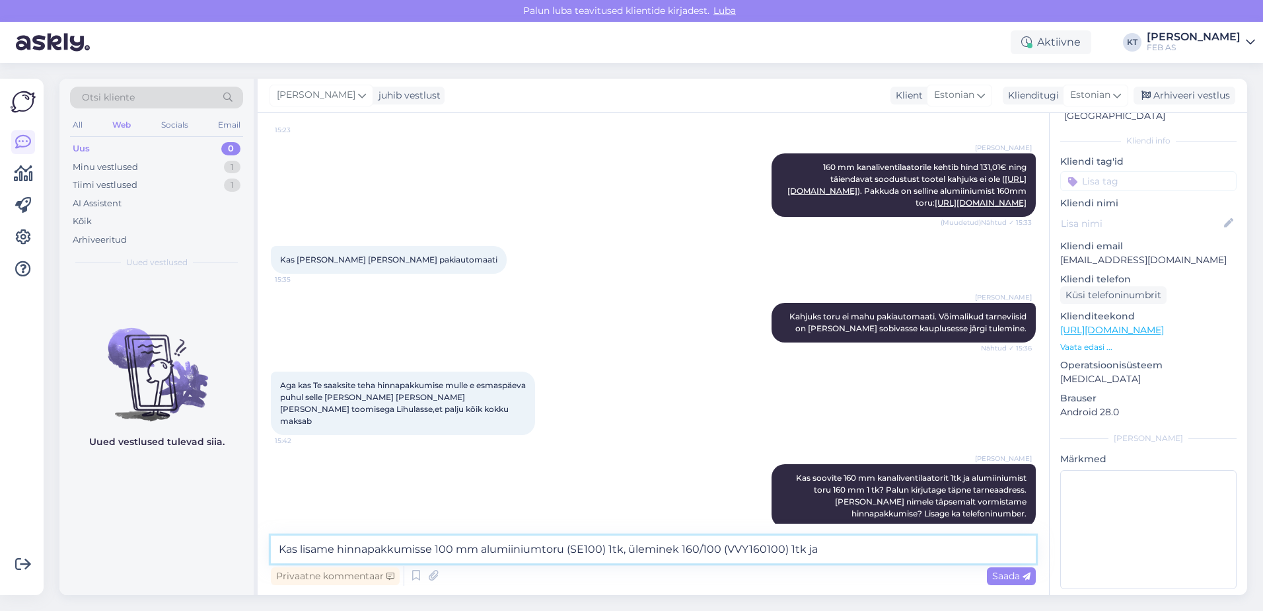
scroll to position [1667, 0]
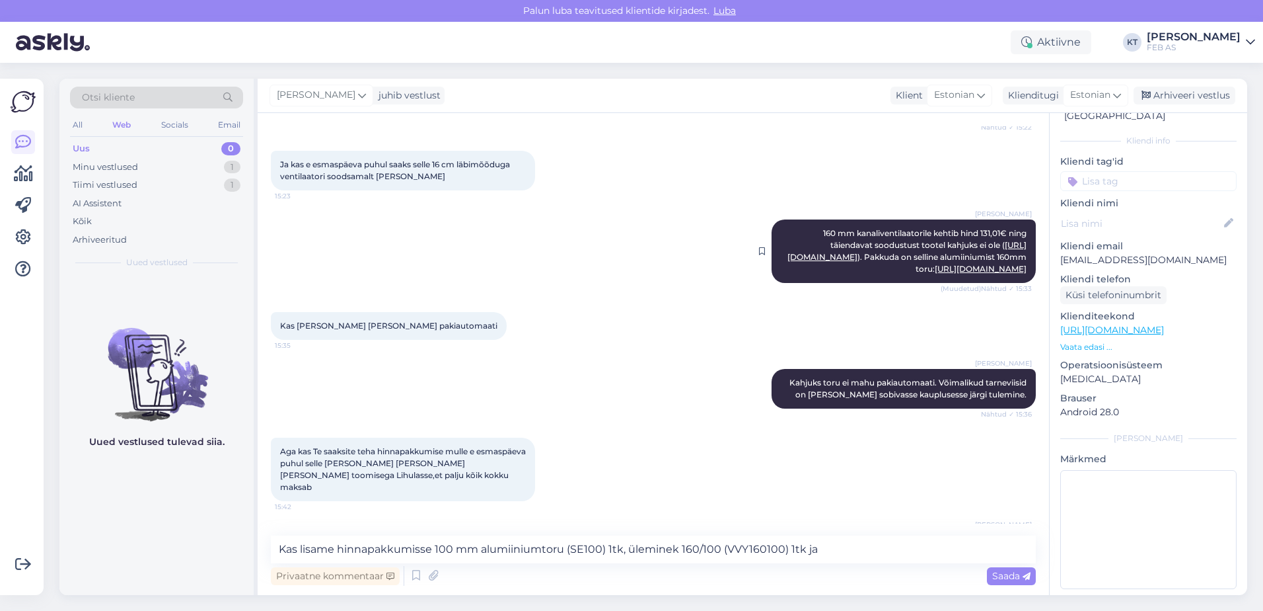
drag, startPoint x: 861, startPoint y: 257, endPoint x: 875, endPoint y: 281, distance: 27.9
click at [875, 274] on span "160 mm kanaliventilaatorile kehtib hind 131,01€ ning täiendavat soodustust toot…" at bounding box center [908, 251] width 241 height 46
click at [821, 557] on textarea "Kas lisame hinnapakkumisse 100 mm alumiiniumtoru (SE100) 1tk, üleminek 160/100 …" at bounding box center [653, 549] width 765 height 28
paste textarea "VKAP160LD"
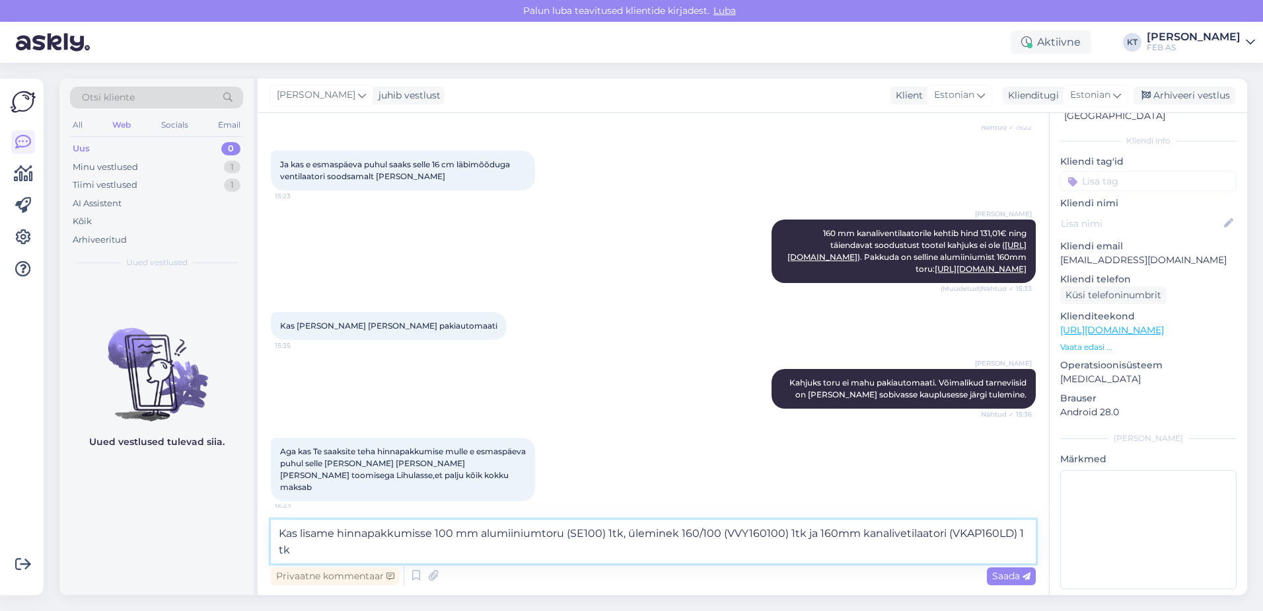
type textarea "Kas lisame hinnapakkumisse 100 mm alumiiniumtoru (SE100) 1tk, üleminek 160/100 …"
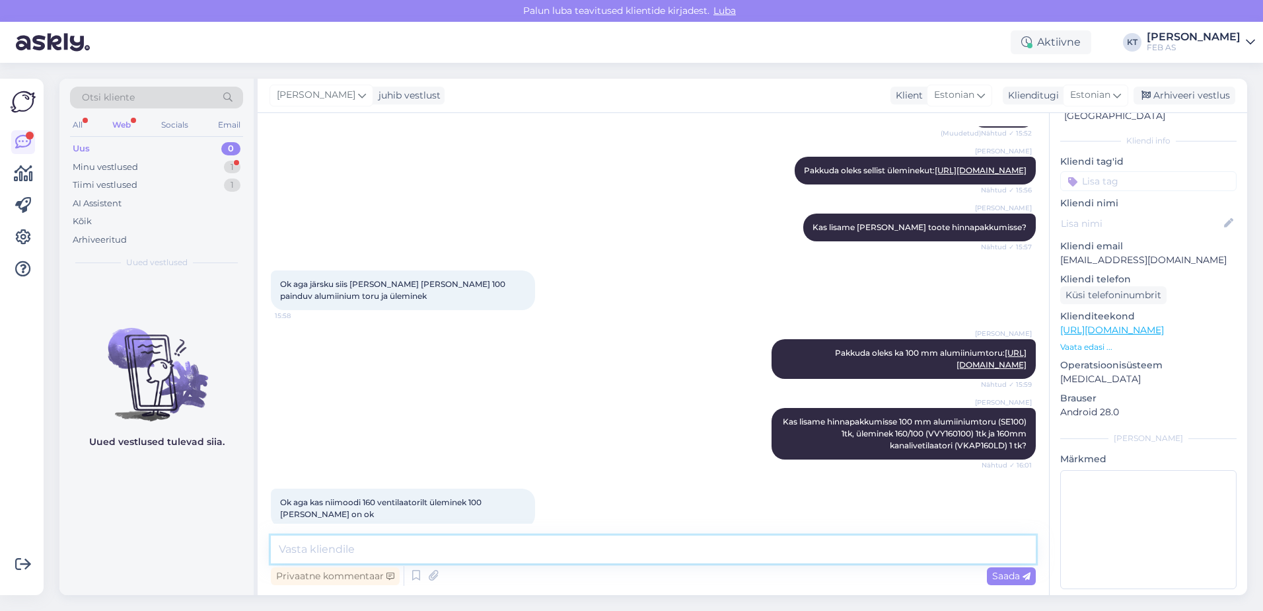
scroll to position [2609, 0]
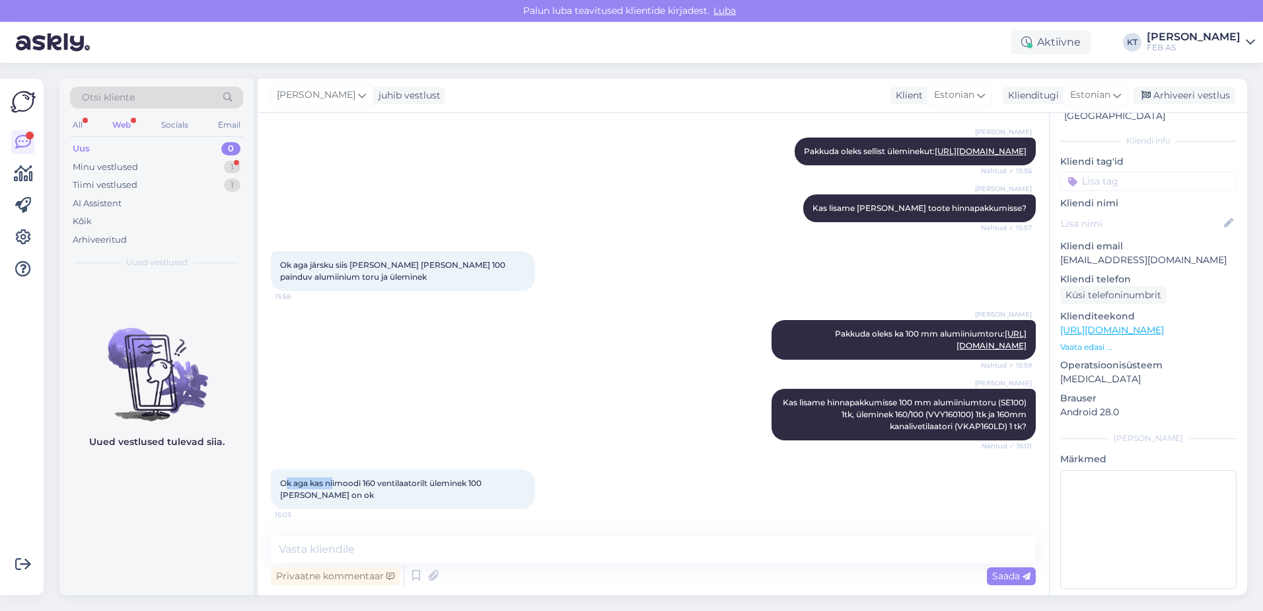
drag, startPoint x: 334, startPoint y: 487, endPoint x: 287, endPoint y: 480, distance: 47.4
click at [287, 480] on span "Ok aga kas niimoodi 160 ventilaatorilt üleminek 100 [PERSON_NAME] on ok" at bounding box center [382, 489] width 204 height 22
drag, startPoint x: 283, startPoint y: 480, endPoint x: 352, endPoint y: 494, distance: 70.1
click at [352, 494] on div "Ok aga kas niimoodi 160 ventilaatorilt üleminek 100 [PERSON_NAME] on ok 16:03" at bounding box center [403, 489] width 264 height 40
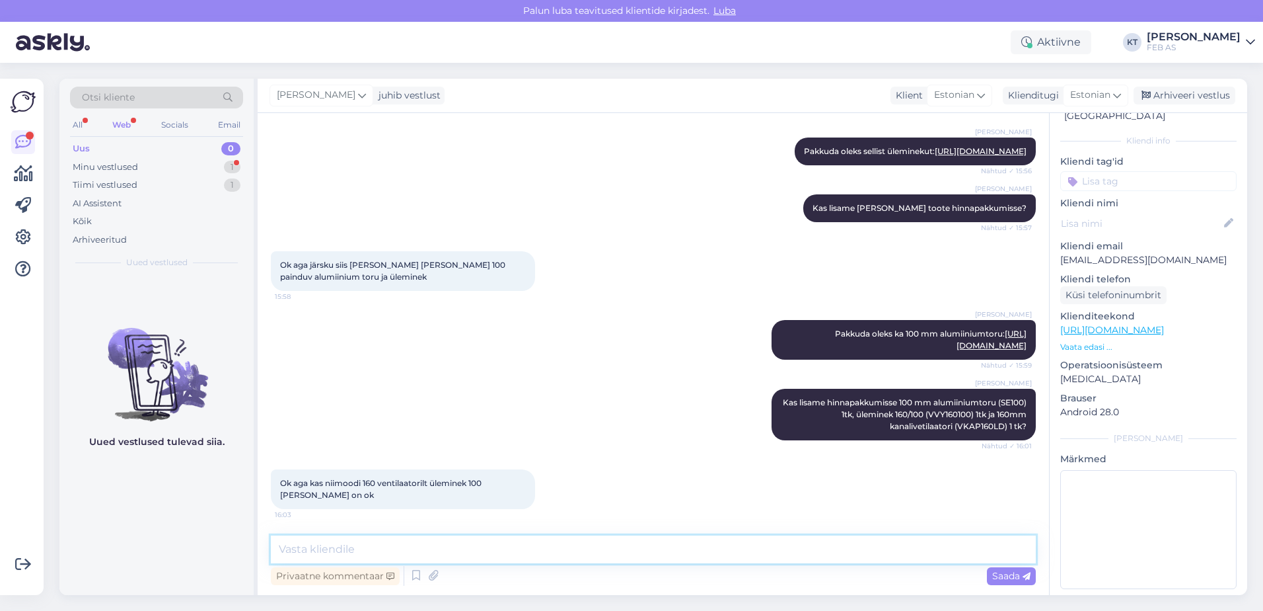
drag, startPoint x: 412, startPoint y: 549, endPoint x: 429, endPoint y: 546, distance: 16.8
click at [412, 549] on textarea at bounding box center [653, 549] width 765 height 28
click at [283, 540] on textarea at bounding box center [653, 549] width 765 height 28
click at [486, 545] on textarea at bounding box center [653, 549] width 765 height 28
drag, startPoint x: 785, startPoint y: 331, endPoint x: 1017, endPoint y: 348, distance: 232.5
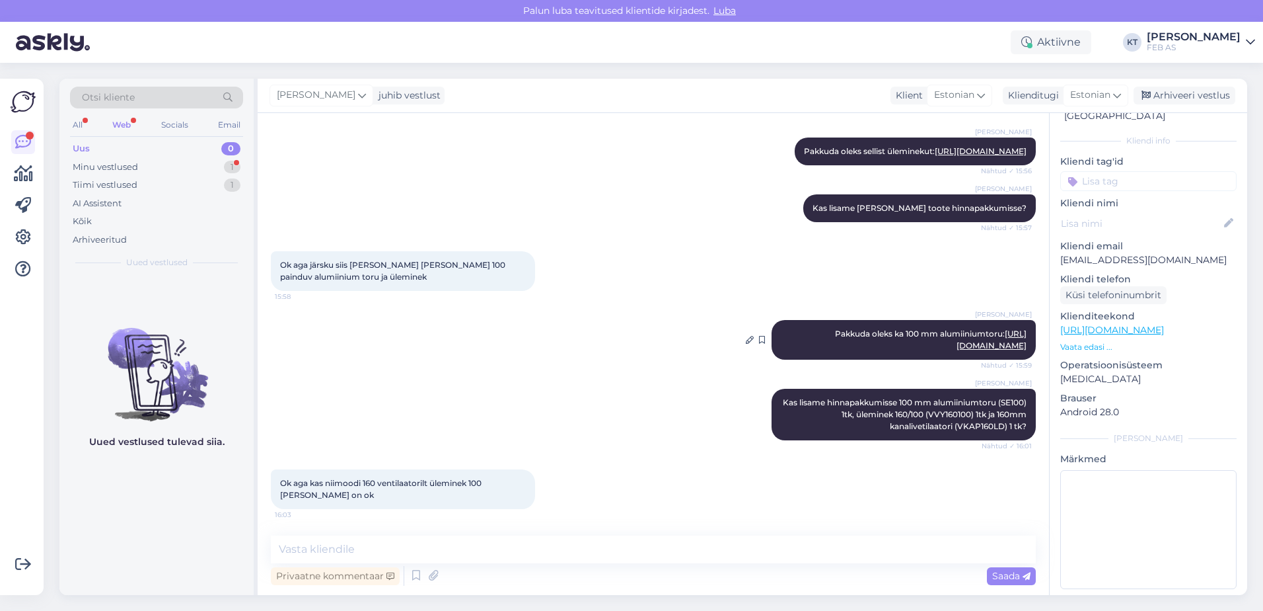
click at [1017, 348] on div "[PERSON_NAME] oleks ka 100 mm alumiiniumtoru: [URL][DOMAIN_NAME] Nähtud ✓ 15:59" at bounding box center [904, 340] width 264 height 40
click at [606, 464] on div "Ok aga kas niimoodi 160 ventilaatorilt üleminek 100 [PERSON_NAME] on ok 16:03" at bounding box center [653, 489] width 765 height 69
click at [570, 544] on textarea at bounding box center [653, 549] width 765 height 28
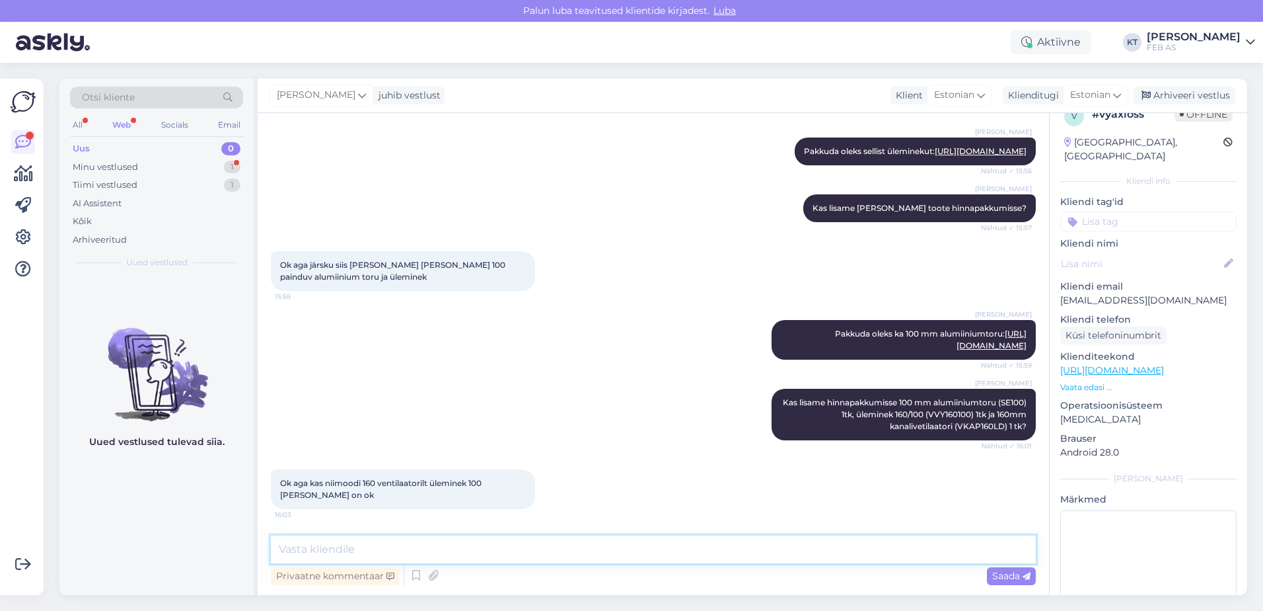
scroll to position [0, 0]
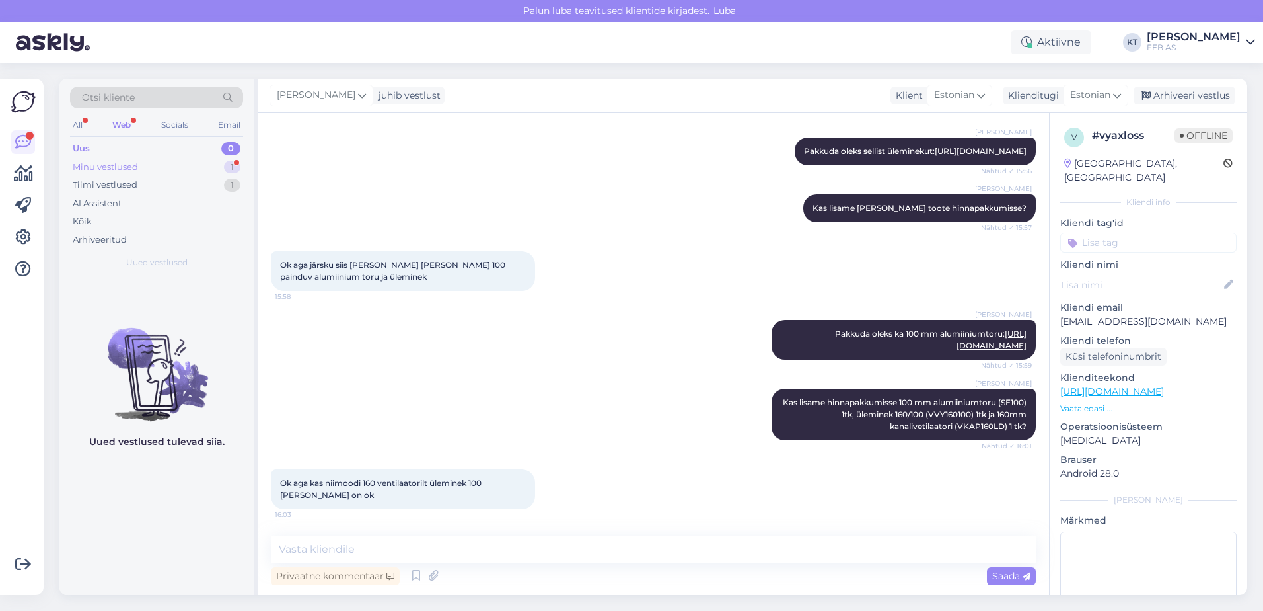
click at [96, 170] on div "Minu vestlused" at bounding box center [105, 167] width 65 height 13
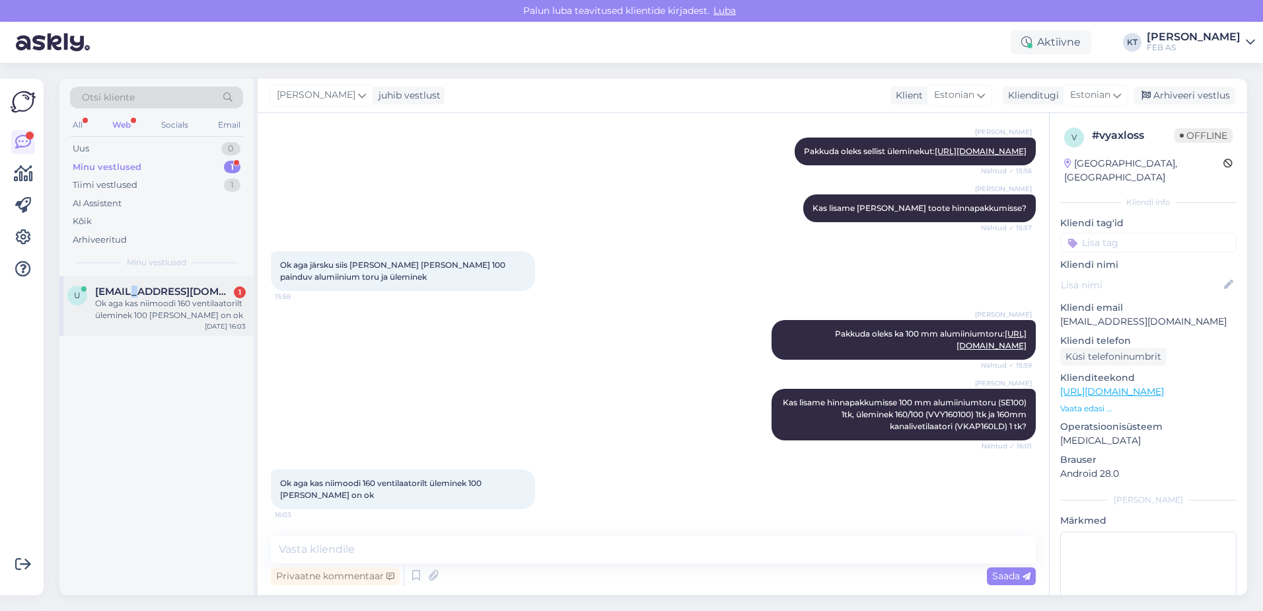
click at [137, 291] on span "[EMAIL_ADDRESS][DOMAIN_NAME]" at bounding box center [163, 291] width 137 height 12
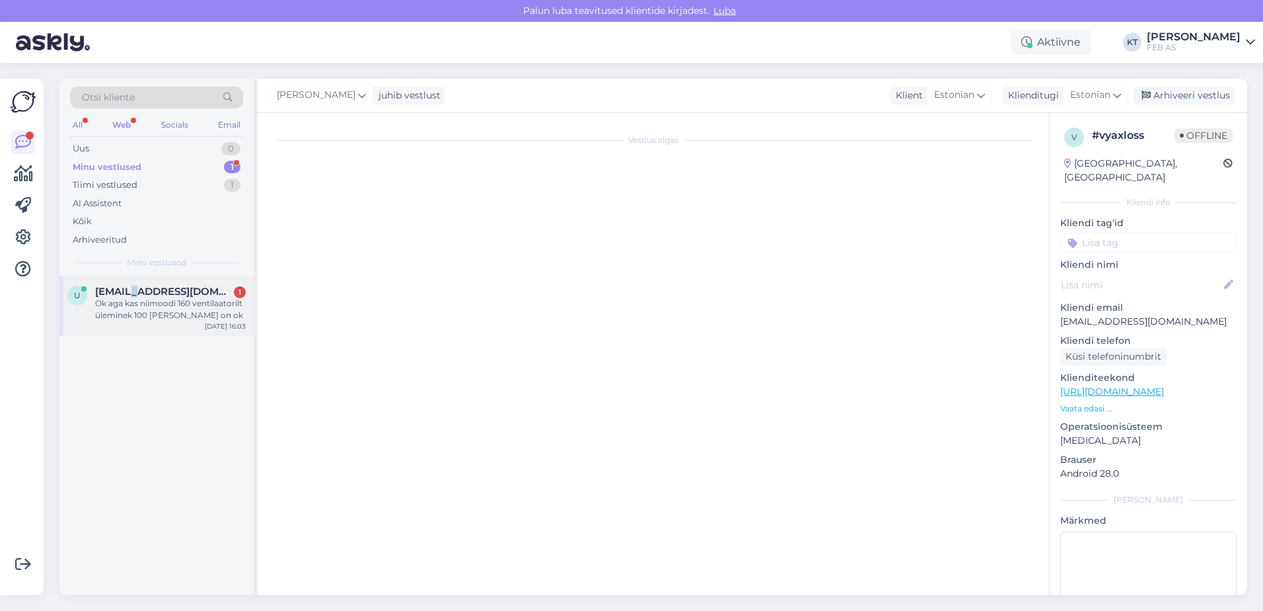
scroll to position [2609, 0]
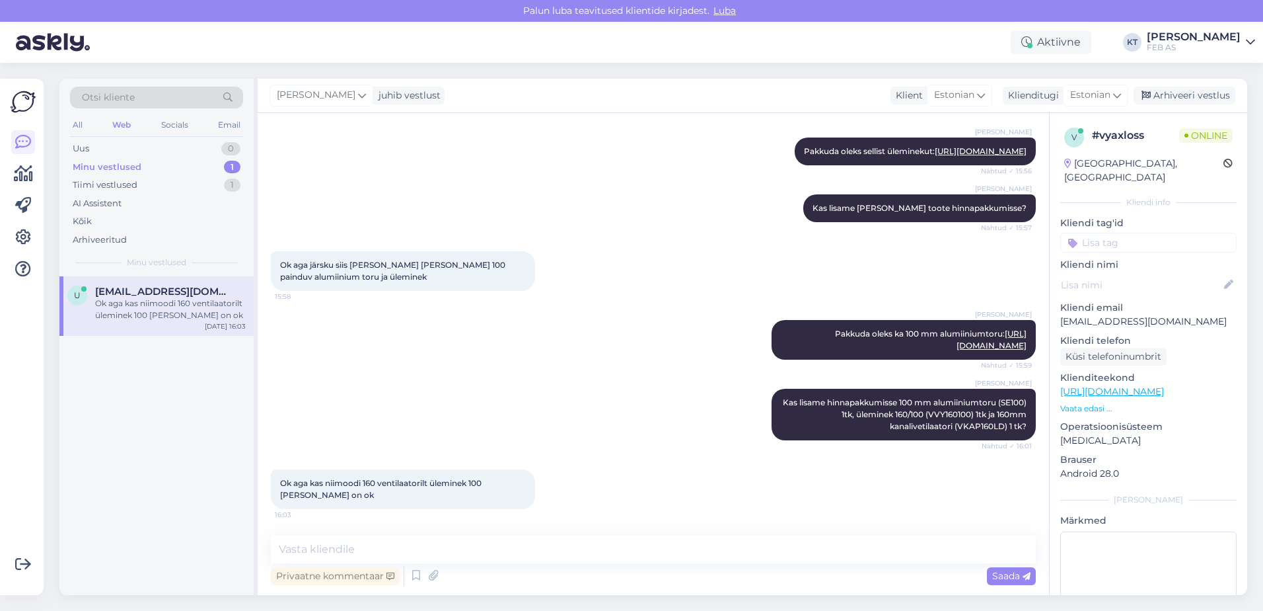
click at [583, 532] on div "Vestlus algas [DATE] Tervist. 10:02 Triinu [PERSON_NAME] Tere! Kuidas saame tei…" at bounding box center [654, 354] width 792 height 482
click at [587, 544] on textarea at bounding box center [653, 549] width 765 height 28
drag, startPoint x: 823, startPoint y: 416, endPoint x: 799, endPoint y: 414, distance: 23.3
click at [799, 414] on span "Kas lisame hinnapakkumisse 100 mm alumiiniumtoru (SE100) 1tk, üleminek 160/100 …" at bounding box center [906, 414] width 246 height 34
drag, startPoint x: 959, startPoint y: 414, endPoint x: 918, endPoint y: 416, distance: 41.7
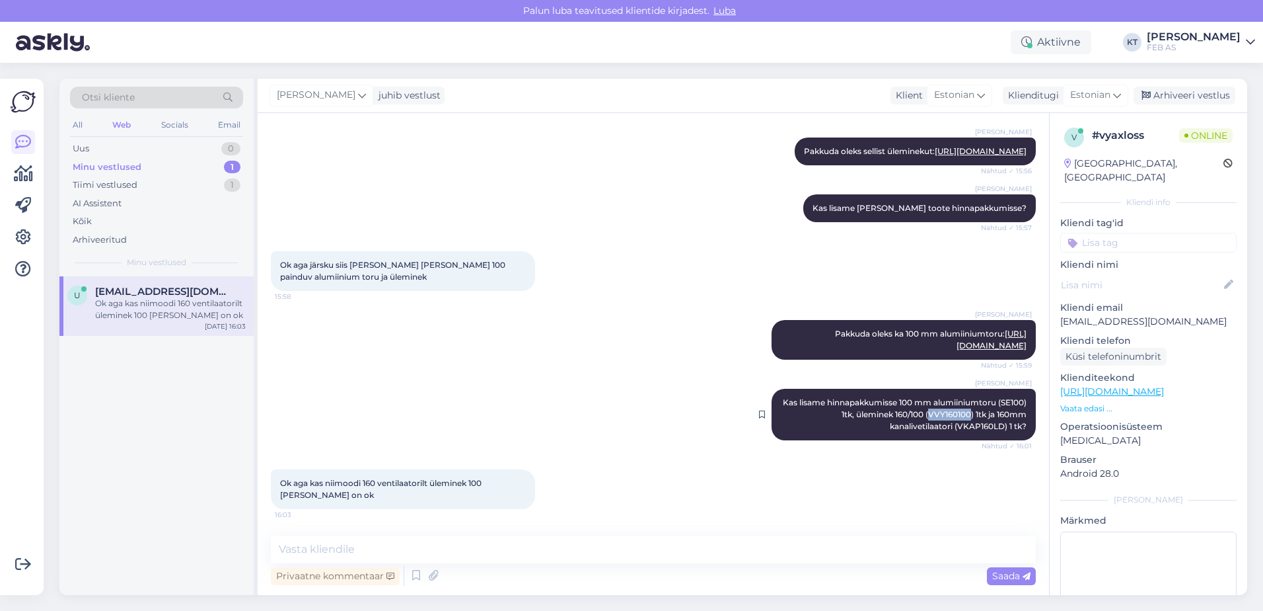
click at [918, 416] on span "Kas lisame hinnapakkumisse 100 mm alumiiniumtoru (SE100) 1tk, üleminek 160/100 …" at bounding box center [906, 414] width 246 height 34
drag, startPoint x: 947, startPoint y: 424, endPoint x: 992, endPoint y: 424, distance: 45.6
click at [992, 424] on span "Kas lisame hinnapakkumisse 100 mm alumiiniumtoru (SE100) 1tk, üleminek 160/100 …" at bounding box center [906, 414] width 246 height 34
click at [419, 562] on textarea at bounding box center [653, 549] width 765 height 28
click at [618, 490] on div "Ok aga kas niimoodi 160 ventilaatorilt üleminek 100 [PERSON_NAME] on ok 16:03" at bounding box center [653, 489] width 765 height 69
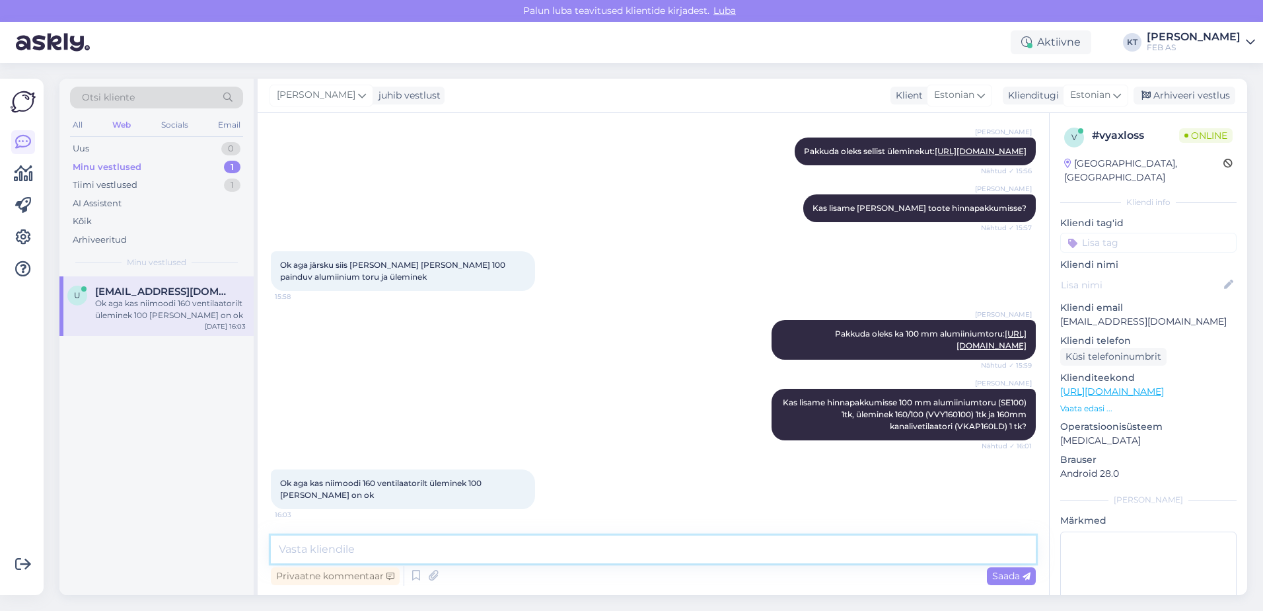
click at [525, 539] on textarea at bounding box center [653, 549] width 765 height 28
click at [423, 511] on div "Ok aga kas niimoodi 160 ventilaatorilt üleminek 100 [PERSON_NAME] on ok 16:03" at bounding box center [653, 489] width 765 height 69
click at [554, 544] on textarea at bounding box center [653, 549] width 765 height 28
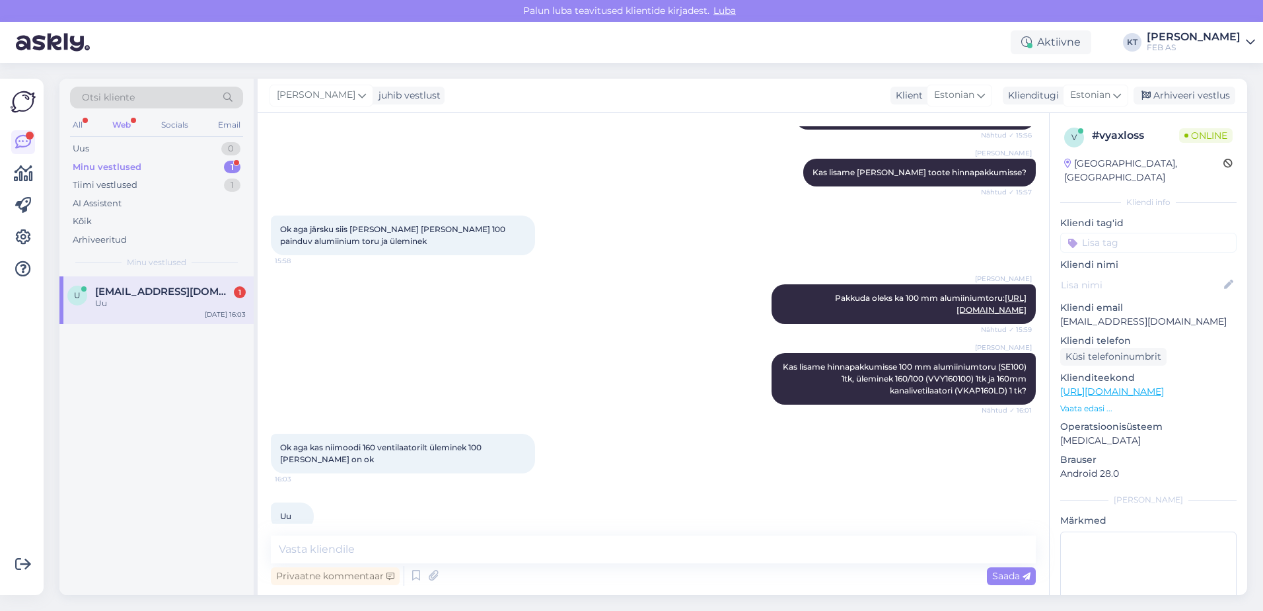
scroll to position [2666, 0]
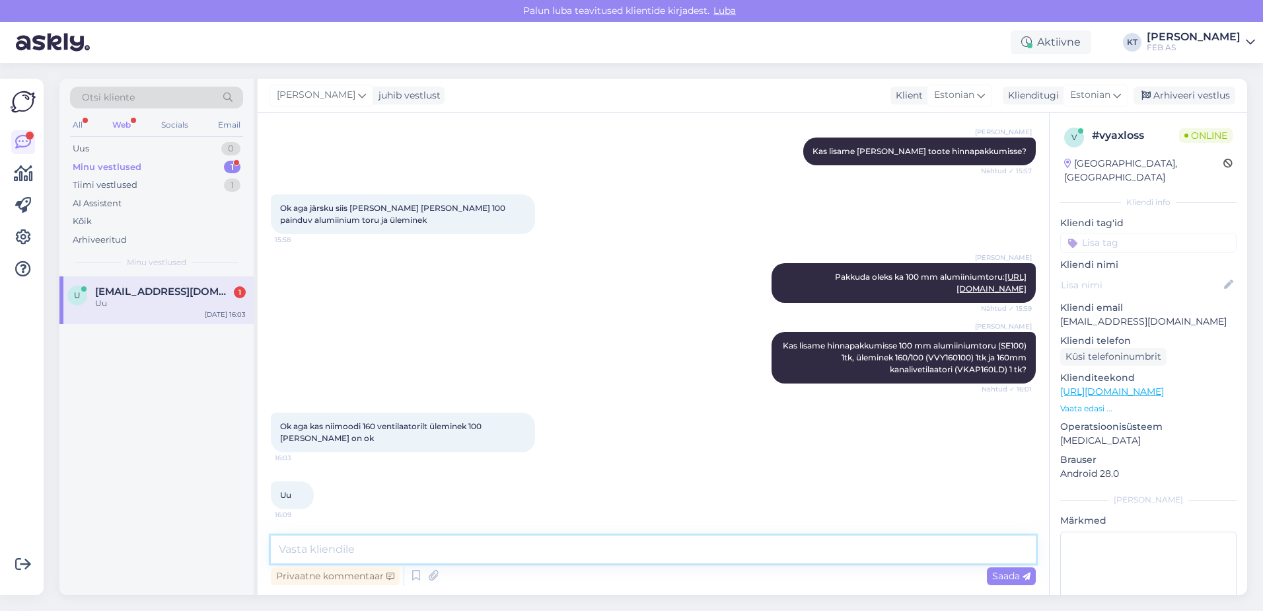
click at [355, 544] on textarea at bounding box center [653, 549] width 765 height 28
click at [182, 291] on span "[EMAIL_ADDRESS][DOMAIN_NAME]" at bounding box center [163, 291] width 137 height 12
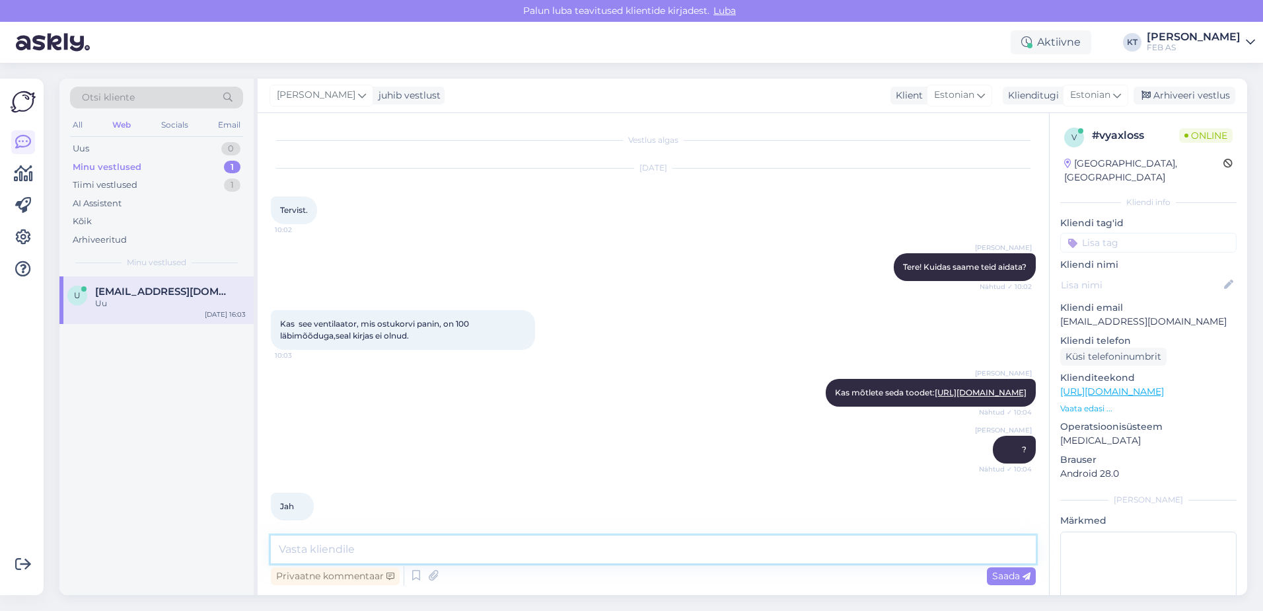
click at [311, 558] on textarea at bounding box center [653, 549] width 765 height 28
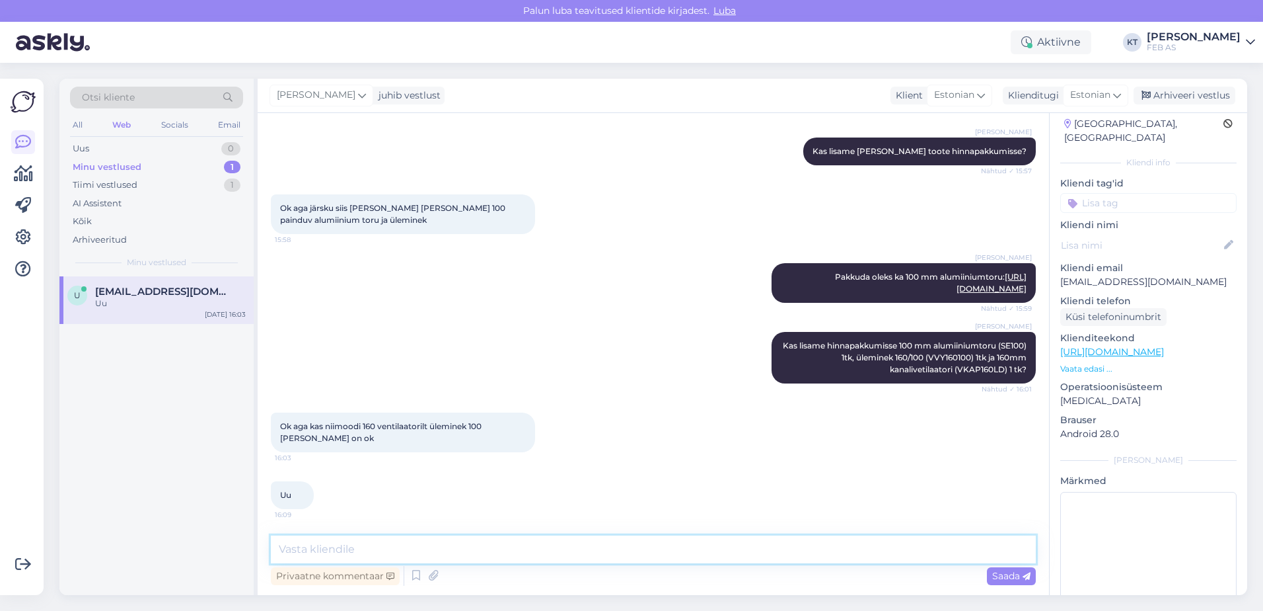
scroll to position [61, 0]
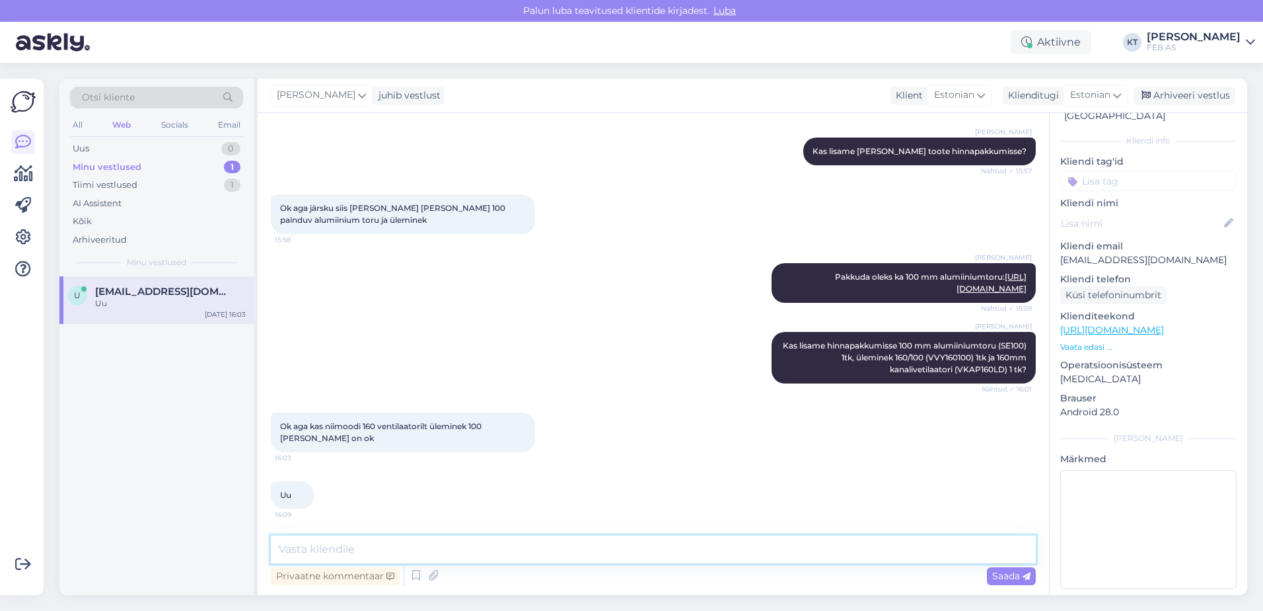
click at [359, 544] on textarea at bounding box center [653, 549] width 765 height 28
type textarea "U"
click at [446, 548] on textarea "[PERSON_NAME]" at bounding box center [653, 549] width 765 height 28
drag, startPoint x: 359, startPoint y: 538, endPoint x: 182, endPoint y: 538, distance: 177.1
click at [182, 538] on div "Otsi kliente All Web Socials Email Uus 0 Minu vestlused 1 Tiimi vestlused 1 AI …" at bounding box center [653, 337] width 1188 height 516
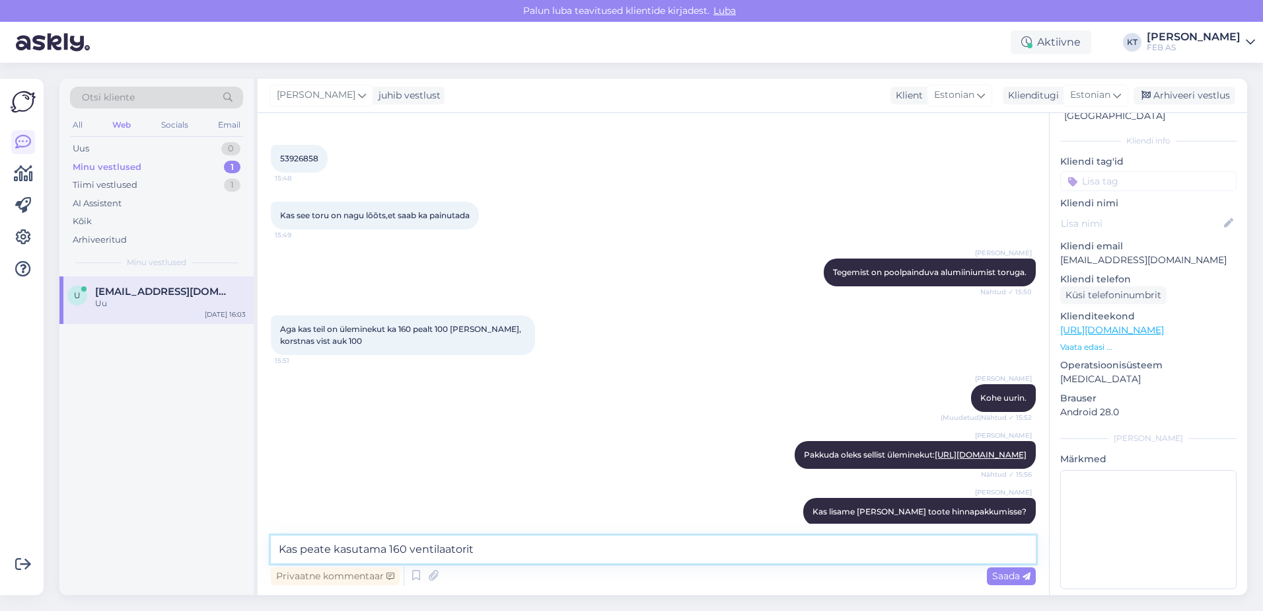
scroll to position [2666, 0]
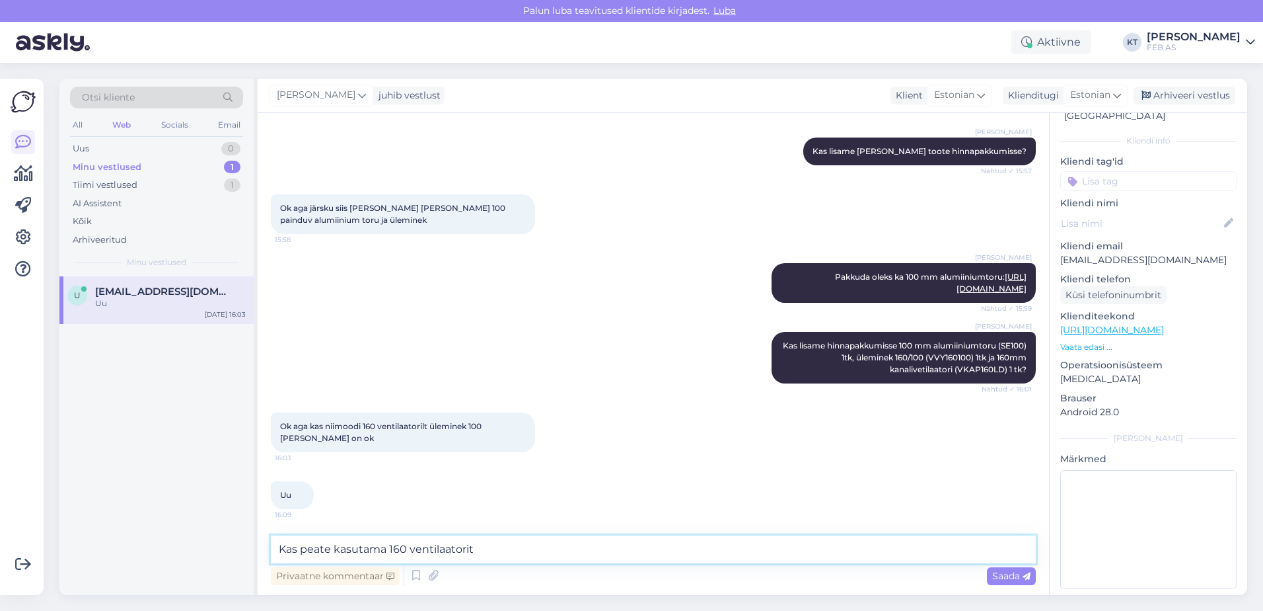
click at [474, 548] on textarea "Kas peate kasutama 160 ventilaatorit" at bounding box center [653, 549] width 765 height 28
drag, startPoint x: 493, startPoint y: 548, endPoint x: 112, endPoint y: 547, distance: 380.6
click at [112, 547] on div "Otsi kliente All Web Socials Email Uus 0 Minu vestlused 1 Tiimi vestlused 1 AI …" at bounding box center [653, 337] width 1188 height 516
paste textarea "[URL][DOMAIN_NAME]"
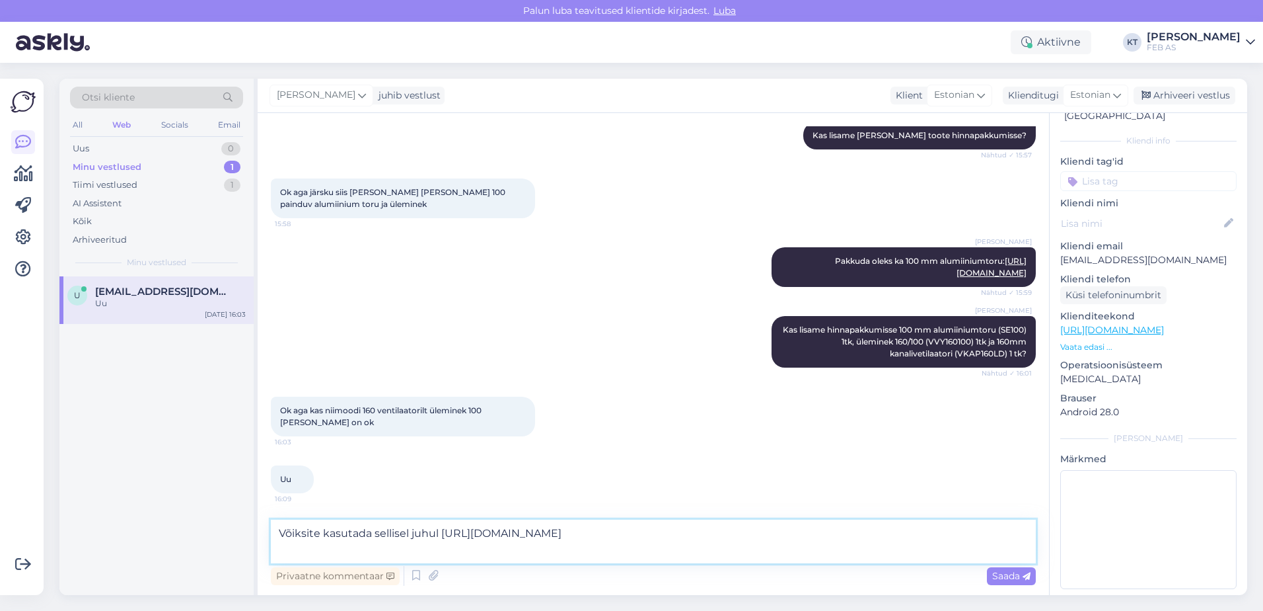
click at [441, 533] on textarea "Võiksite kasutada sellisel juhul [URL][DOMAIN_NAME]" at bounding box center [653, 541] width 765 height 44
click at [794, 565] on div "Privaatne kommentaar Saada" at bounding box center [653, 575] width 765 height 25
click at [797, 554] on textarea "Võiksite kasutada sellisel juhul 100mm ventilaatorit: [URL][DOMAIN_NAME]" at bounding box center [653, 541] width 765 height 44
type textarea "Võiksite kasutada sellisel juhul 100mm ventilaatorit: [URL][DOMAIN_NAME] ."
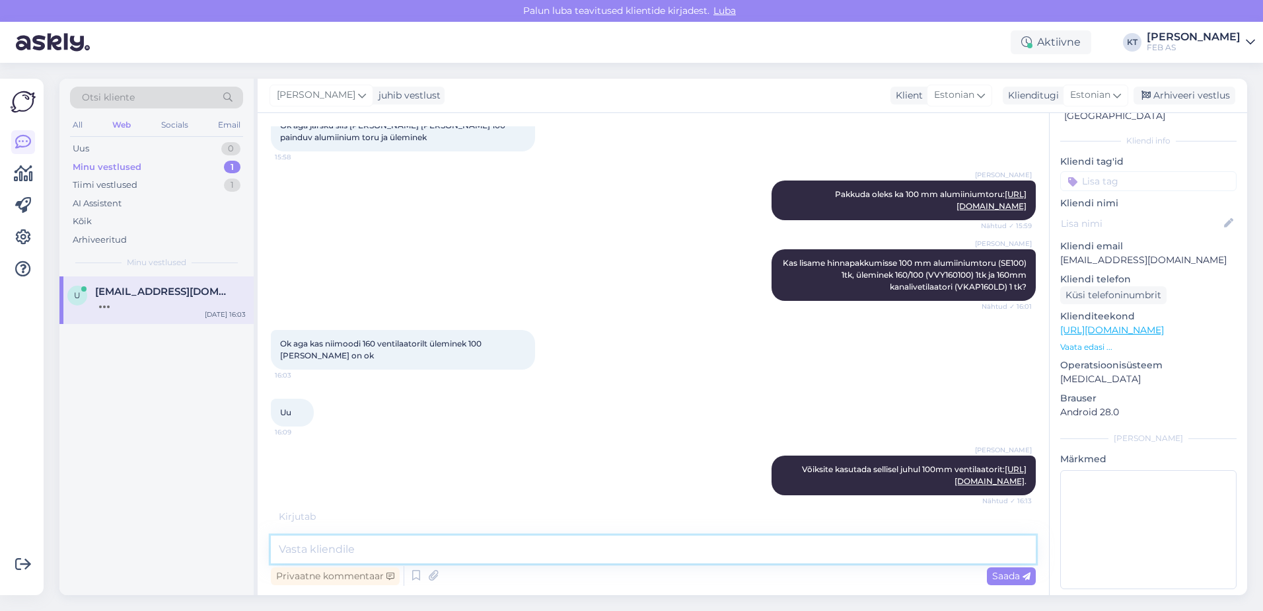
scroll to position [2759, 0]
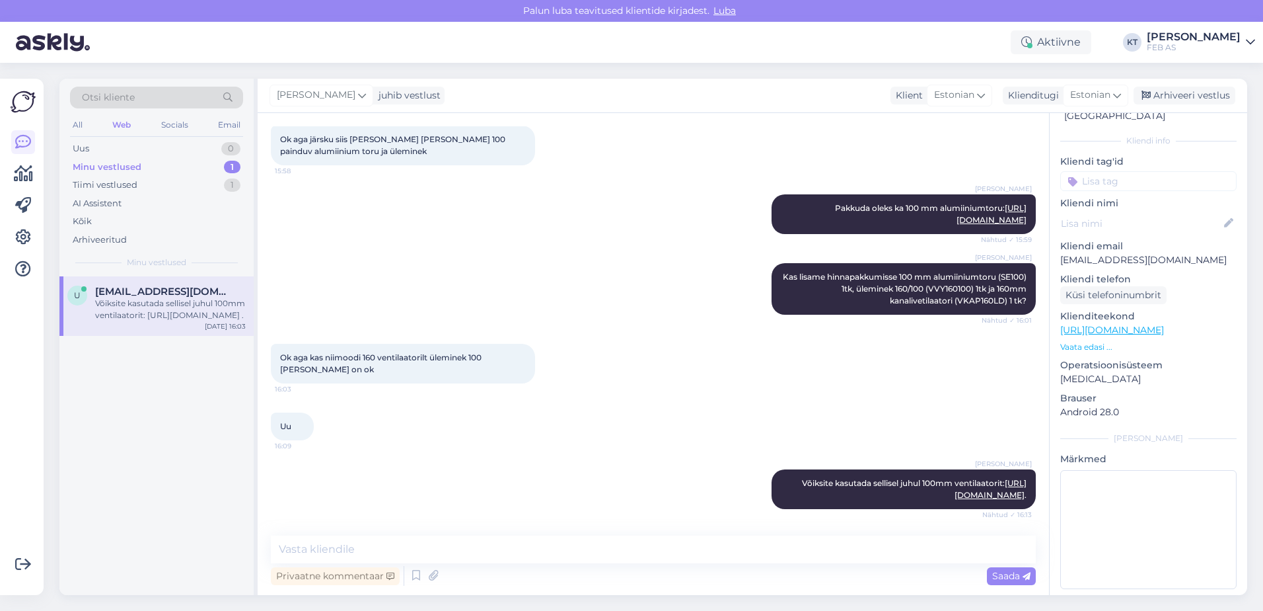
click at [551, 469] on div "[PERSON_NAME] Võiksite kasutada sellisel juhul 100mm ventilaatorit: [URL][DOMAI…" at bounding box center [653, 489] width 765 height 69
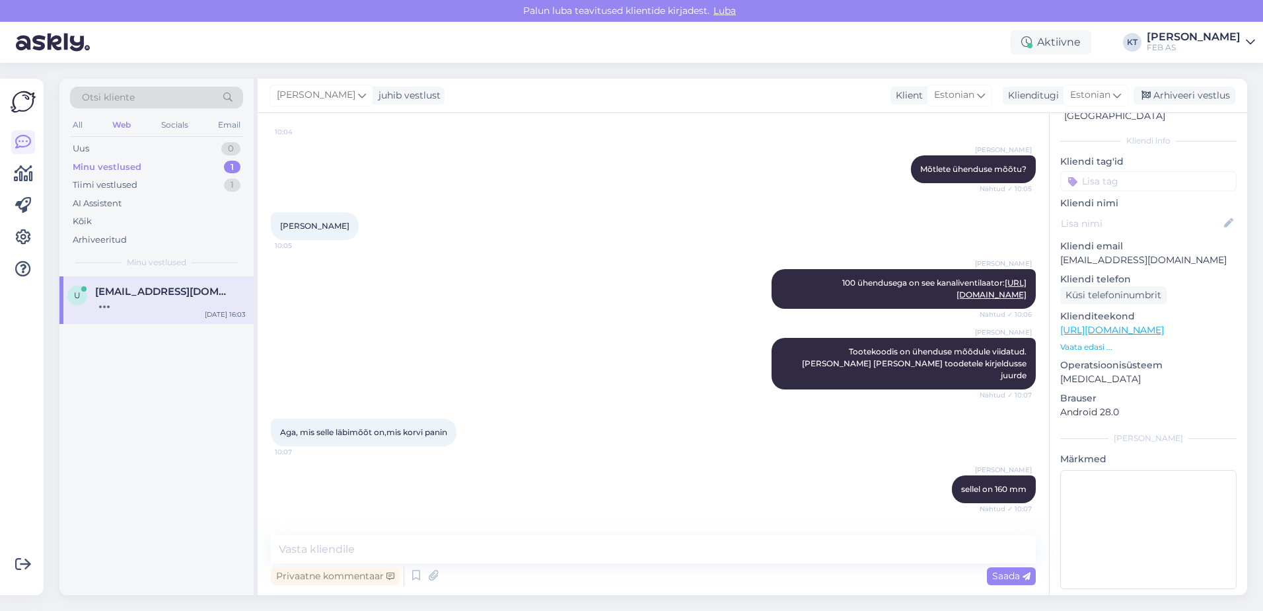
scroll to position [2815, 0]
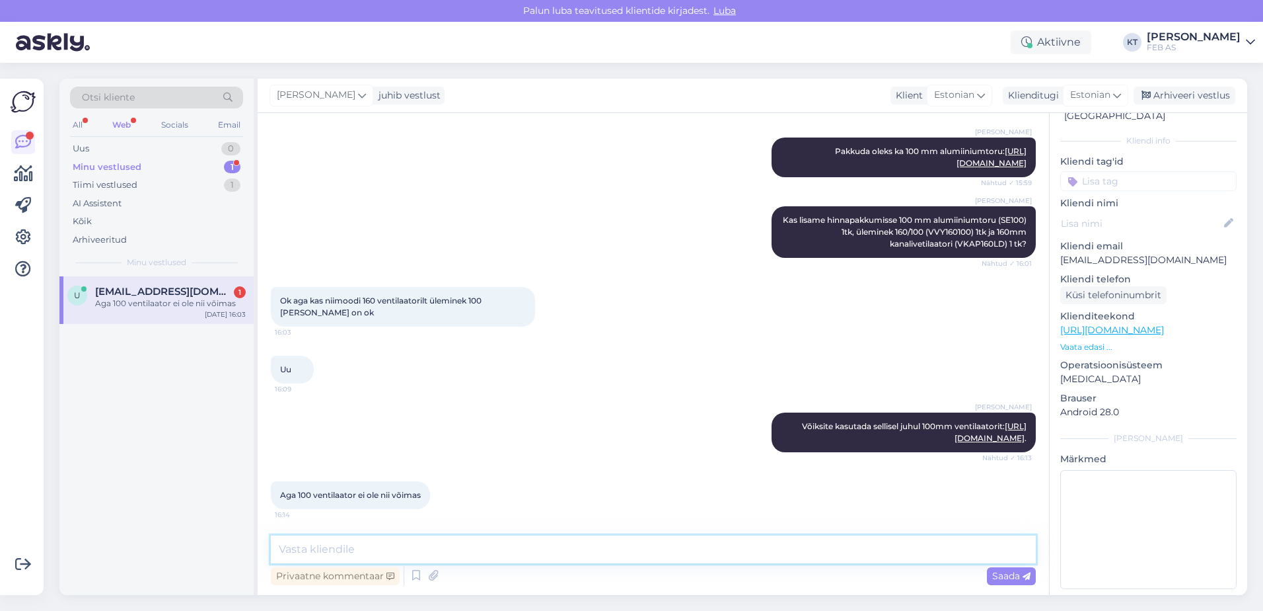
click at [476, 554] on textarea at bounding box center [653, 549] width 765 height 28
click at [474, 550] on textarea at bounding box center [653, 549] width 765 height 28
click at [182, 320] on div "u [EMAIL_ADDRESS][DOMAIN_NAME] 1 Aga 100 ventilaator ei ole nii võimas [DATE] 1…" at bounding box center [156, 300] width 194 height 48
click at [581, 495] on div "Aga 100 ventilaator ei ole nii võimas 16:14" at bounding box center [653, 494] width 765 height 57
click at [428, 538] on textarea at bounding box center [653, 549] width 765 height 28
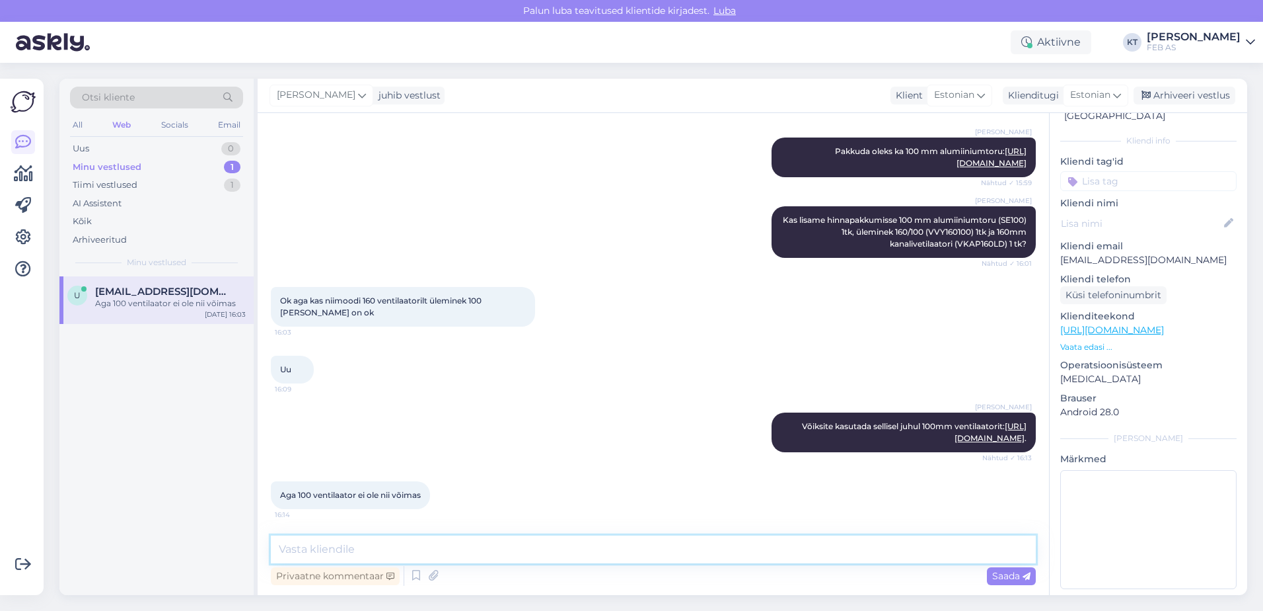
click at [560, 539] on textarea at bounding box center [653, 549] width 765 height 28
click at [452, 529] on div "Vestlus algas [DATE] Tervist. 10:02 Triinu [PERSON_NAME] Tere! Kuidas saame tei…" at bounding box center [654, 354] width 792 height 482
click at [453, 540] on textarea at bounding box center [653, 549] width 765 height 28
click at [480, 544] on textarea at bounding box center [653, 549] width 765 height 28
click at [342, 550] on textarea at bounding box center [653, 549] width 765 height 28
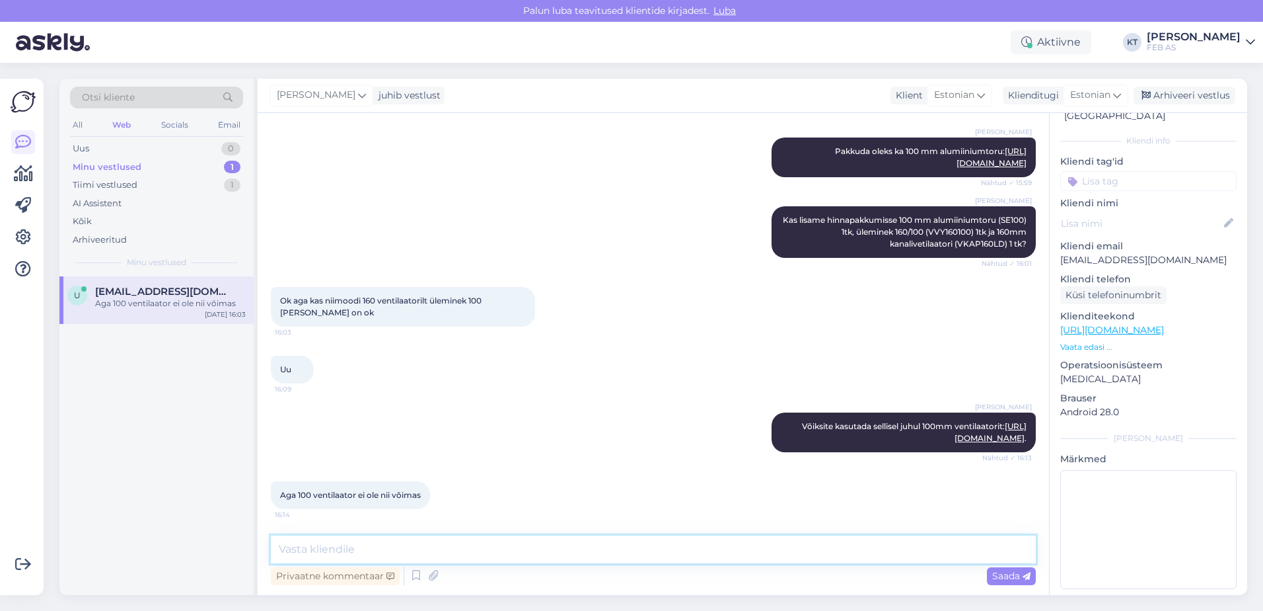
click at [446, 550] on textarea at bounding box center [653, 549] width 765 height 28
type textarea "S"
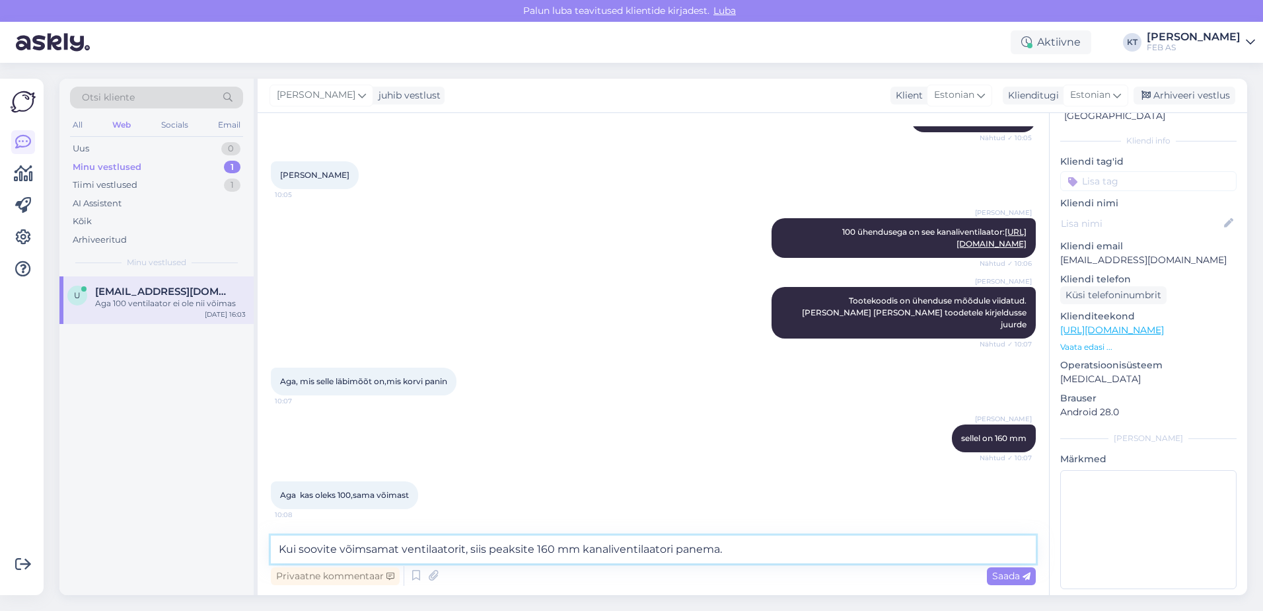
scroll to position [437, 0]
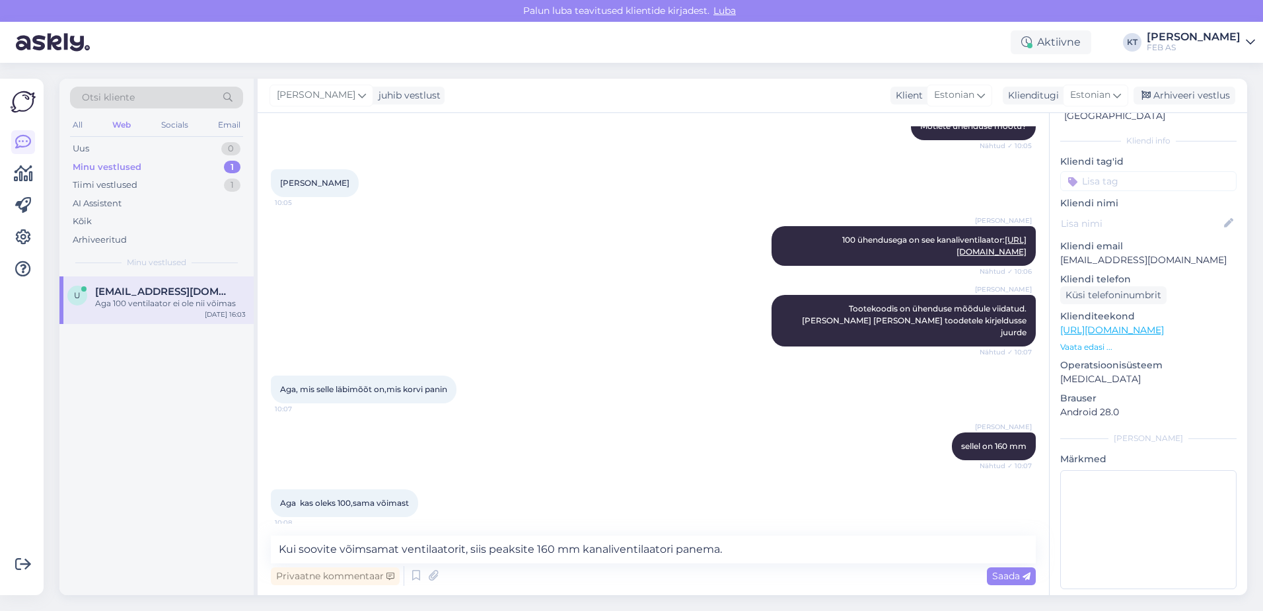
click at [1090, 341] on p "Vaata edasi ..." at bounding box center [1148, 347] width 176 height 12
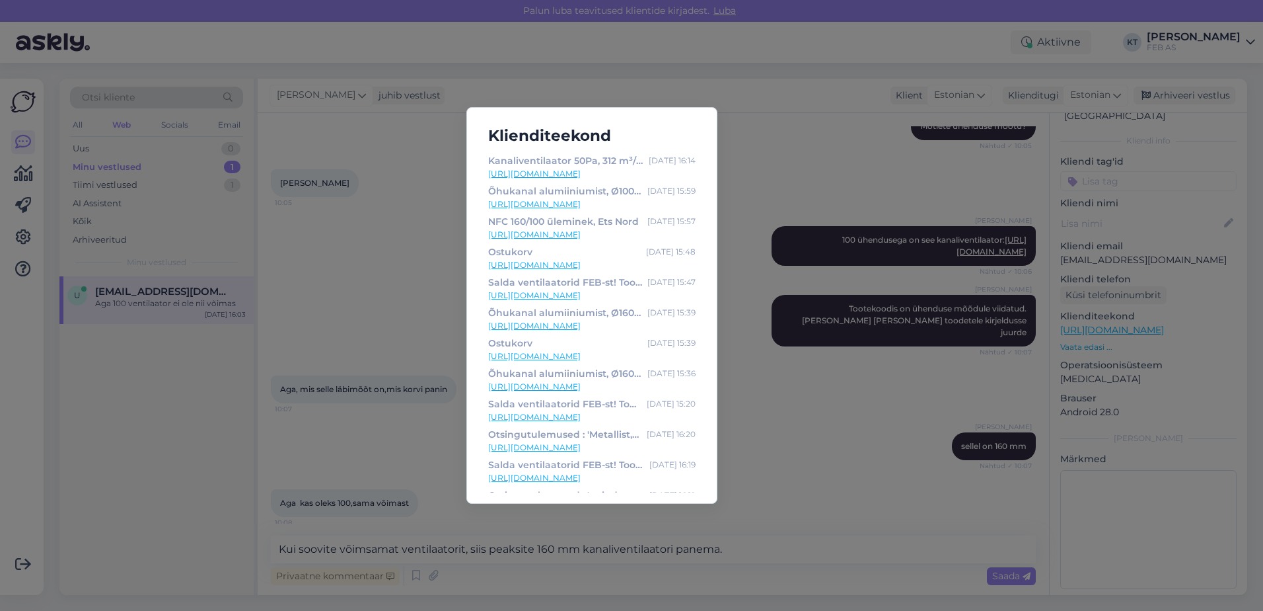
click at [576, 264] on link "[URL][DOMAIN_NAME]" at bounding box center [591, 265] width 207 height 12
click at [375, 400] on div "Klienditeekond Kanaliventilaator 50Pa, 312 m³/h, Salda [DATE] 16:14 [URL][DOMAI…" at bounding box center [631, 305] width 1263 height 611
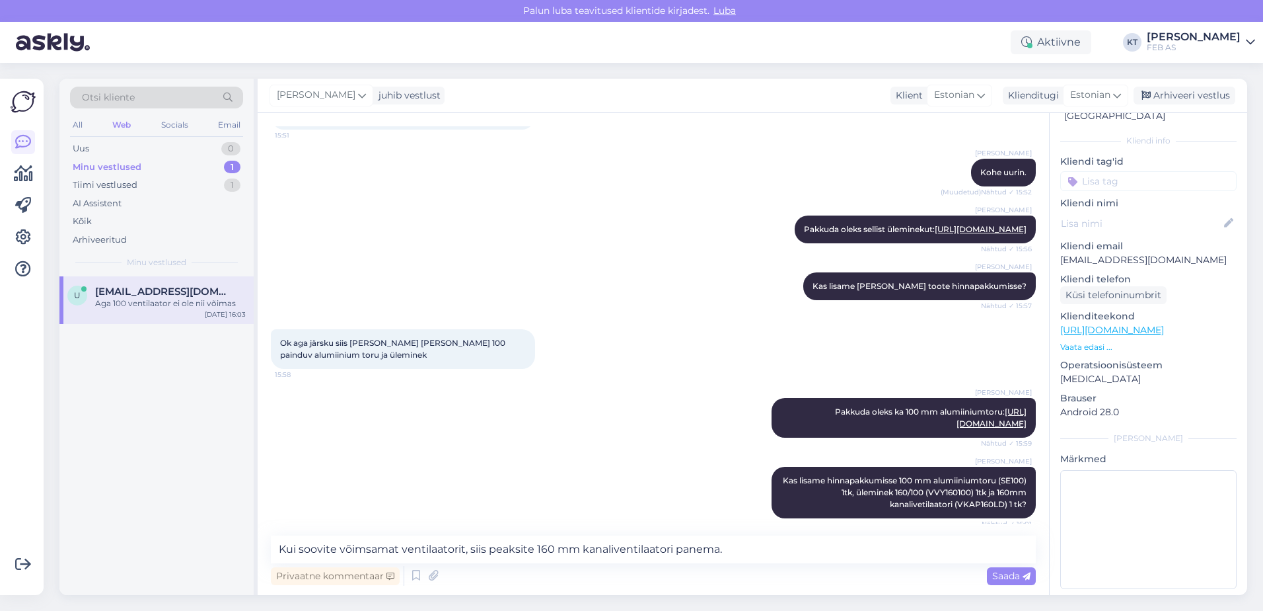
scroll to position [2815, 0]
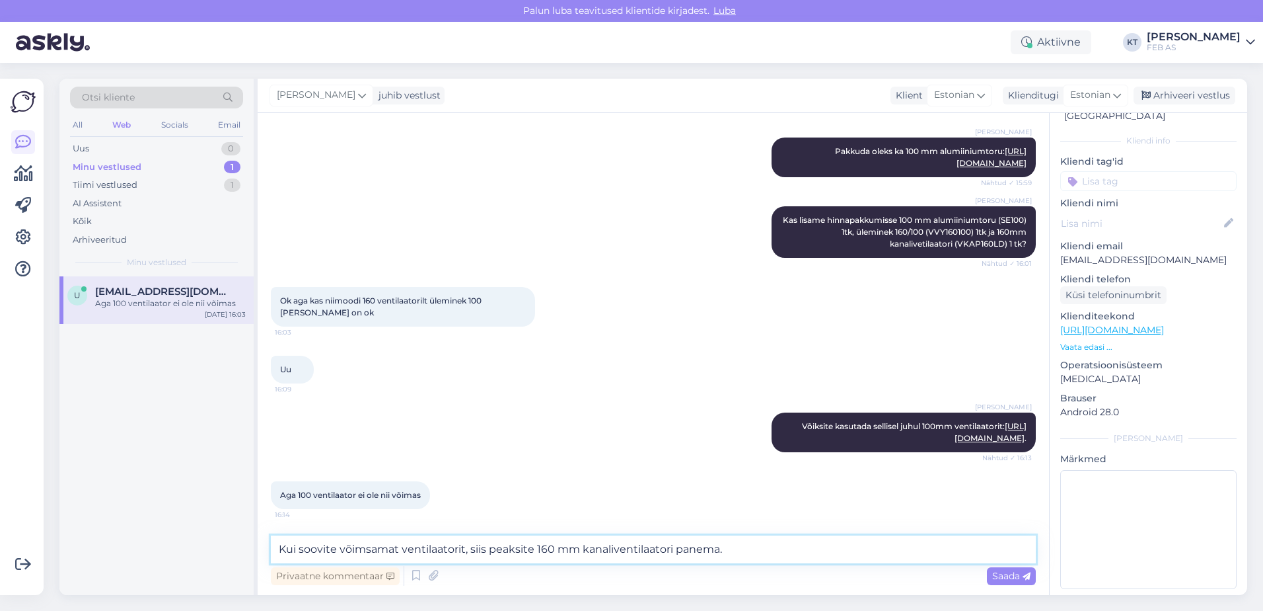
click at [755, 547] on textarea "Kui soovite võimsamat ventilaatorit, siis peaksite 160 mm kanaliventilaatori pa…" at bounding box center [653, 549] width 765 height 28
drag, startPoint x: 762, startPoint y: 547, endPoint x: 731, endPoint y: 552, distance: 30.7
click at [731, 552] on textarea "Kui soovite võimsamat ventilaatorit, siis peaksite 160 mm kanaliventilaatori pa…" at bounding box center [653, 549] width 765 height 28
paste textarea "[URL][DOMAIN_NAME]"
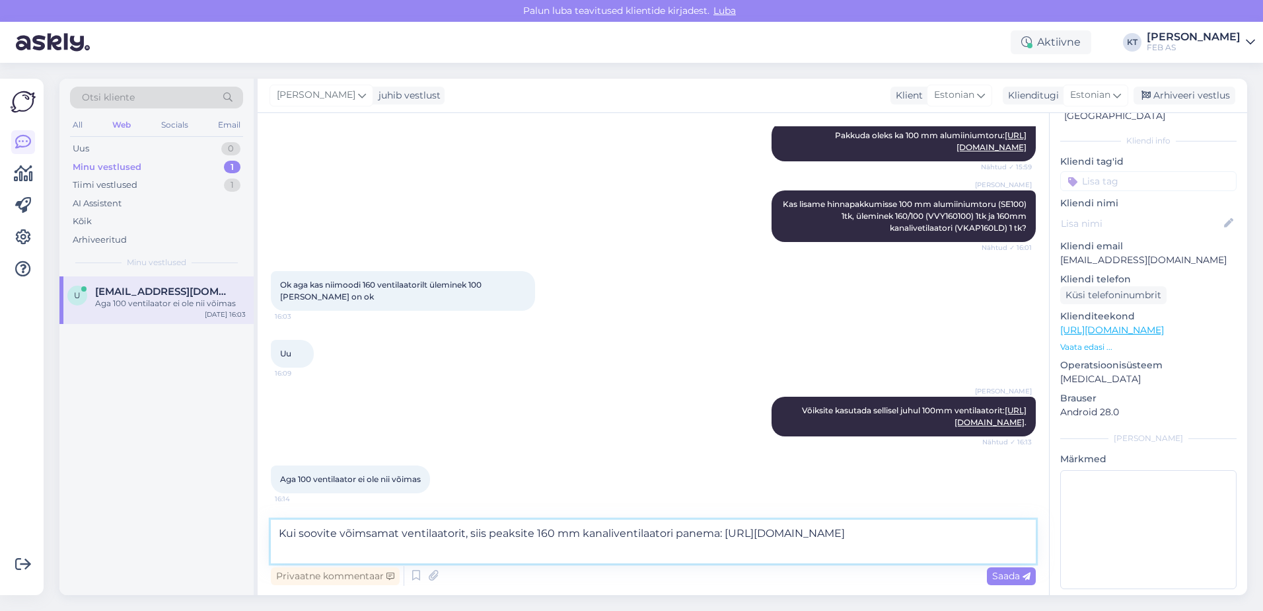
click at [731, 550] on textarea "Kui soovite võimsamat ventilaatorit, siis peaksite 160 mm kanaliventilaatori pa…" at bounding box center [653, 541] width 765 height 44
type textarea "Kui soovite võimsamat ventilaatorit, siis peaksite 160 mm kanaliventilaatori pa…"
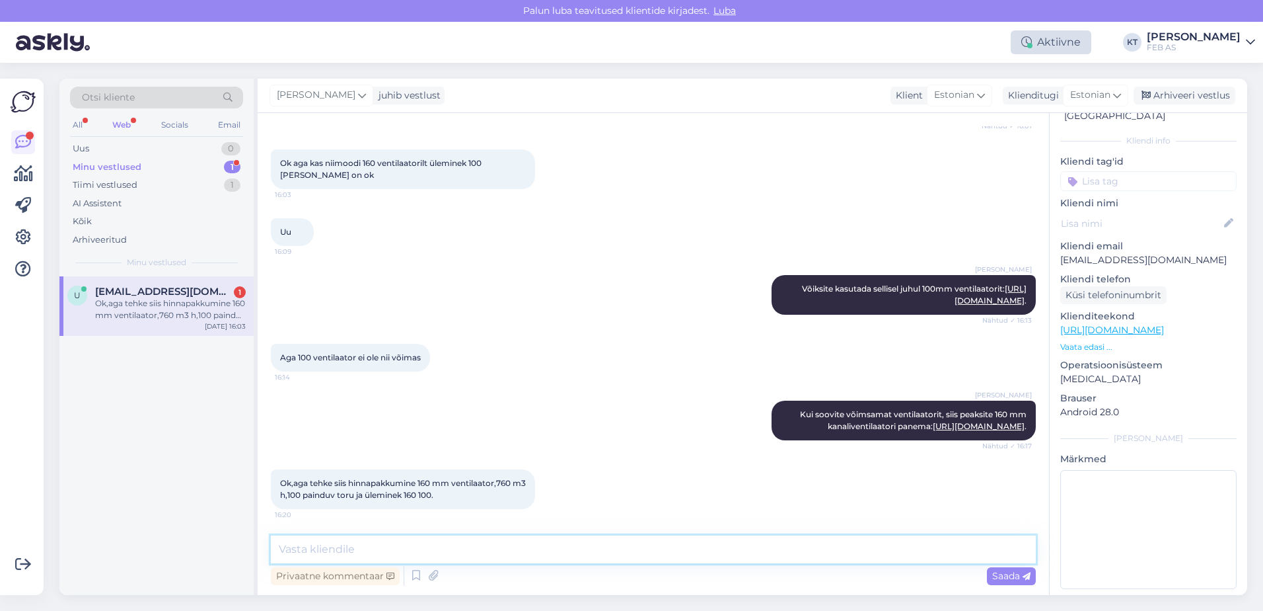
scroll to position [2989, 0]
click at [550, 418] on div "[PERSON_NAME] soovite võimsamat ventilaatorit, siis peaksite 160 mm kanaliventi…" at bounding box center [653, 420] width 765 height 69
click at [495, 506] on div "Ok,aga tehke siis hinnapakkumine 160 mm ventilaator,760 m3 h,100 painduv toru j…" at bounding box center [403, 489] width 264 height 40
click at [508, 552] on textarea at bounding box center [653, 549] width 765 height 28
click at [476, 546] on textarea "Korrektne oleks panna ühes mõõdus nii [PERSON_NAME] kanaliventilaator, kuna sel…" at bounding box center [653, 549] width 765 height 28
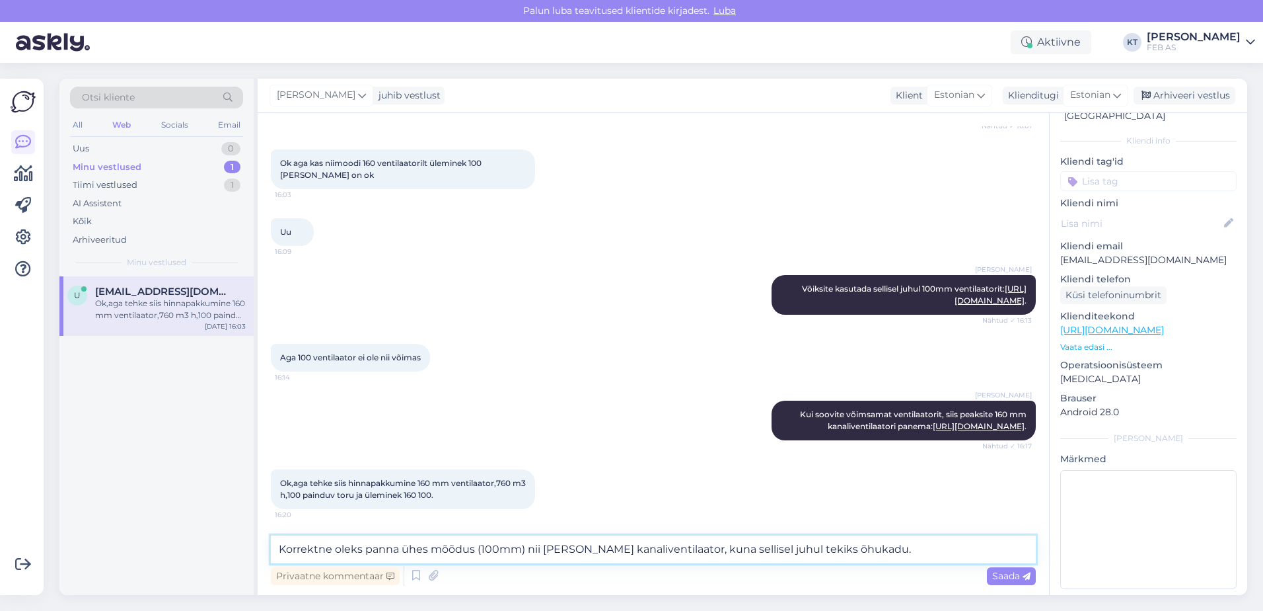
click at [910, 544] on textarea "Korrektne oleks panna ühes mõõdus (100mm) nii [PERSON_NAME] kanaliventilaator, …" at bounding box center [653, 549] width 765 height 28
type textarea "Korrektne oleks panna ühes mõõdus (100mm) nii [PERSON_NAME] kanaliventilaator, …"
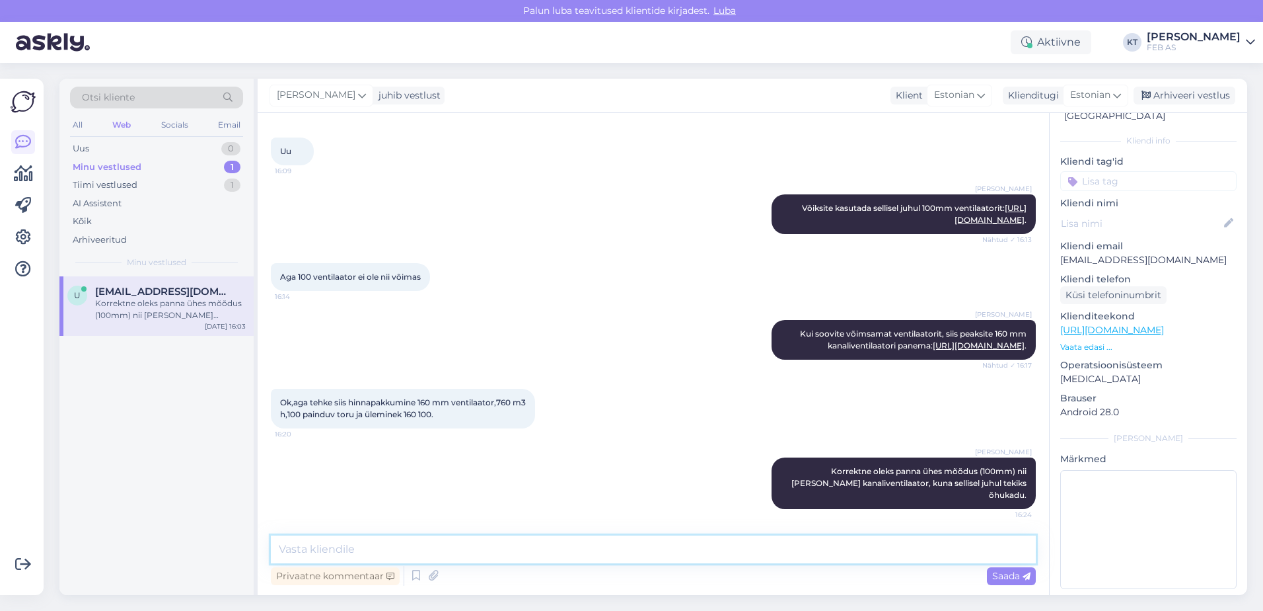
scroll to position [3057, 0]
click at [591, 539] on textarea at bounding box center [653, 549] width 765 height 28
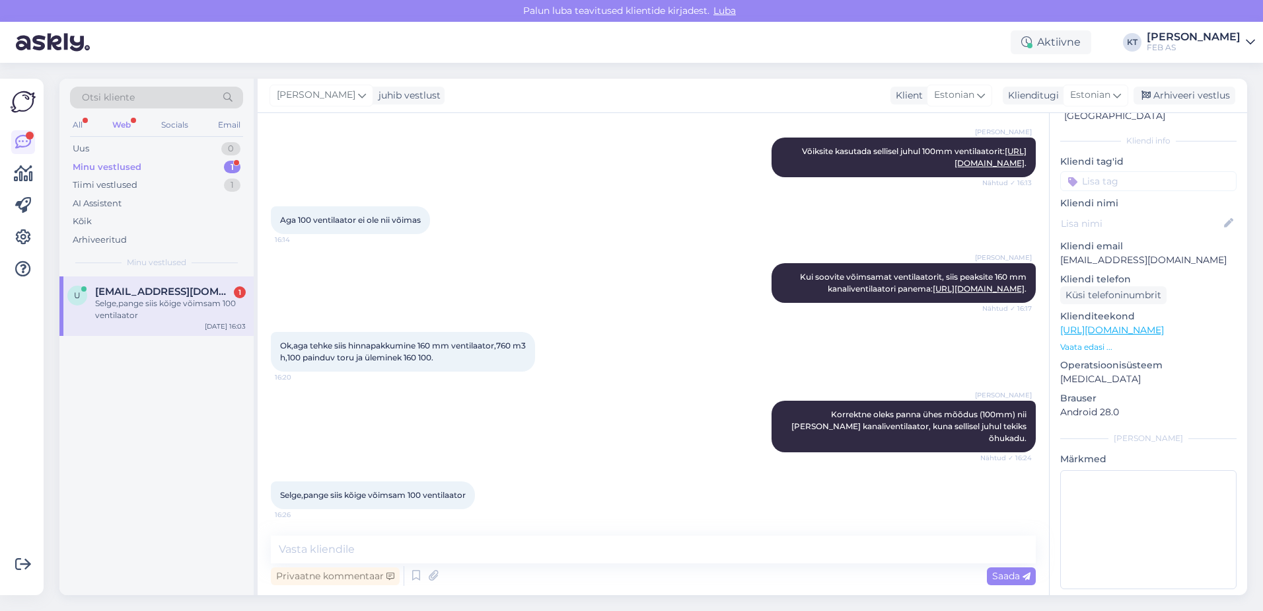
scroll to position [3114, 0]
drag, startPoint x: 548, startPoint y: 478, endPoint x: 509, endPoint y: 458, distance: 44.3
click at [548, 478] on div "Selge,pange siis kõige võimsam 100 ventilaator 16:26" at bounding box center [653, 494] width 765 height 57
click at [141, 289] on span "[EMAIL_ADDRESS][DOMAIN_NAME]" at bounding box center [163, 291] width 137 height 12
click at [463, 542] on textarea at bounding box center [653, 549] width 765 height 28
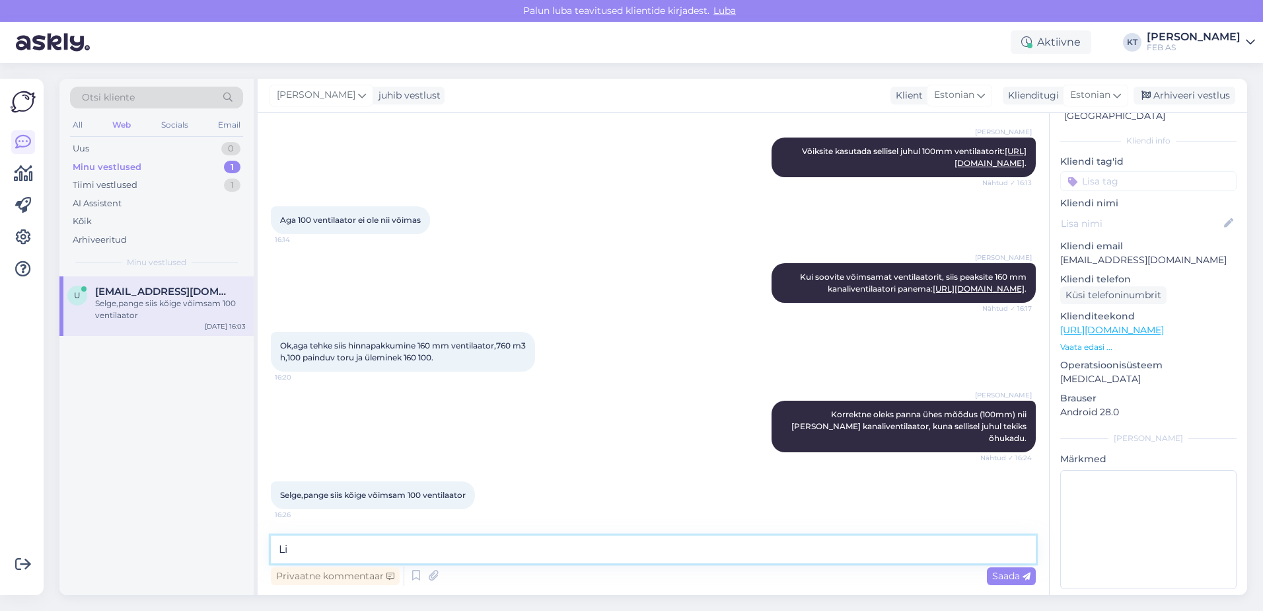
type textarea "L"
drag, startPoint x: 1193, startPoint y: 246, endPoint x: 1061, endPoint y: 254, distance: 131.7
click at [1061, 254] on div "v # vyaxloss Online [GEOGRAPHIC_DATA], [GEOGRAPHIC_DATA] Kliendi info Kliendi t…" at bounding box center [1149, 330] width 198 height 557
paste textarea "[EMAIL_ADDRESS][DOMAIN_NAME]"
type textarea "Saadame Teile hinnapakkumise [EMAIL_ADDRESS][DOMAIN_NAME]."
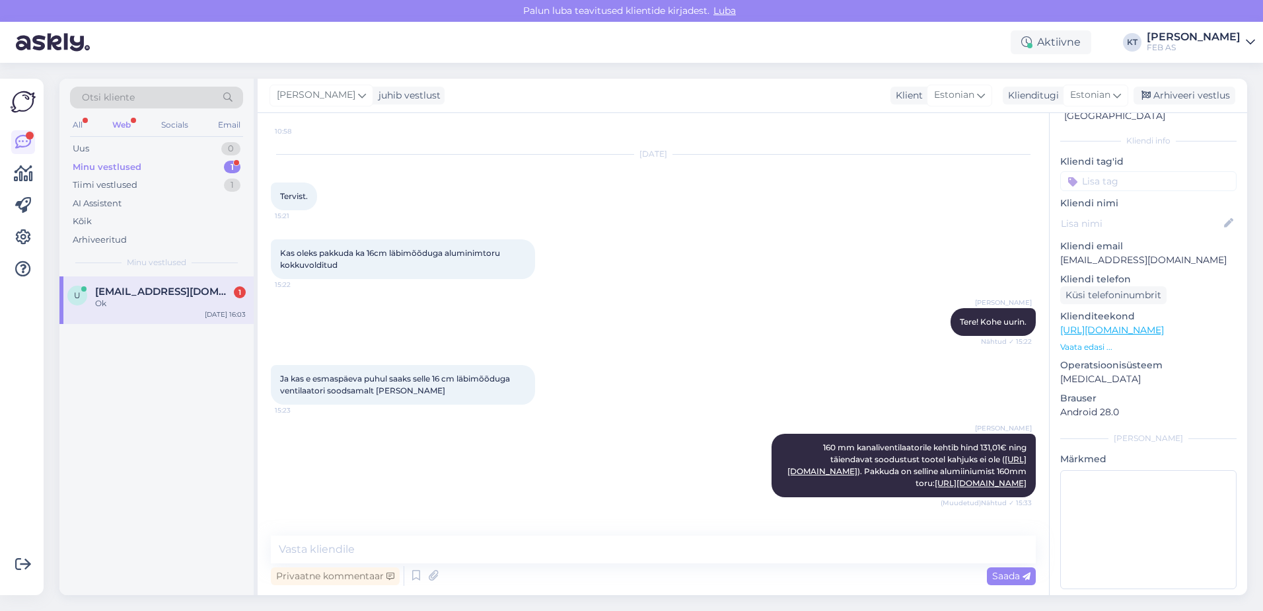
scroll to position [3228, 0]
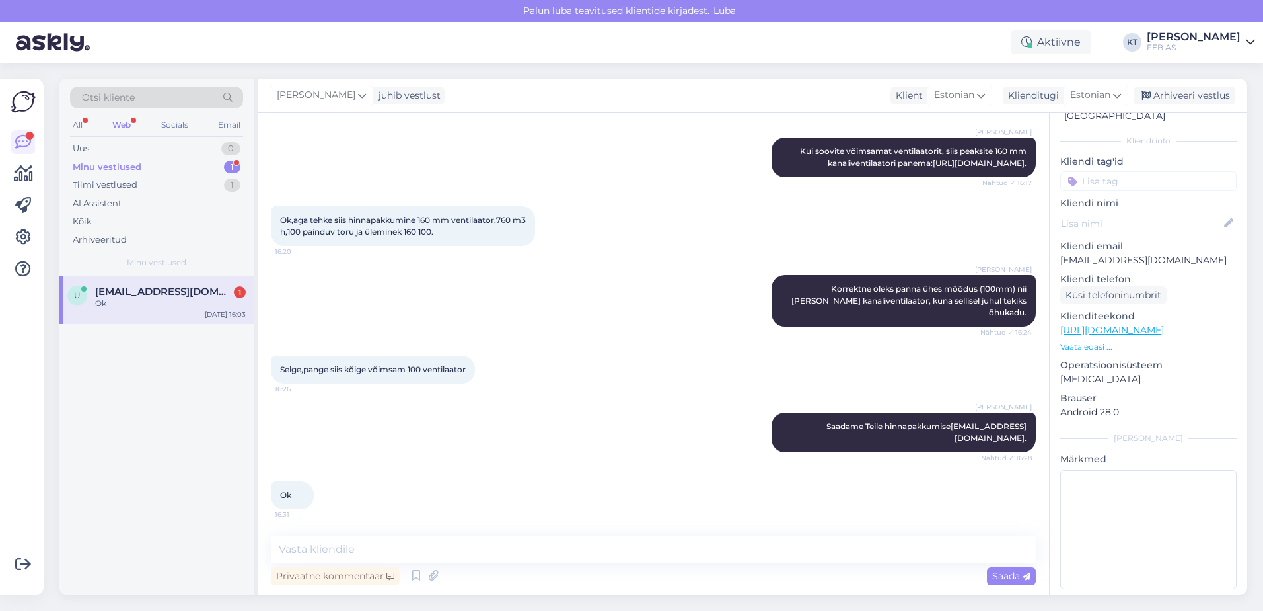
click at [176, 303] on div "Ok" at bounding box center [170, 303] width 151 height 12
click at [410, 575] on icon at bounding box center [416, 576] width 16 height 20
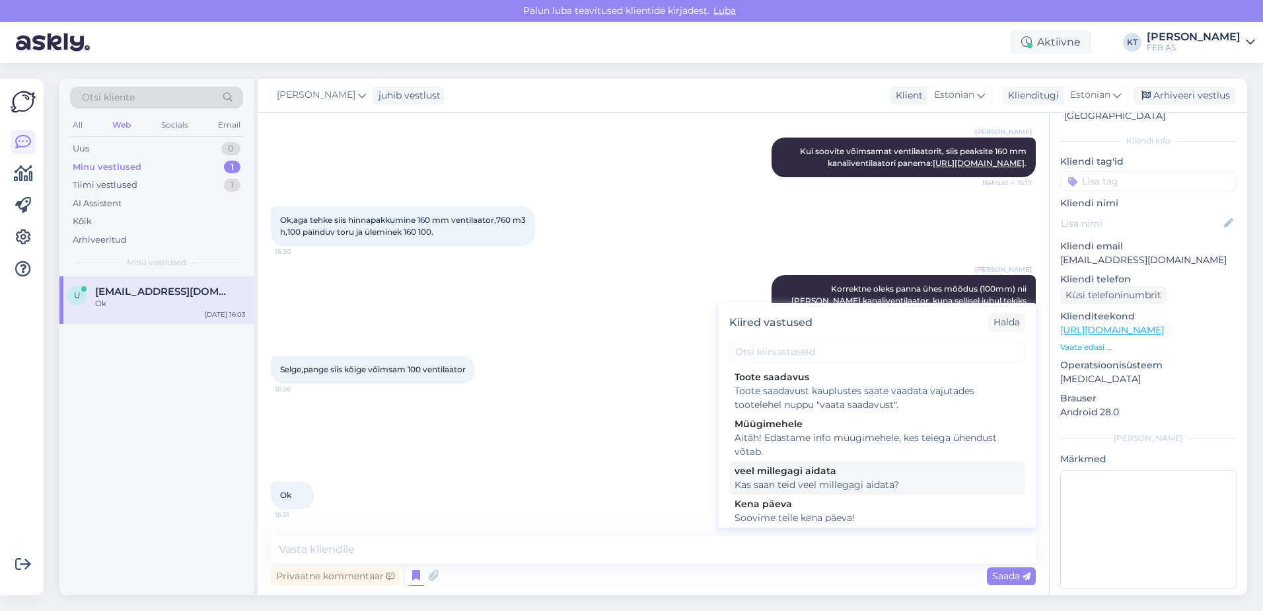
click at [768, 482] on div "Kas saan teid veel millegagi aidata?" at bounding box center [877, 485] width 285 height 14
type textarea "Kas saan teid veel millegagi aidata?"
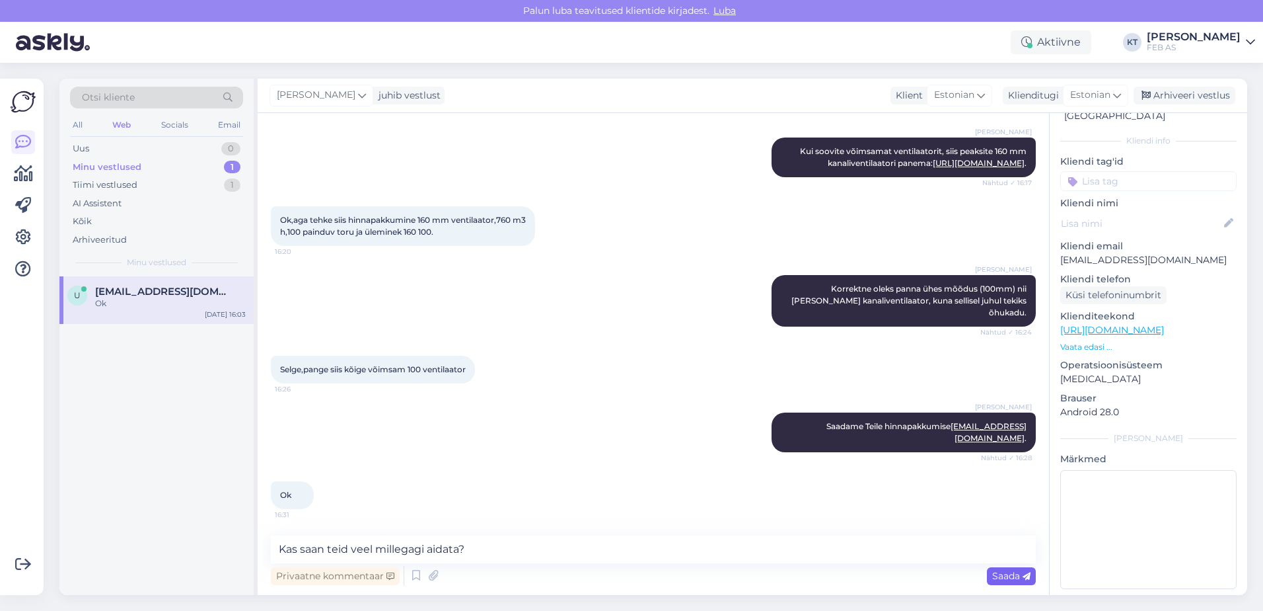
click at [991, 576] on div "Saada" at bounding box center [1011, 576] width 49 height 18
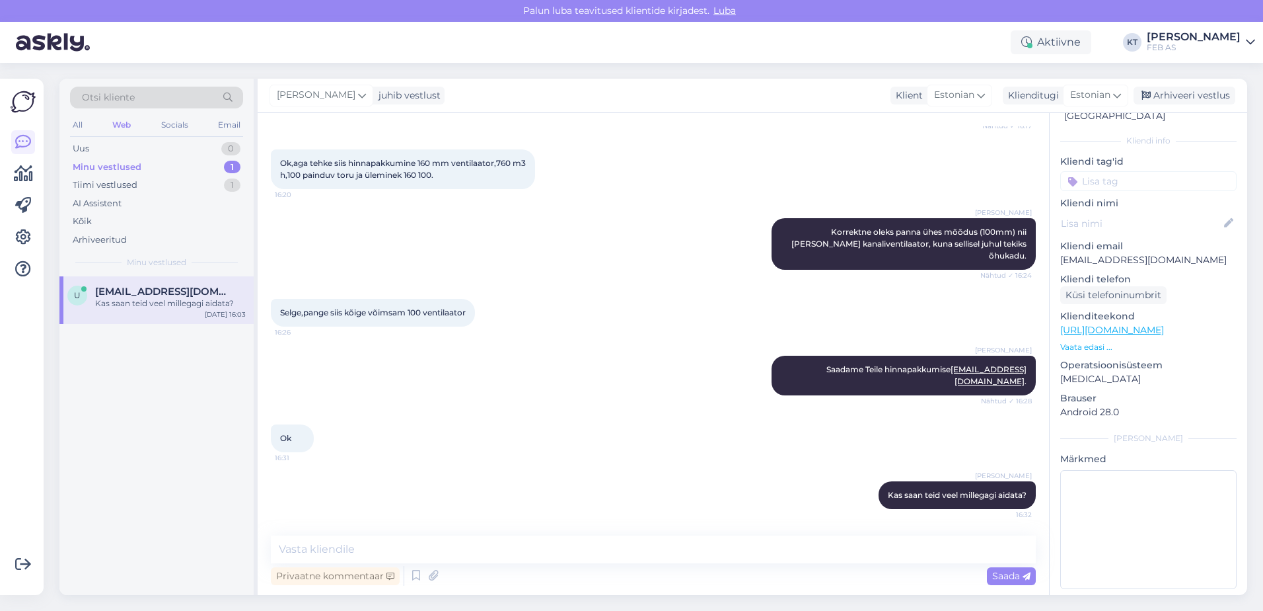
scroll to position [3285, 0]
click at [1109, 517] on textarea at bounding box center [1148, 529] width 176 height 119
type textarea "[PERSON_NAME]."
click at [157, 388] on div "u [EMAIL_ADDRESS][DOMAIN_NAME] Kas saan teid veel millegagi aidata? [DATE] 16:03" at bounding box center [156, 435] width 194 height 318
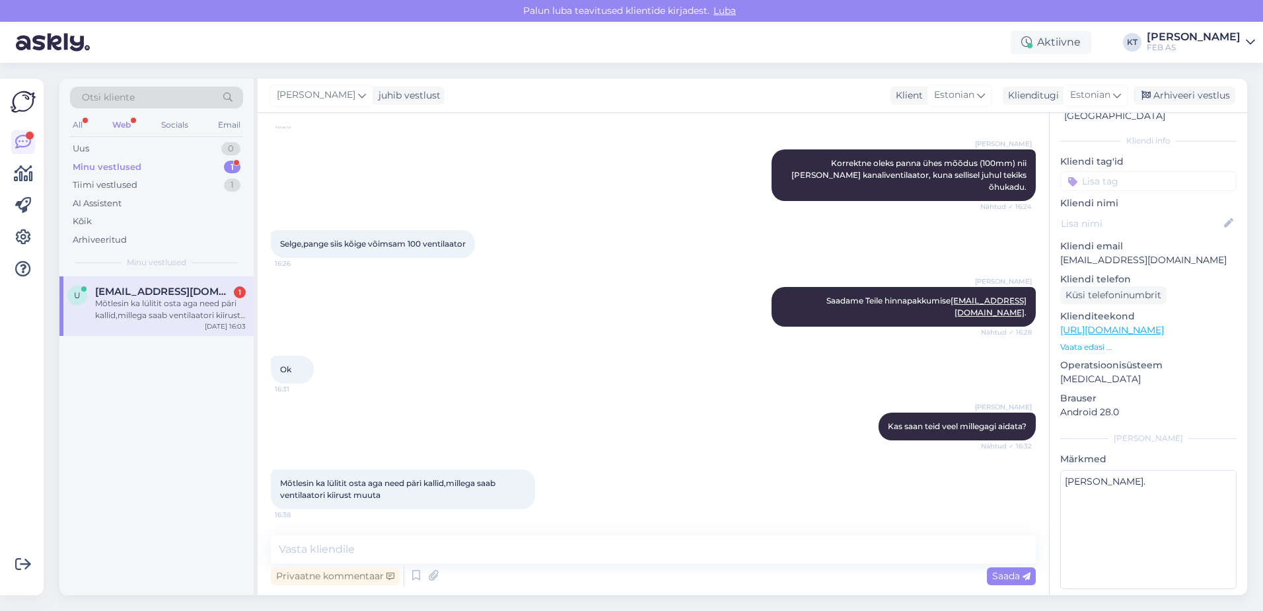
scroll to position [3353, 0]
click at [338, 542] on textarea at bounding box center [653, 549] width 765 height 28
click at [343, 554] on textarea at bounding box center [653, 549] width 765 height 28
click at [360, 546] on textarea at bounding box center [653, 549] width 765 height 28
click at [320, 548] on textarea at bounding box center [653, 549] width 765 height 28
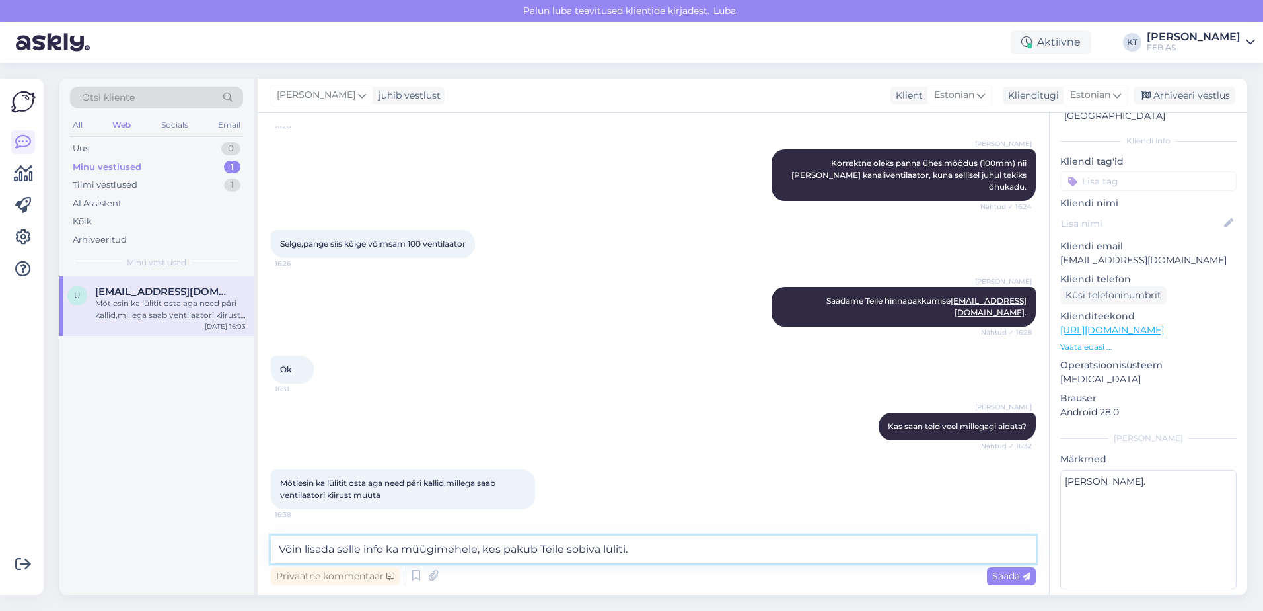
type textarea "Võin lisada selle info ka müügimehele, kes pakub Teile sobiva lüliti."
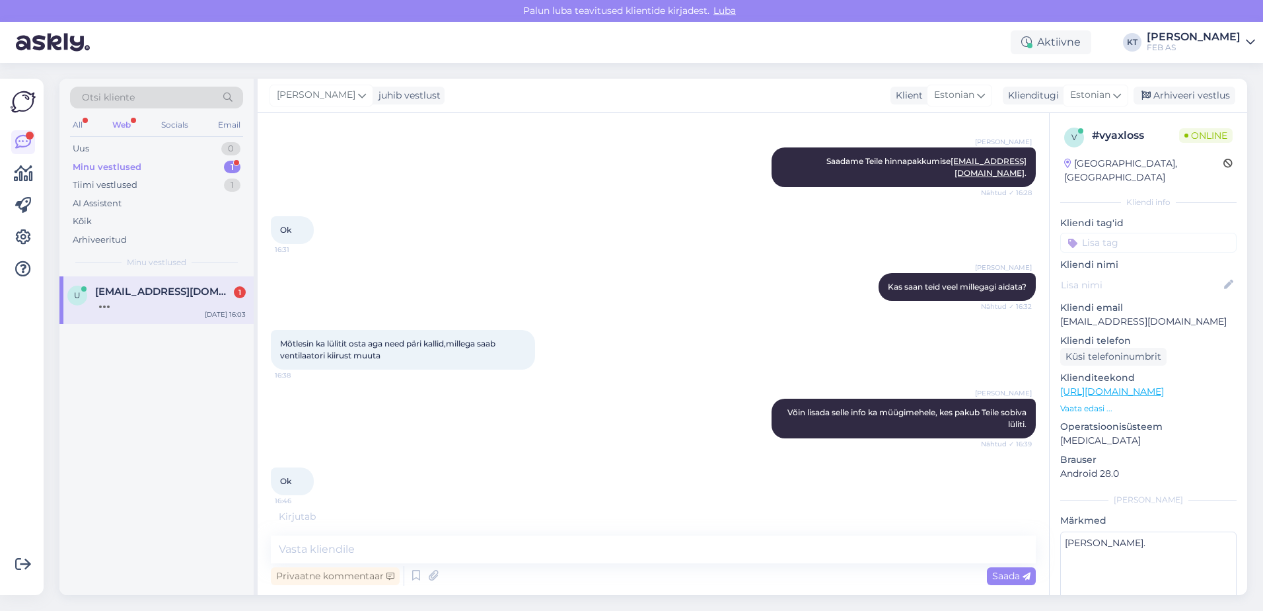
scroll to position [3479, 0]
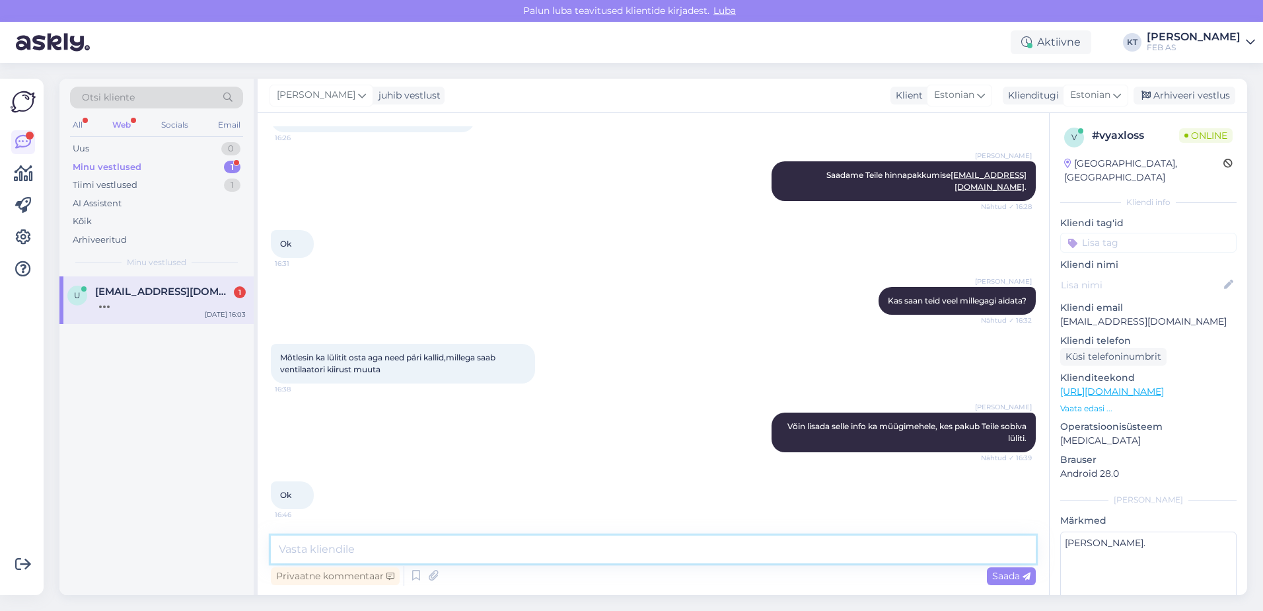
click at [490, 538] on textarea at bounding box center [653, 549] width 765 height 28
click at [173, 301] on div at bounding box center [170, 303] width 151 height 12
click at [332, 534] on div "Vestlus algas [DATE] Tervist. 10:02 Triinu [PERSON_NAME] Tere! Kuidas saame tei…" at bounding box center [654, 354] width 792 height 482
click at [334, 546] on textarea at bounding box center [653, 549] width 765 height 28
click at [420, 574] on icon at bounding box center [416, 576] width 16 height 20
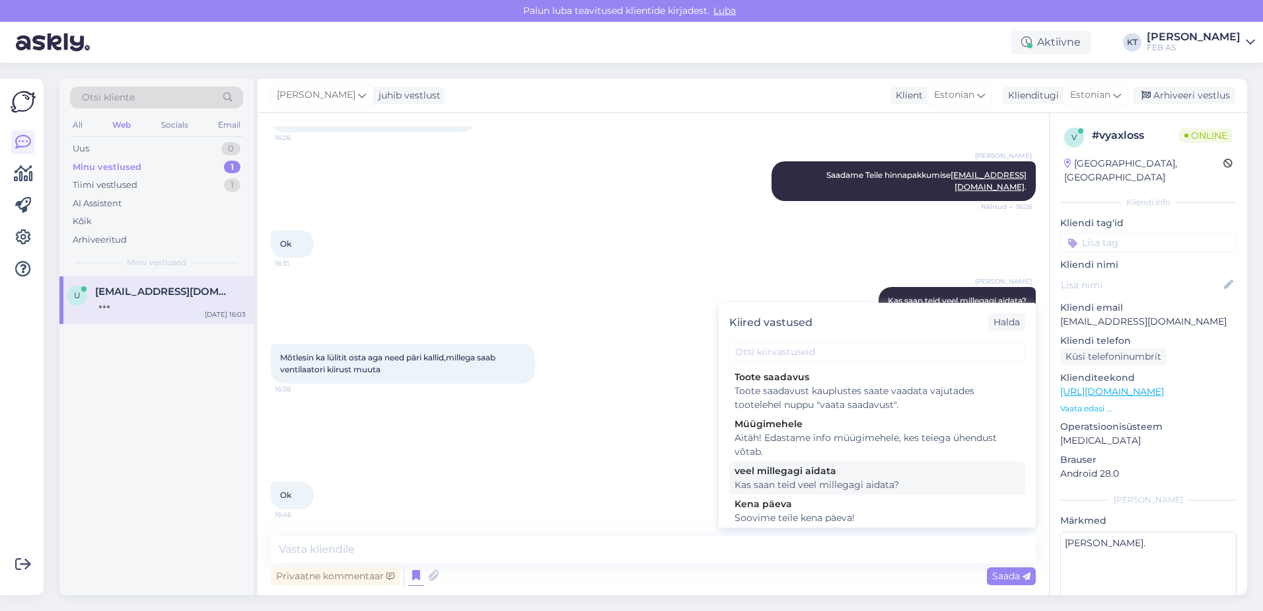
click at [834, 488] on div "Kas saan teid veel millegagi aidata?" at bounding box center [877, 485] width 285 height 14
type textarea "Kas saan teid veel millegagi aidata?"
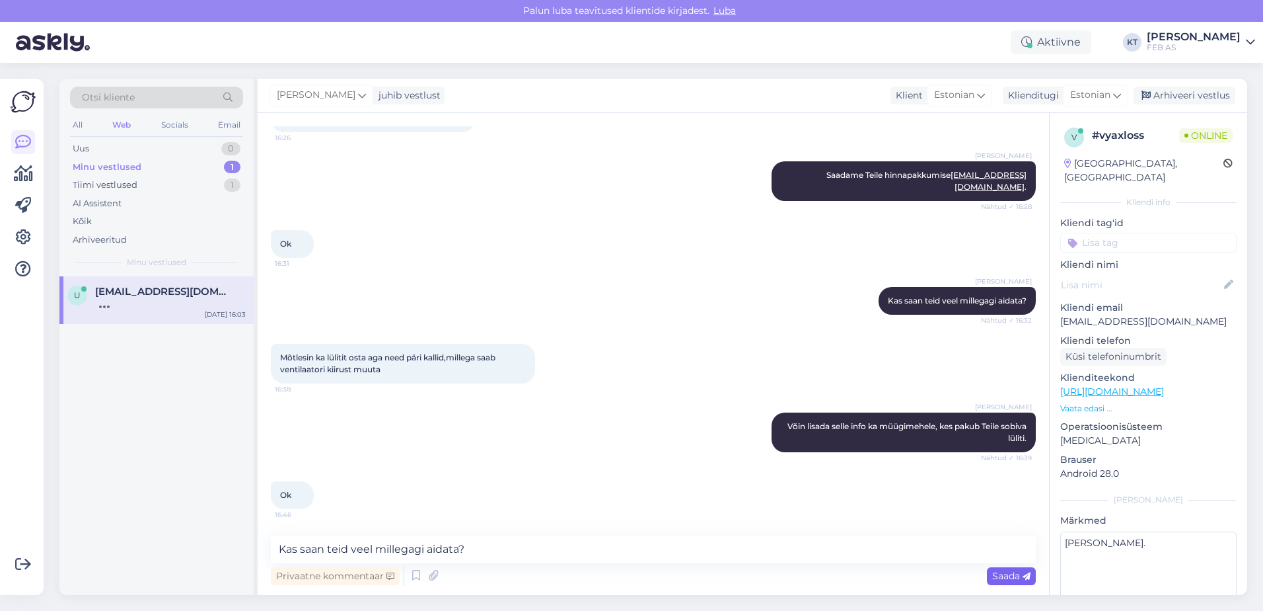
click at [1009, 574] on span "Saada" at bounding box center [1011, 576] width 38 height 12
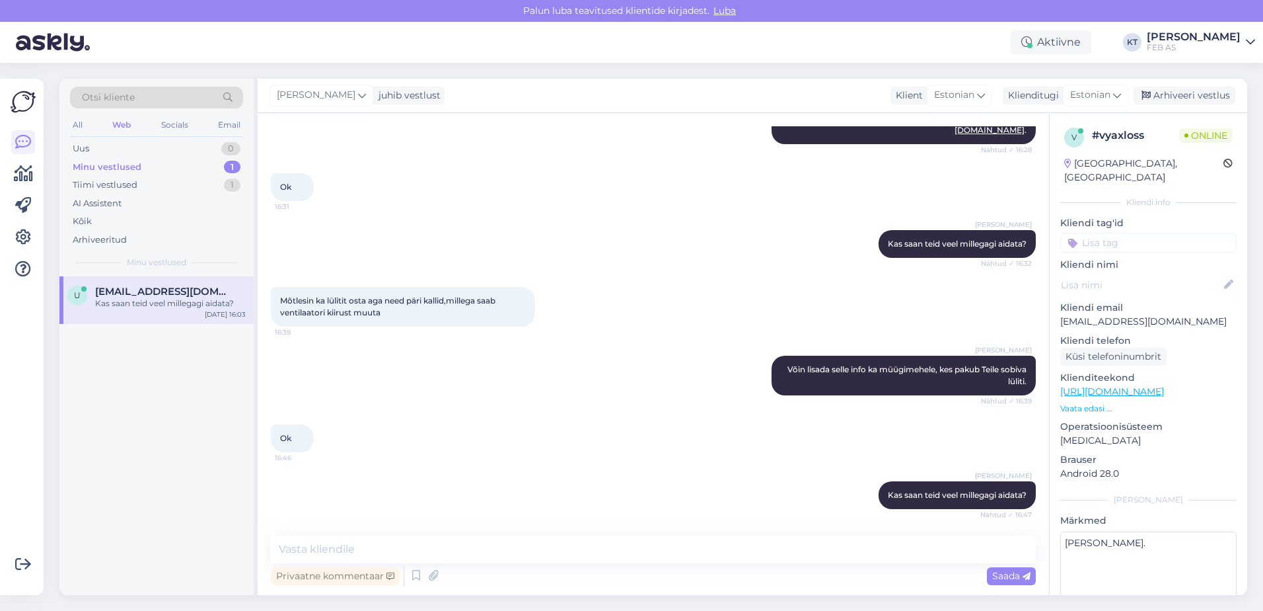
click at [459, 486] on div "[PERSON_NAME] Kas saan teid veel millegagi aidata? Nähtud ✓ 16:47" at bounding box center [653, 494] width 765 height 57
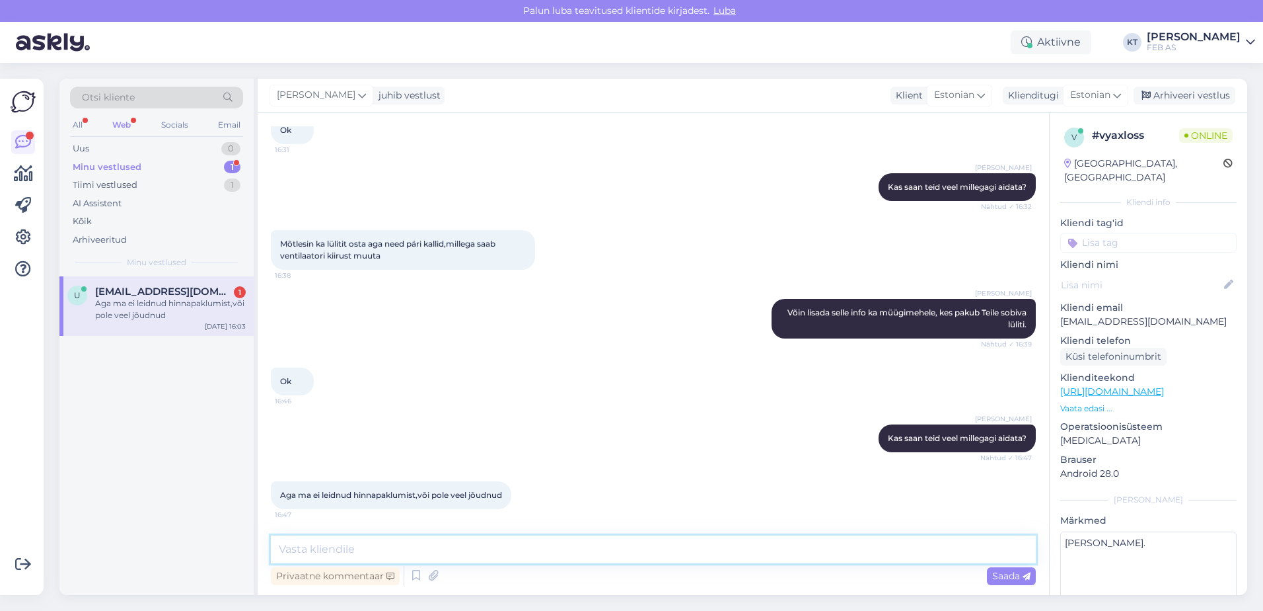
click at [484, 550] on textarea at bounding box center [653, 549] width 765 height 28
drag, startPoint x: 480, startPoint y: 549, endPoint x: 458, endPoint y: 550, distance: 21.8
click at [458, 549] on textarea "Edastasin info müügimehele, kes teeb hinnapakkumise esimesel võimalusel." at bounding box center [653, 549] width 765 height 28
type textarea "Edastasin info müügimehele, kes saadab hinnapakkumise esimesel võimalusel."
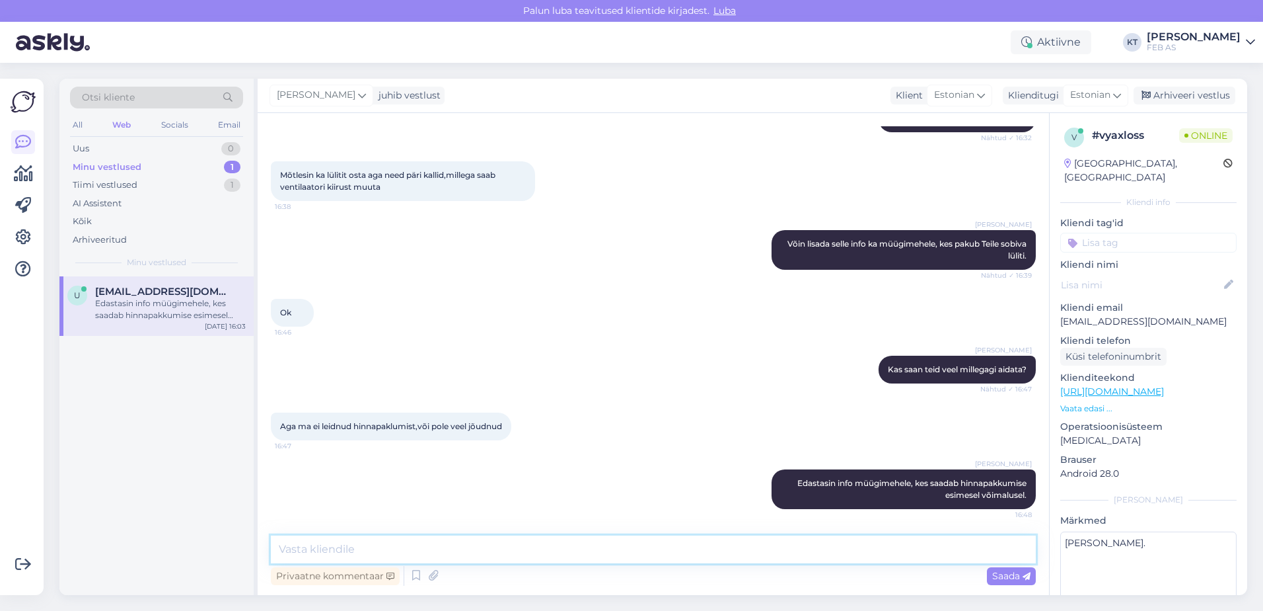
scroll to position [3661, 0]
click at [580, 436] on div "Aga ma ei leidnud hinnapaklumist,või pole veel jõudnud 16:47" at bounding box center [653, 426] width 765 height 57
click at [620, 474] on div "[PERSON_NAME] Edastasin info müügimehele, kes saadab hinnapakkumise esimesel võ…" at bounding box center [653, 489] width 765 height 69
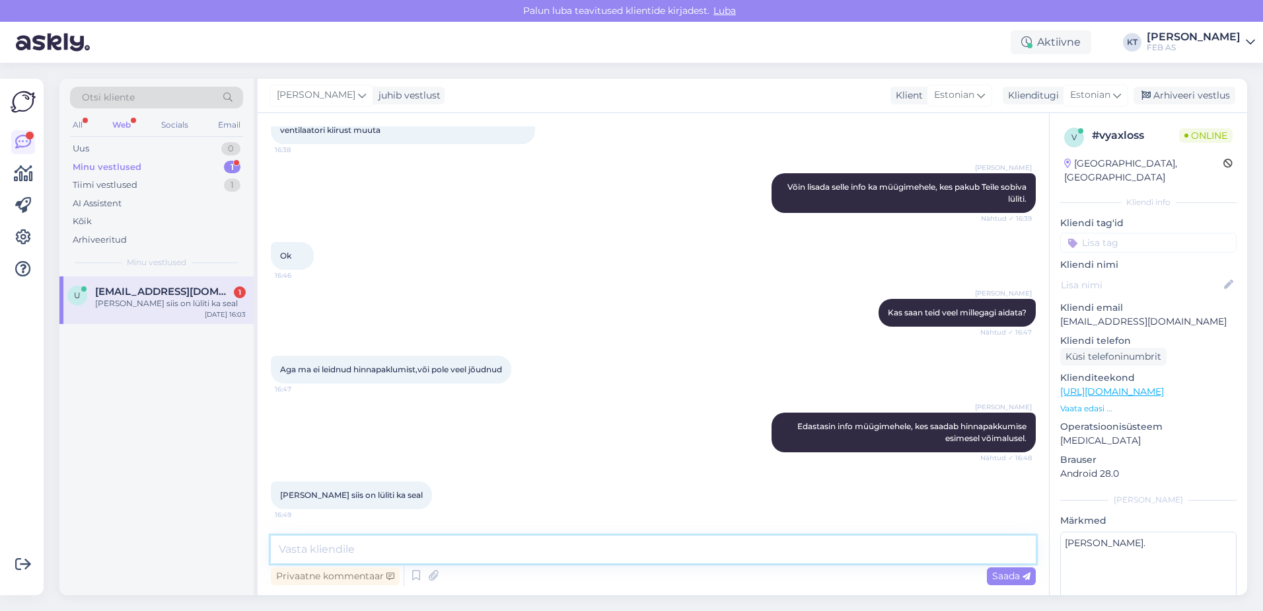
click at [462, 558] on textarea at bounding box center [653, 549] width 765 height 28
type textarea "Just, lisasin ka lüliti info müügimehele juurde."
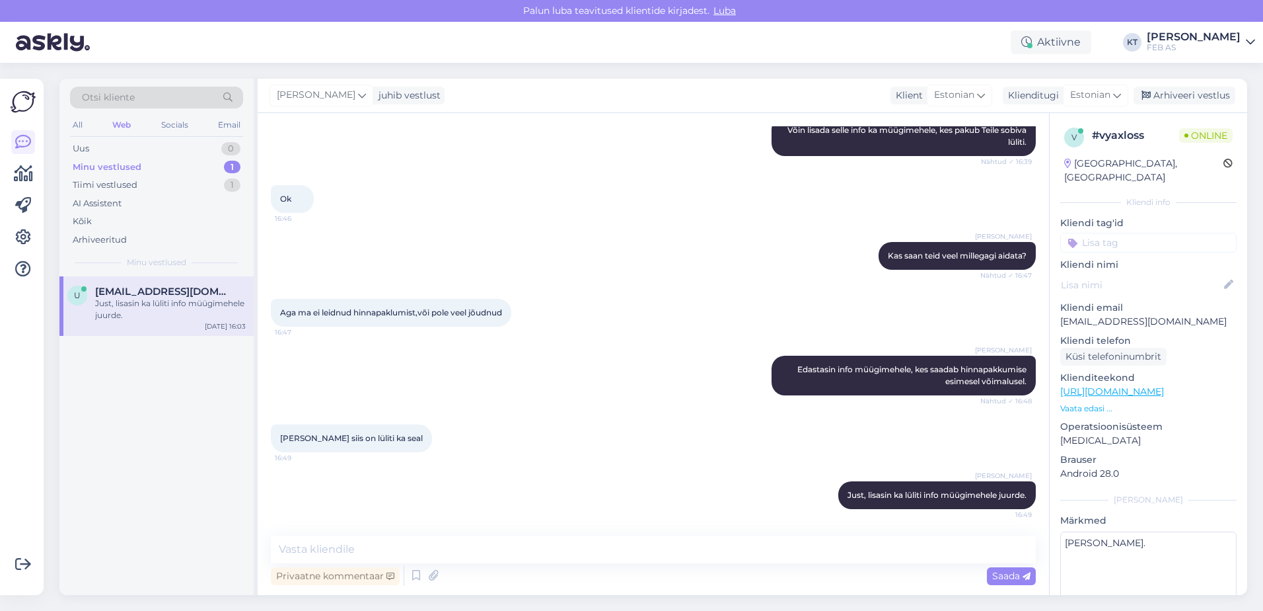
click at [546, 435] on div "[PERSON_NAME] siis on lüliti ka seal 16:49" at bounding box center [653, 438] width 765 height 57
click at [556, 436] on div "[PERSON_NAME] siis on lüliti ka seal 16:49" at bounding box center [653, 438] width 765 height 57
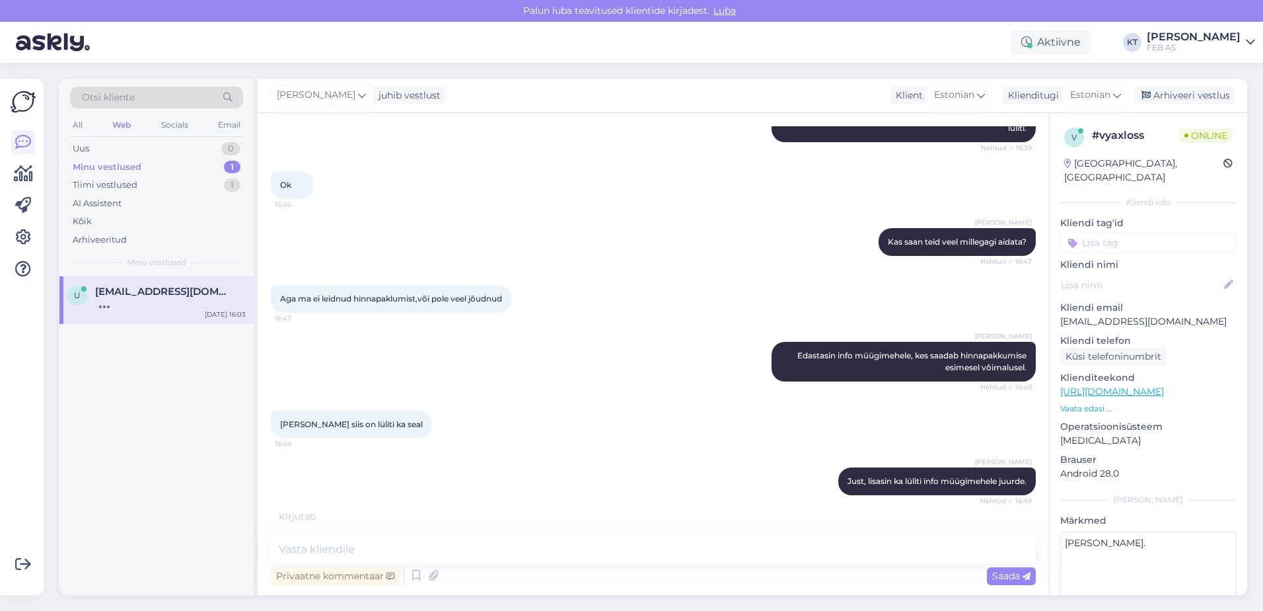
scroll to position [3832, 0]
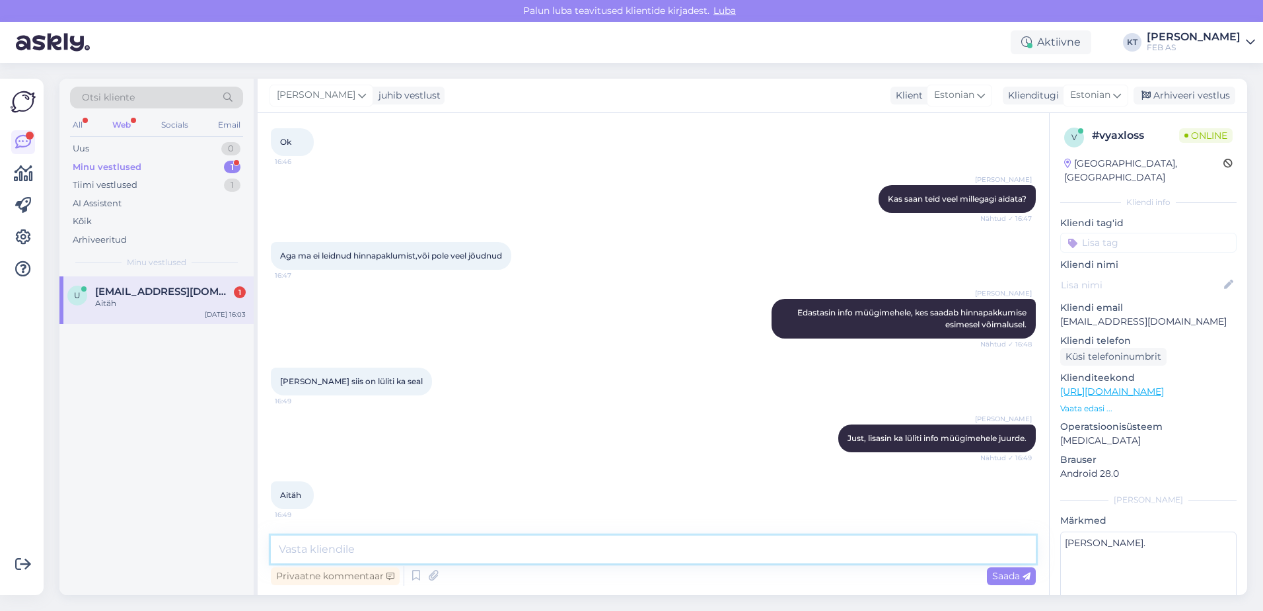
click at [435, 539] on textarea at bounding box center [653, 549] width 765 height 28
type textarea "Kui rohkem abiks ei saa olla, siis soovin toredat päeva jätku!"
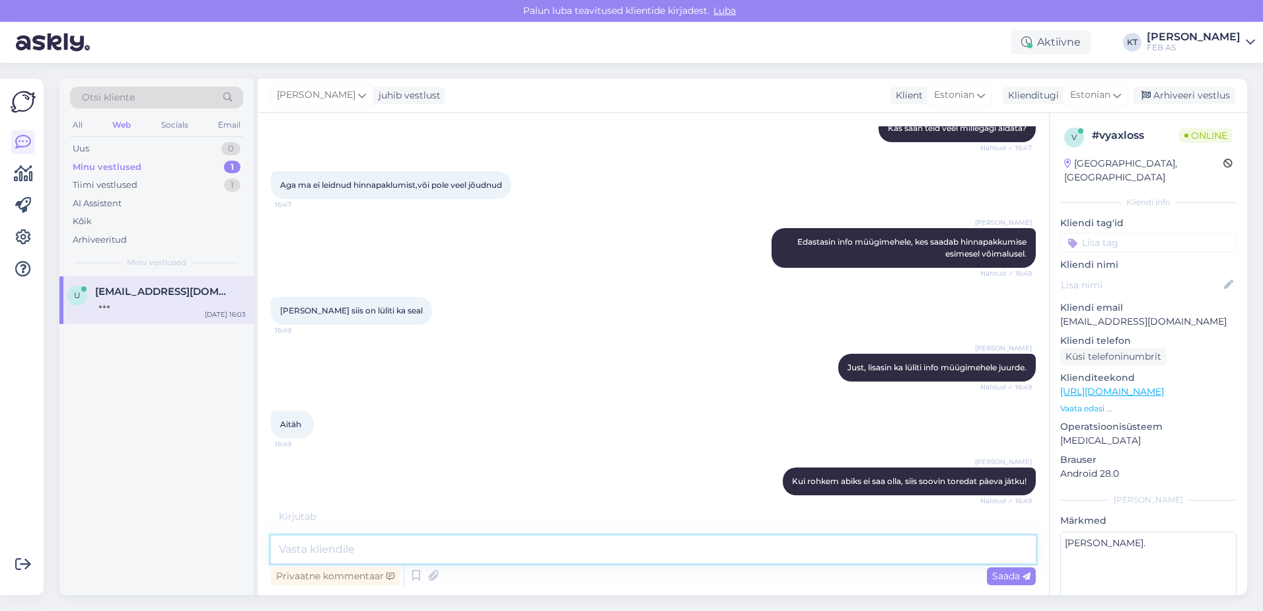
scroll to position [3902, 0]
click at [438, 439] on div "Aitäh 16:49" at bounding box center [653, 424] width 765 height 57
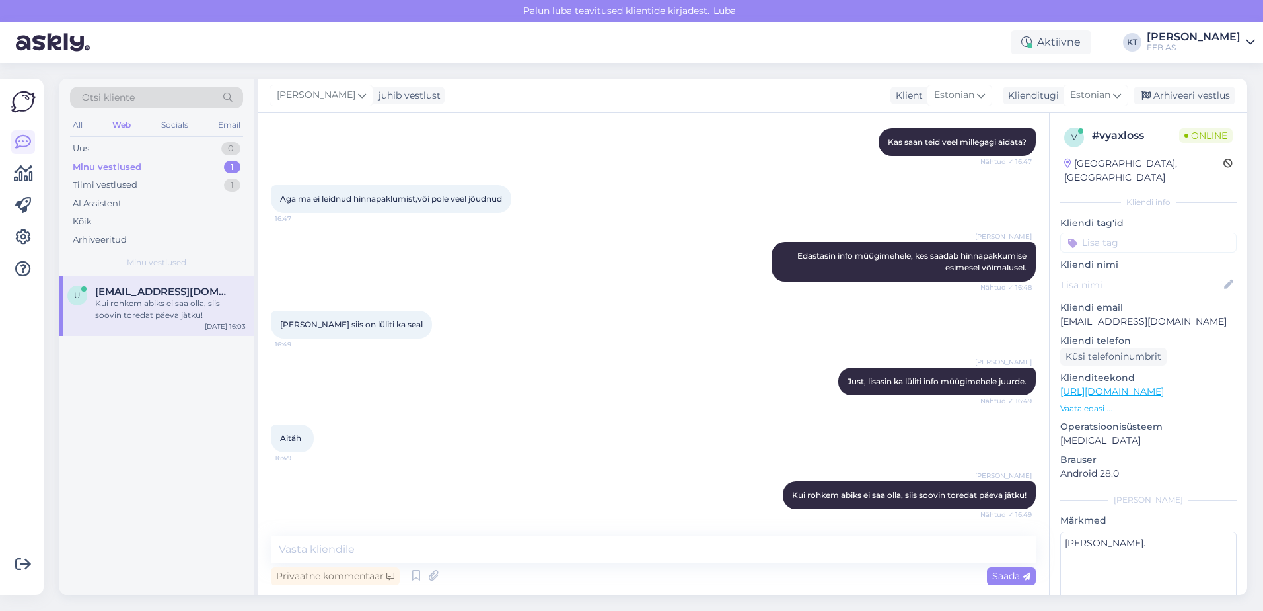
click at [524, 378] on div "[PERSON_NAME], lisasin ka lüliti info müügimehele juurde. Nähtud ✓ 16:49" at bounding box center [653, 381] width 765 height 57
click at [157, 324] on div "u [EMAIL_ADDRESS][DOMAIN_NAME] Kui rohkem abiks ei saa olla, siis soovin toreda…" at bounding box center [156, 305] width 194 height 59
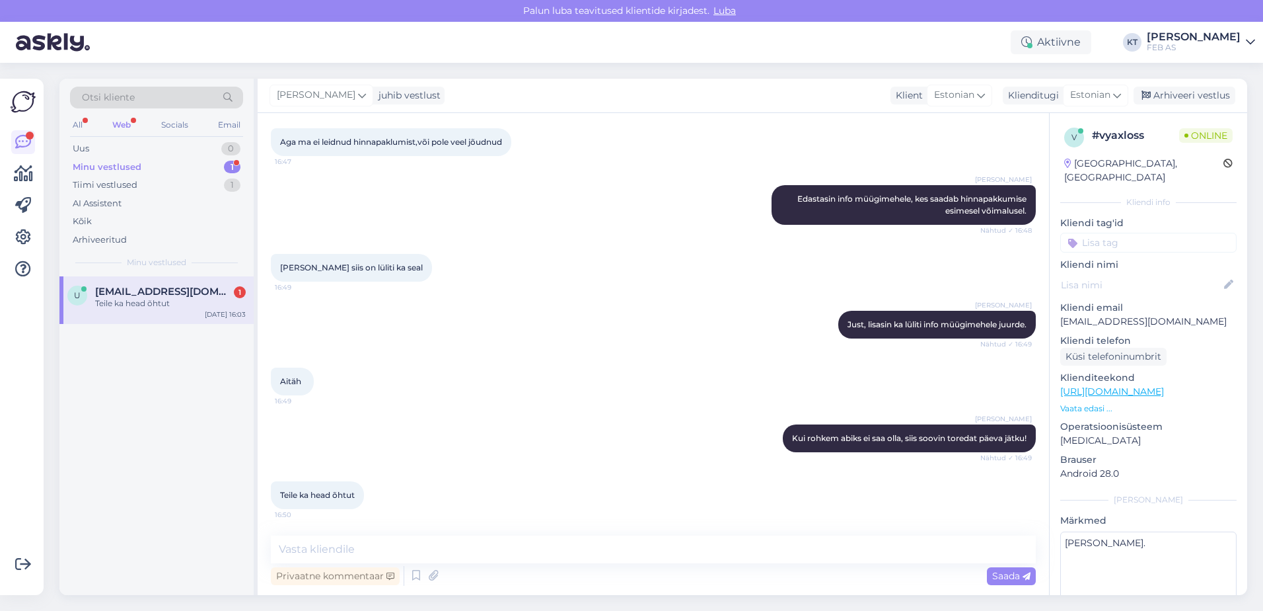
scroll to position [3945, 0]
click at [450, 544] on textarea at bounding box center [653, 549] width 765 height 28
click at [143, 274] on div "Otsi kliente All Web Socials Email Uus 0 Minu vestlused 1 Tiimi vestlused 1 AI …" at bounding box center [156, 178] width 194 height 198
click at [131, 295] on span "[EMAIL_ADDRESS][DOMAIN_NAME]" at bounding box center [163, 291] width 137 height 12
click at [428, 466] on div "Teile ka head õhtut 16:50" at bounding box center [653, 494] width 765 height 57
